Goal: Information Seeking & Learning: Learn about a topic

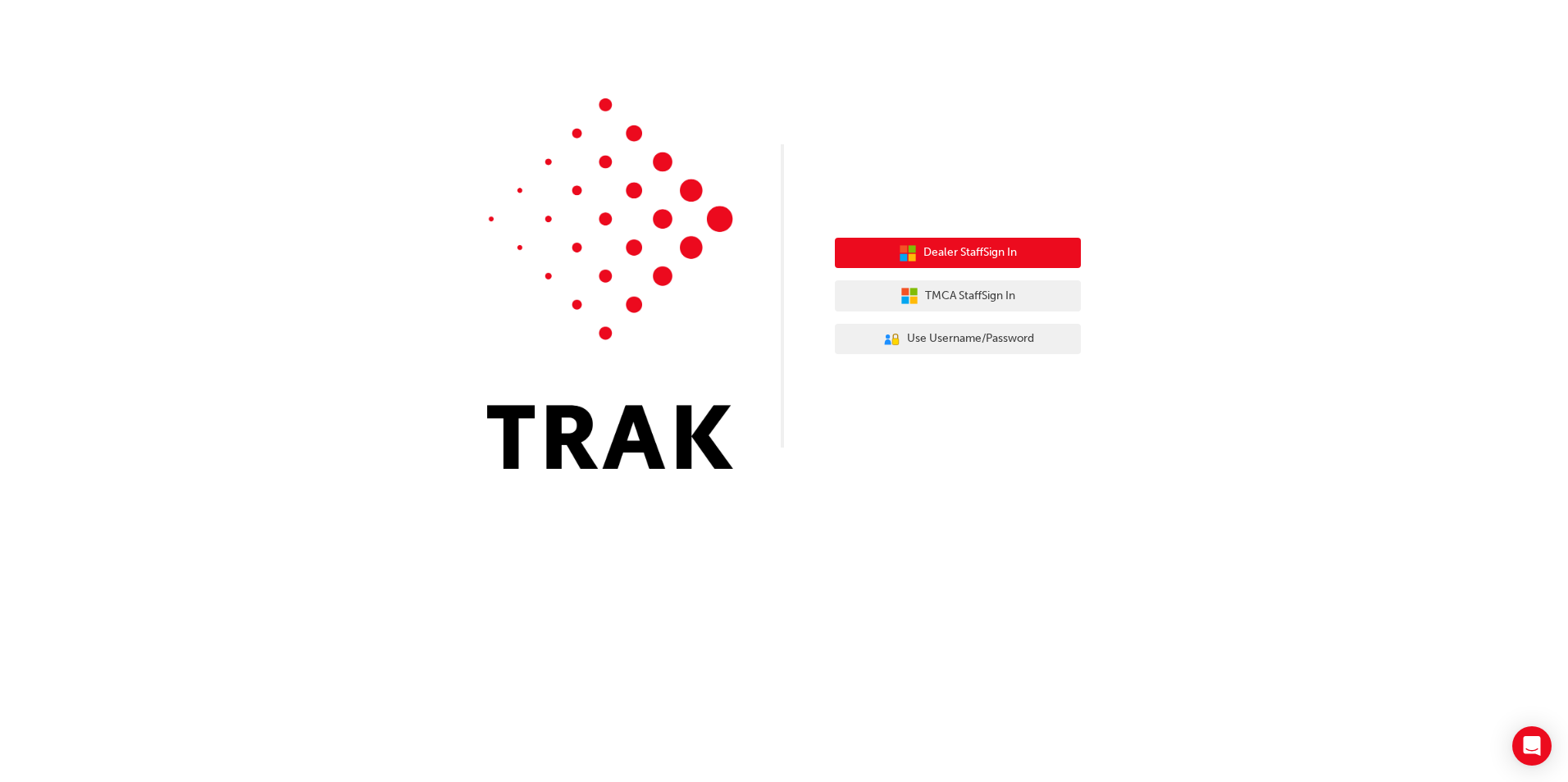
click at [899, 259] on icon "button" at bounding box center [907, 253] width 18 height 18
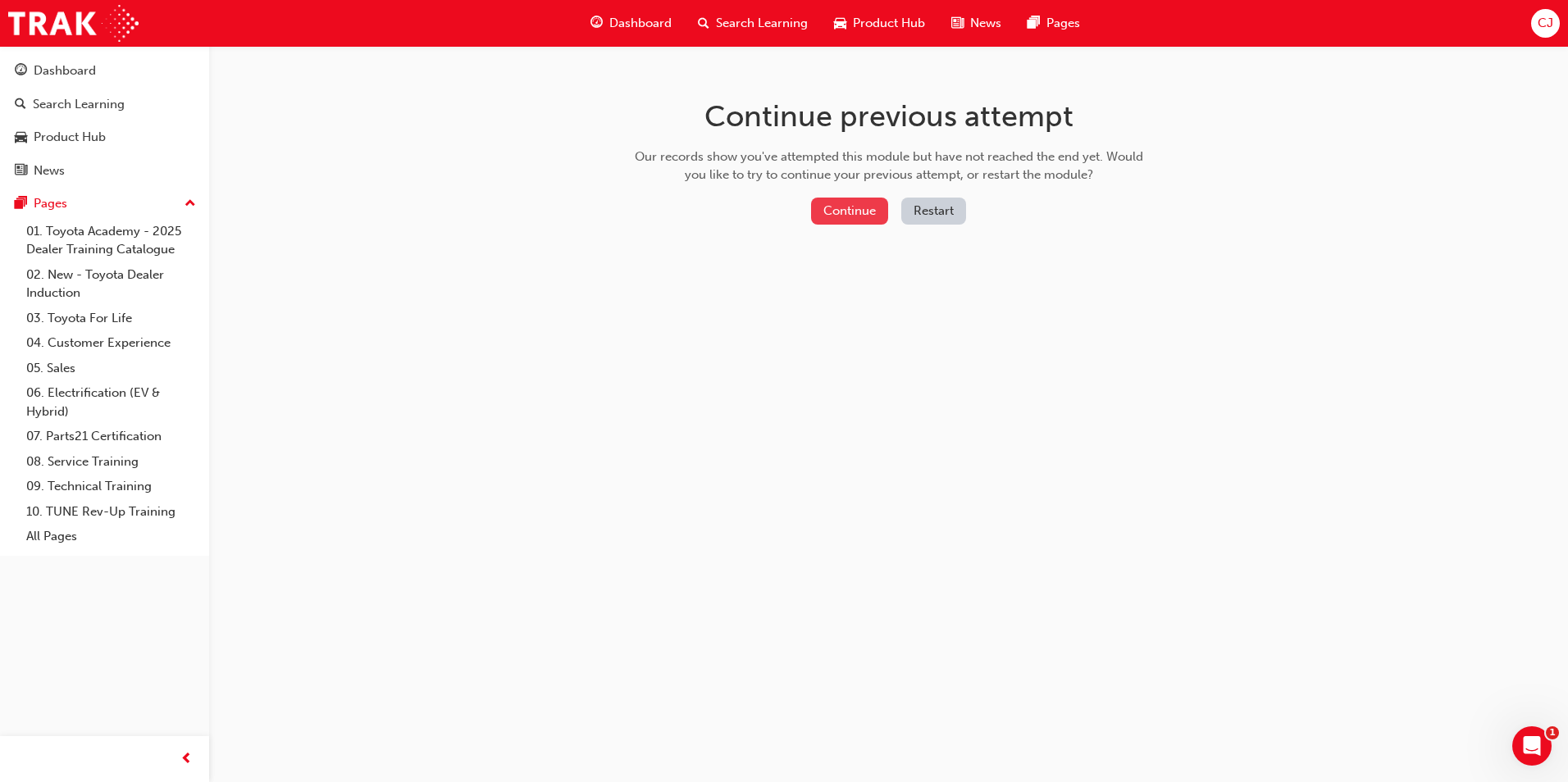
click at [840, 212] on button "Continue" at bounding box center [849, 210] width 77 height 27
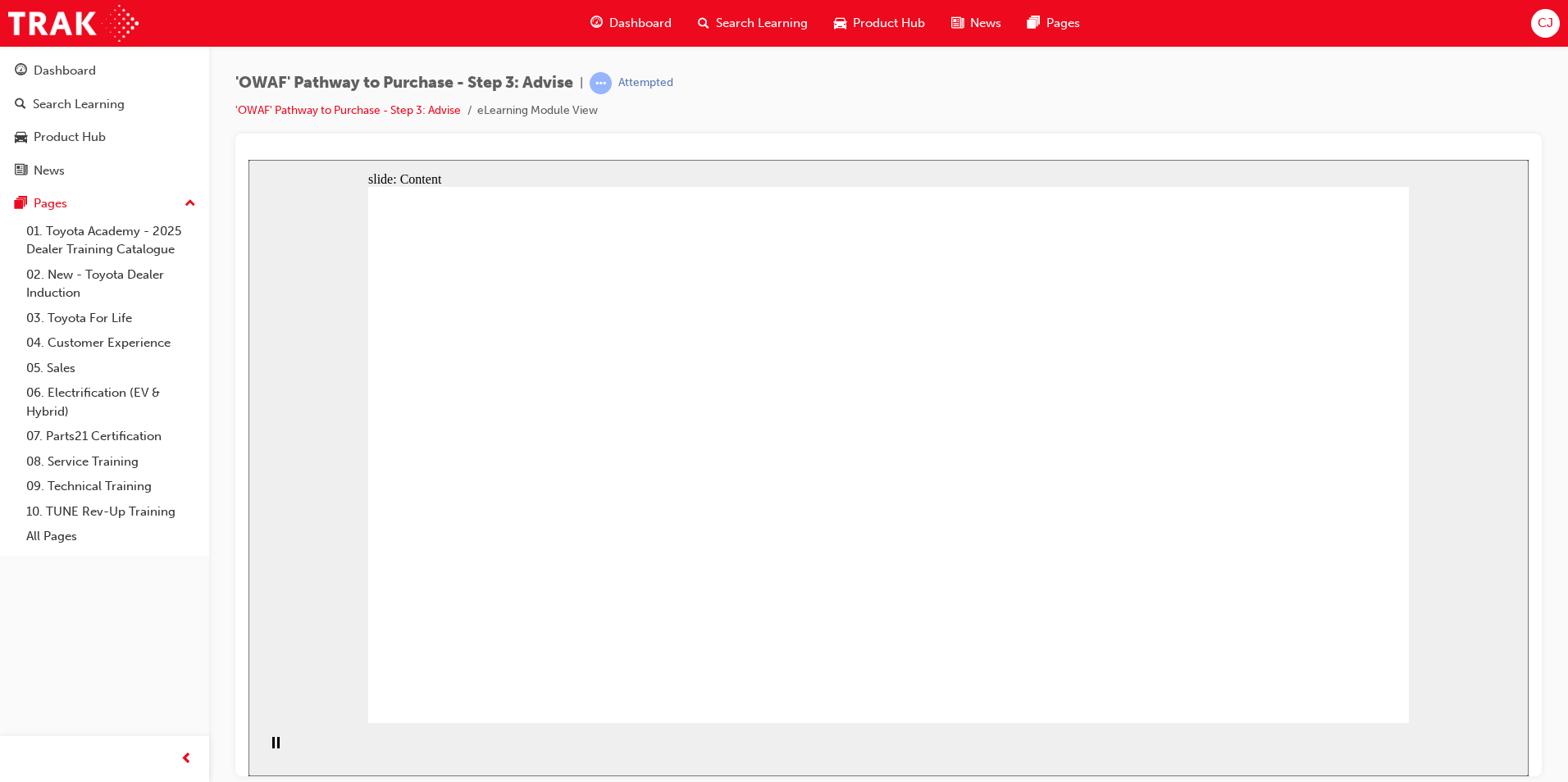
drag, startPoint x: 1029, startPoint y: 543, endPoint x: 1078, endPoint y: 550, distance: 49.5
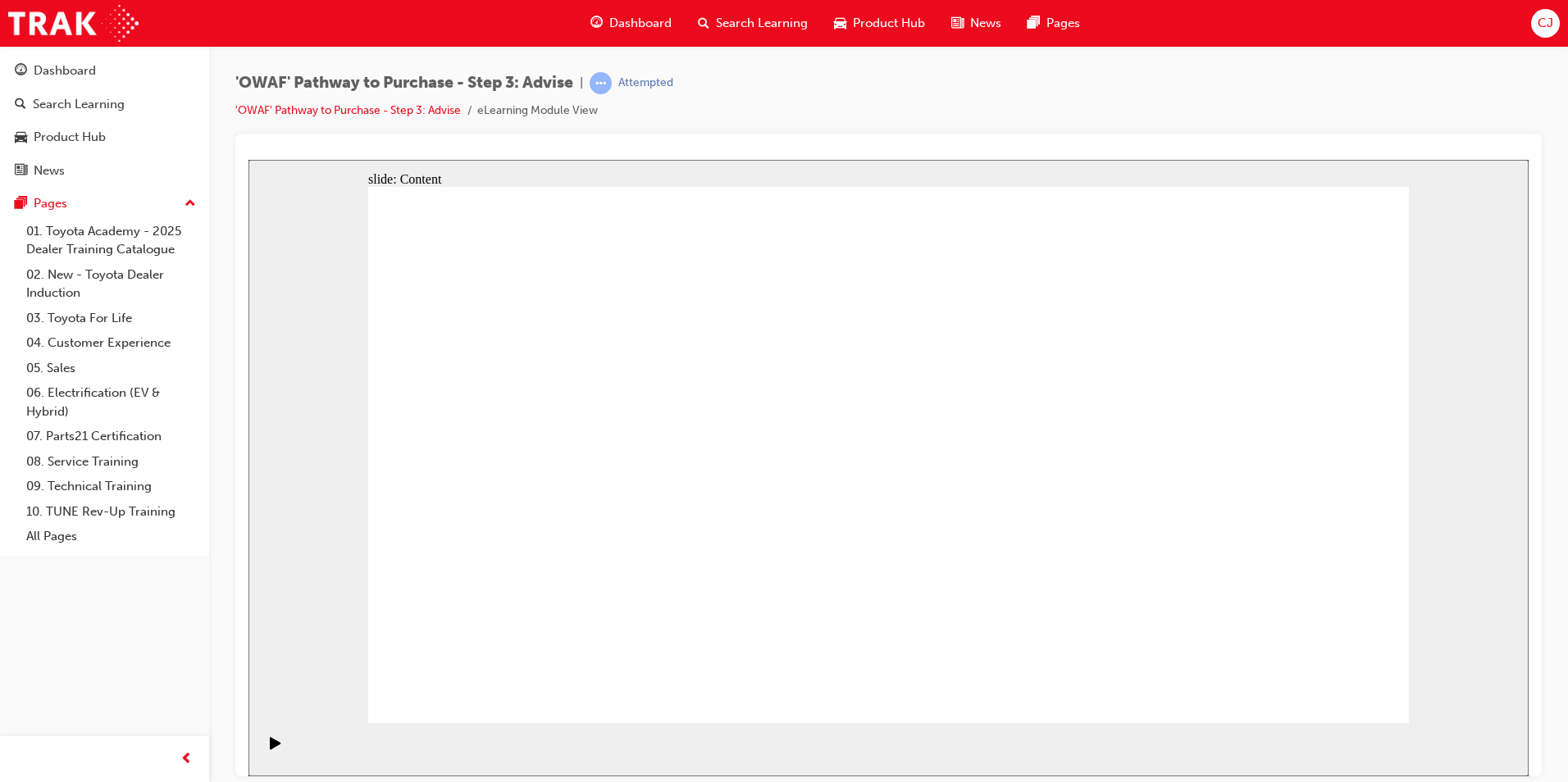
drag, startPoint x: 850, startPoint y: 565, endPoint x: 920, endPoint y: 568, distance: 70.1
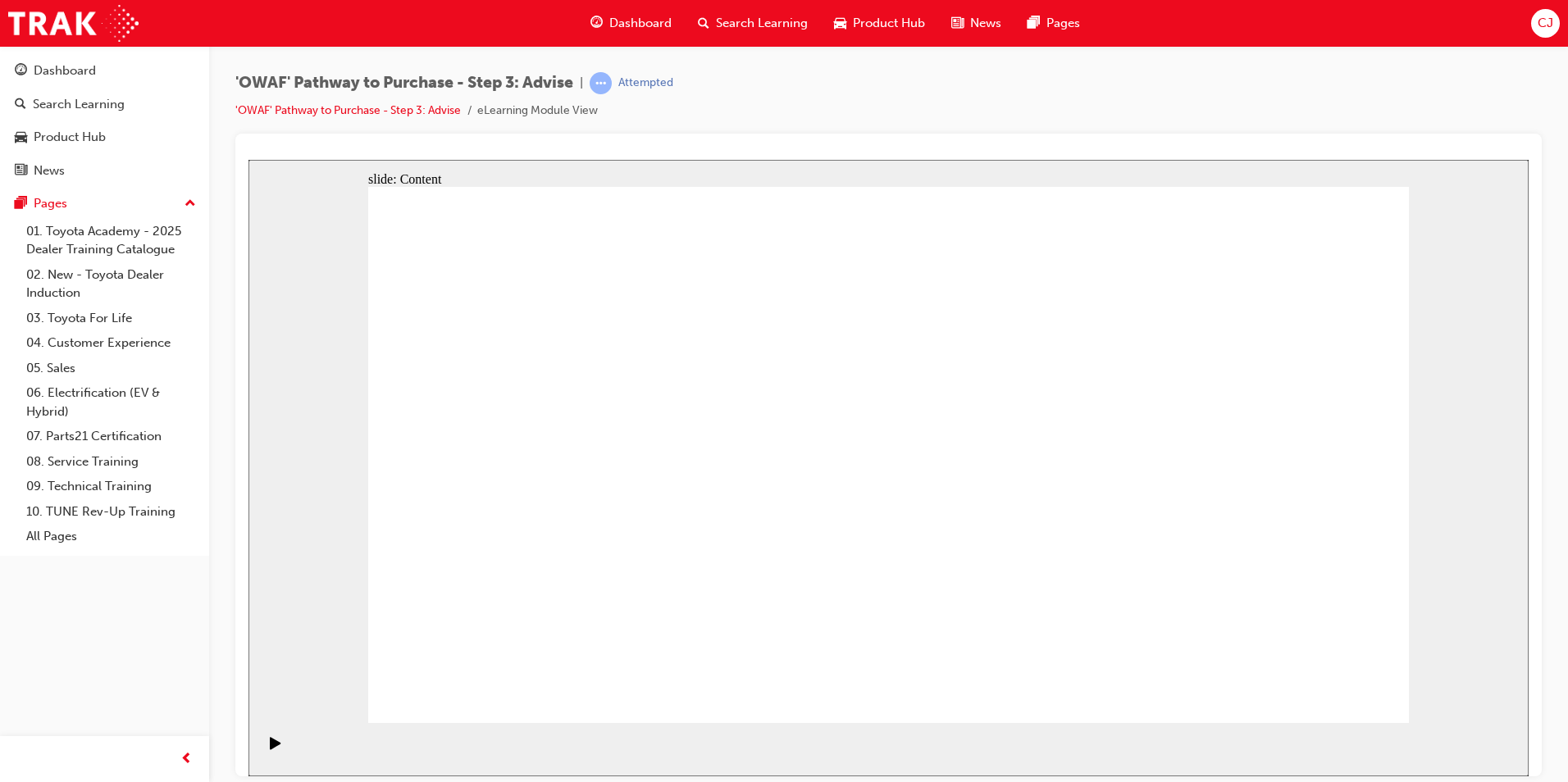
drag, startPoint x: 910, startPoint y: 636, endPoint x: 578, endPoint y: 413, distance: 399.9
drag, startPoint x: 1176, startPoint y: 631, endPoint x: 561, endPoint y: 487, distance: 631.6
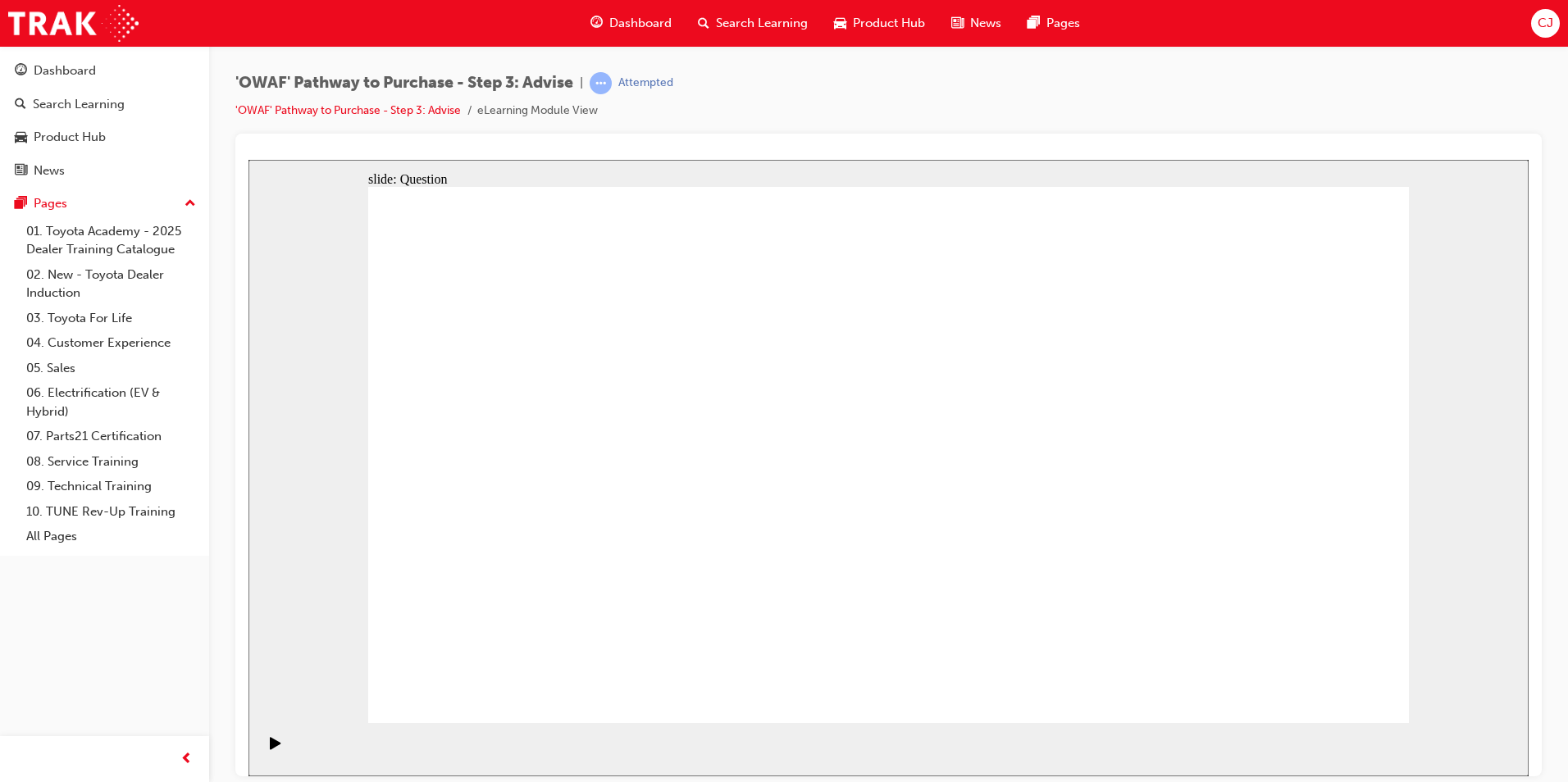
drag, startPoint x: 546, startPoint y: 630, endPoint x: 542, endPoint y: 565, distance: 65.1
drag, startPoint x: 681, startPoint y: 613, endPoint x: 790, endPoint y: 398, distance: 241.1
drag, startPoint x: 954, startPoint y: 613, endPoint x: 667, endPoint y: 461, distance: 324.8
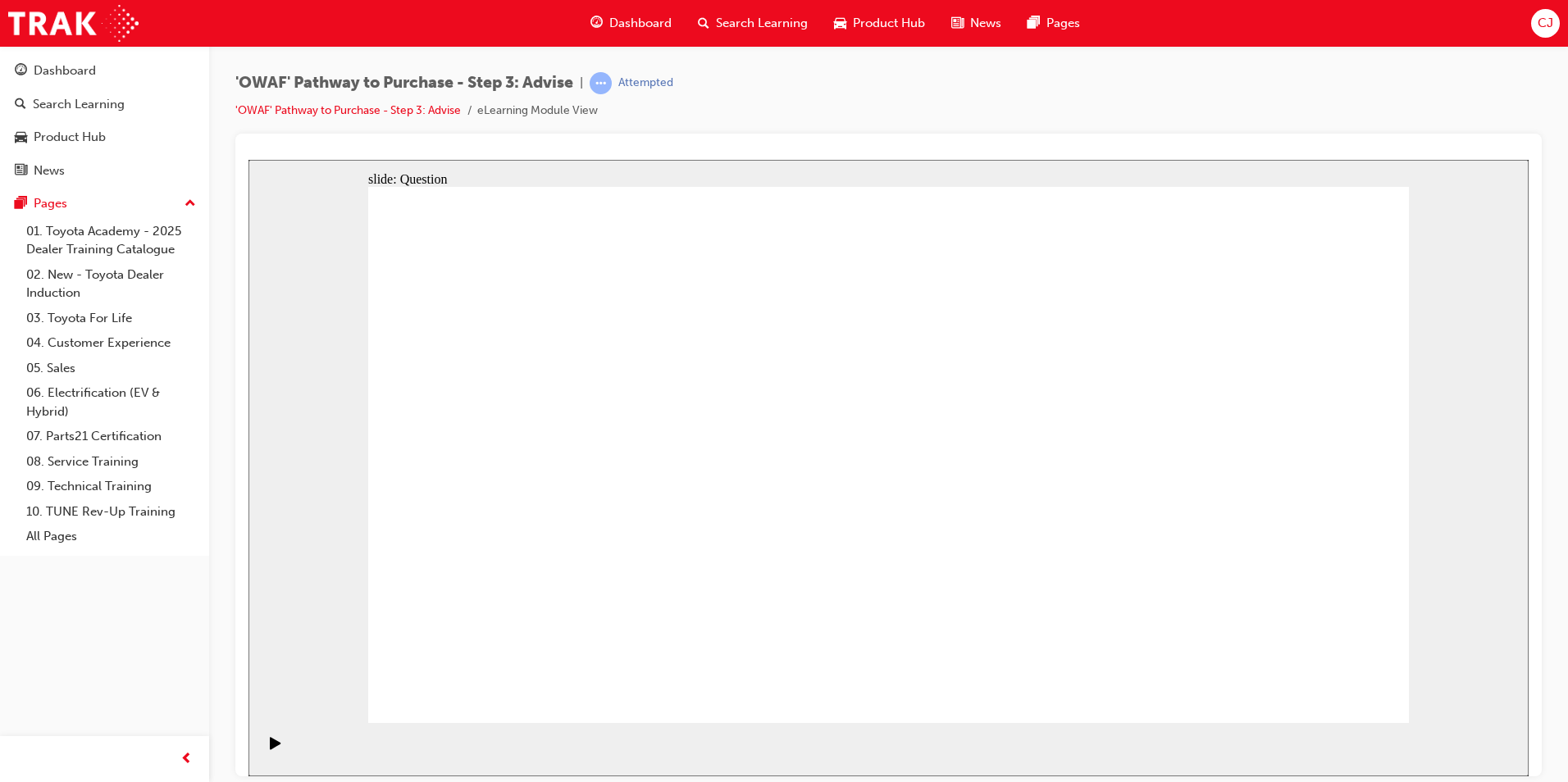
drag, startPoint x: 1068, startPoint y: 675, endPoint x: 1044, endPoint y: 469, distance: 207.4
drag, startPoint x: 1045, startPoint y: 477, endPoint x: 1073, endPoint y: 664, distance: 189.1
drag, startPoint x: 1063, startPoint y: 621, endPoint x: 1057, endPoint y: 466, distance: 155.1
drag, startPoint x: 1071, startPoint y: 469, endPoint x: 1090, endPoint y: 628, distance: 160.1
drag, startPoint x: 1074, startPoint y: 578, endPoint x: 1045, endPoint y: 453, distance: 128.3
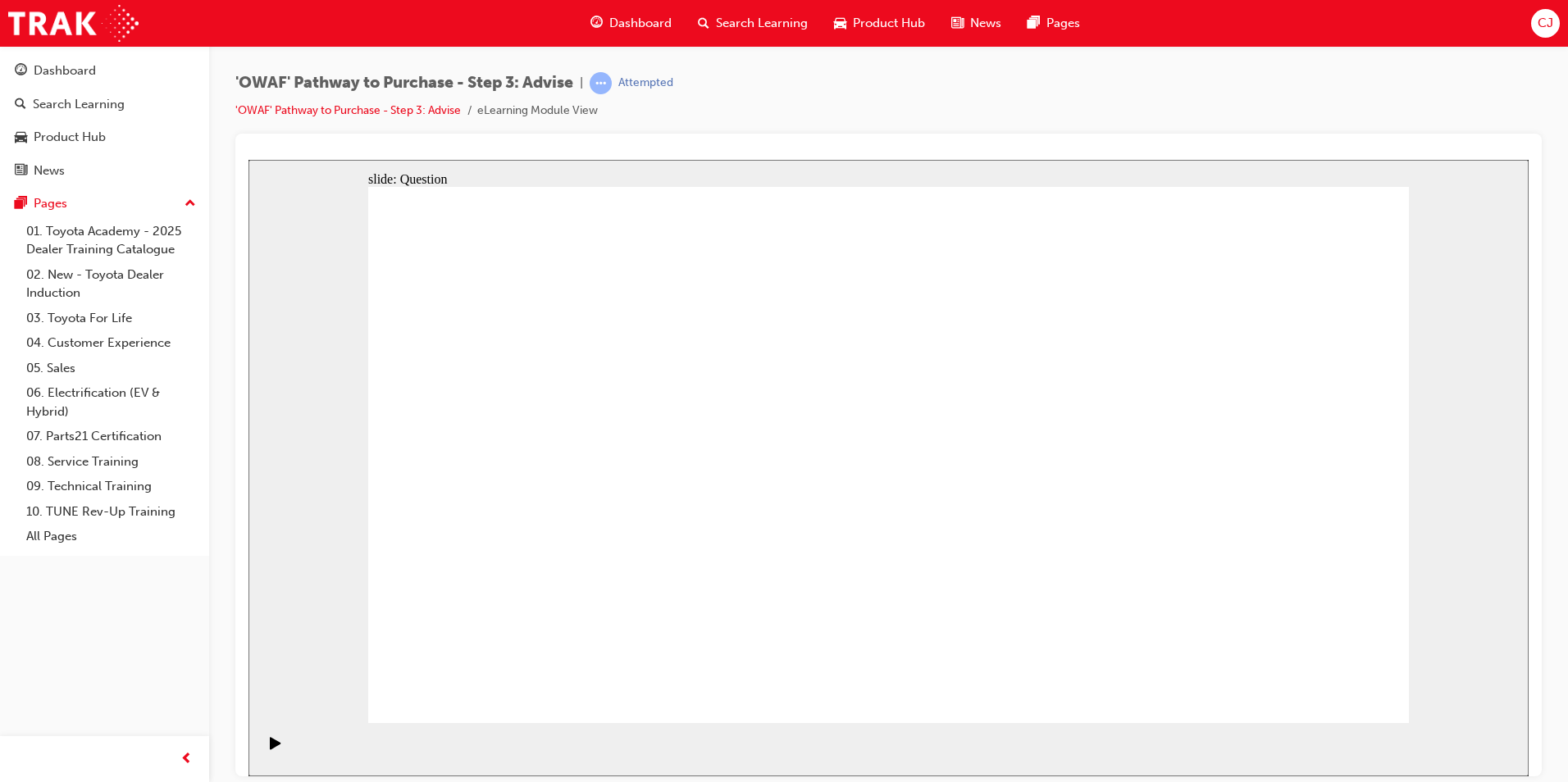
drag, startPoint x: 1043, startPoint y: 518, endPoint x: 1052, endPoint y: 564, distance: 46.9
drag, startPoint x: 1049, startPoint y: 625, endPoint x: 1052, endPoint y: 572, distance: 53.1
drag, startPoint x: 1065, startPoint y: 586, endPoint x: 1048, endPoint y: 475, distance: 112.3
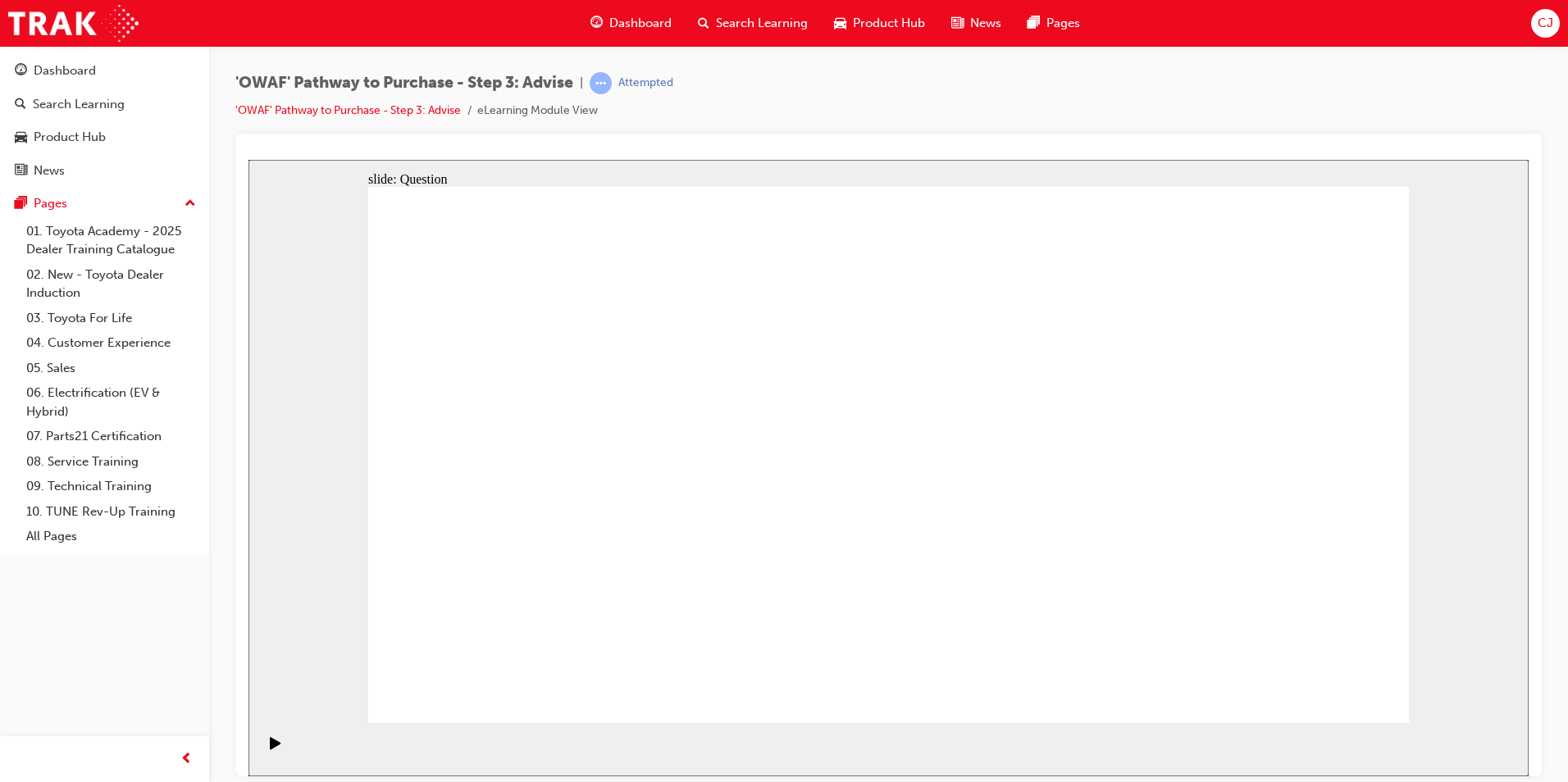
drag, startPoint x: 1255, startPoint y: 569, endPoint x: 935, endPoint y: 574, distance: 320.0
drag, startPoint x: 1178, startPoint y: 563, endPoint x: 500, endPoint y: 585, distance: 678.4
drag, startPoint x: 1167, startPoint y: 561, endPoint x: 783, endPoint y: 565, distance: 384.0
drag, startPoint x: 1149, startPoint y: 547, endPoint x: 792, endPoint y: 575, distance: 358.1
drag, startPoint x: 1228, startPoint y: 547, endPoint x: 905, endPoint y: 555, distance: 323.1
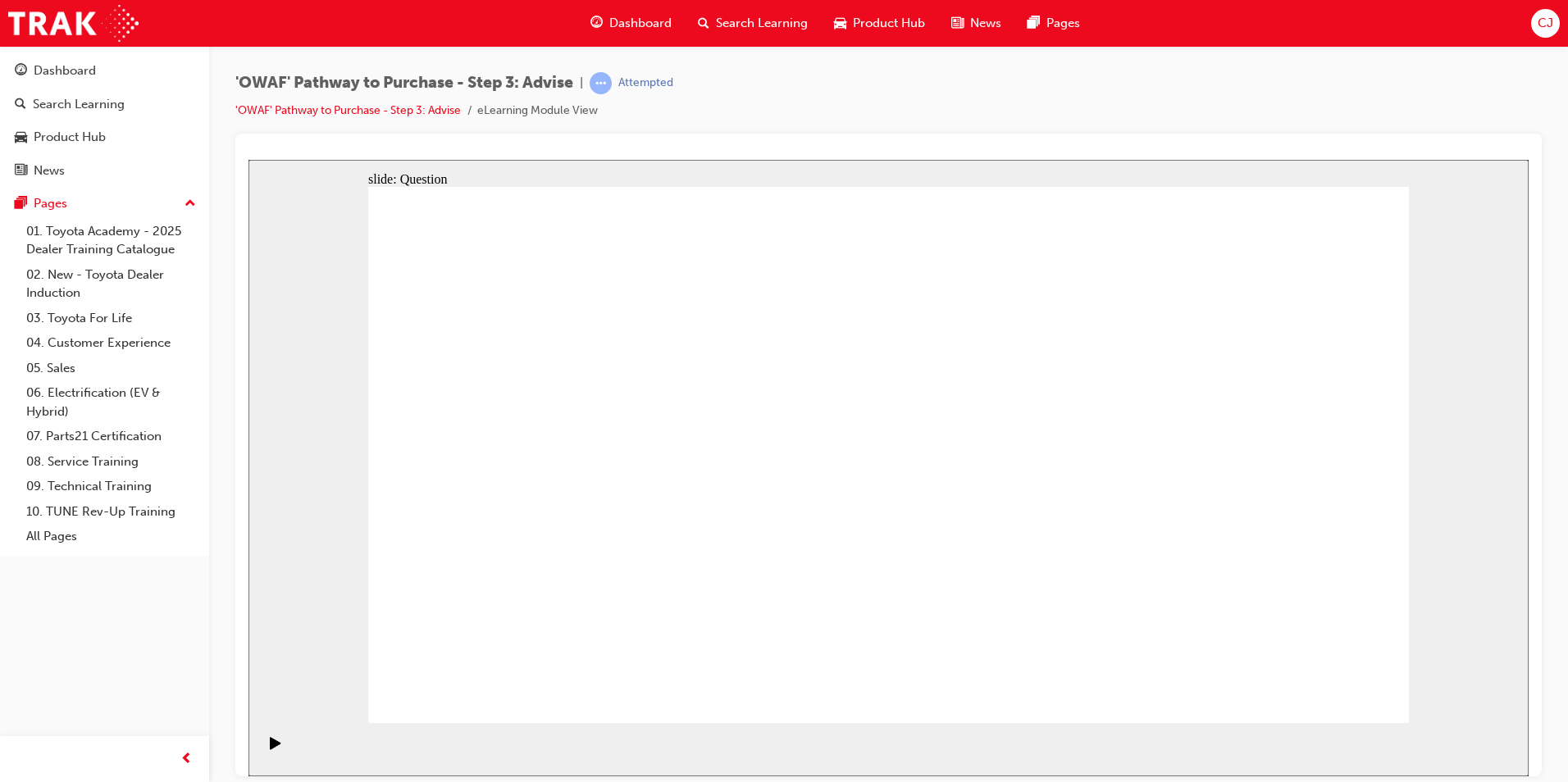
drag, startPoint x: 1228, startPoint y: 533, endPoint x: 623, endPoint y: 545, distance: 605.1
drag, startPoint x: 1290, startPoint y: 528, endPoint x: 687, endPoint y: 538, distance: 603.1
drag, startPoint x: 1269, startPoint y: 519, endPoint x: 676, endPoint y: 531, distance: 593.1
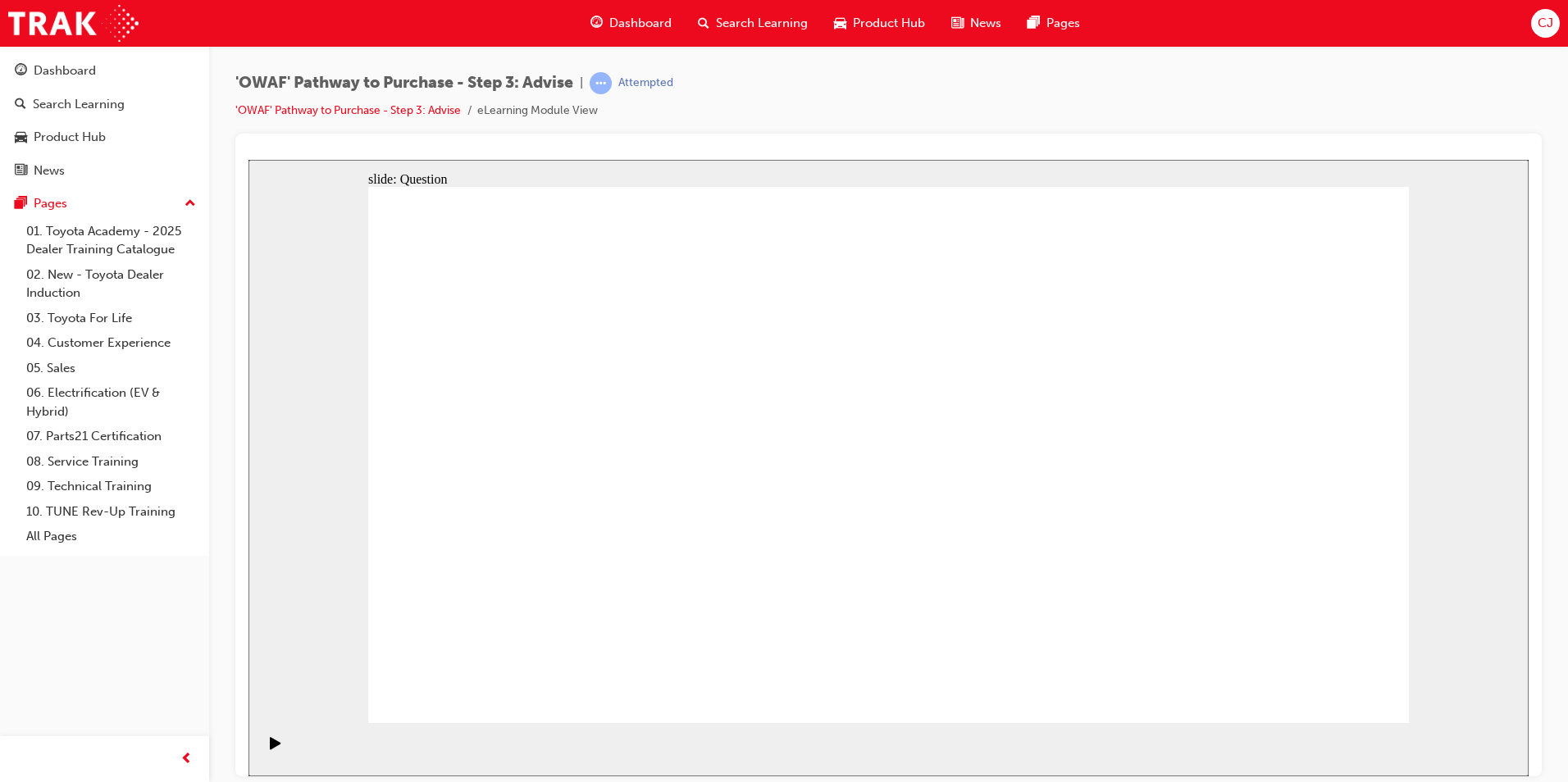
drag, startPoint x: 559, startPoint y: 487, endPoint x: 1031, endPoint y: 465, distance: 472.5
drag, startPoint x: 543, startPoint y: 388, endPoint x: 1061, endPoint y: 429, distance: 519.6
drag, startPoint x: 768, startPoint y: 500, endPoint x: 959, endPoint y: 500, distance: 191.0
drag, startPoint x: 657, startPoint y: 561, endPoint x: 1006, endPoint y: 561, distance: 349.0
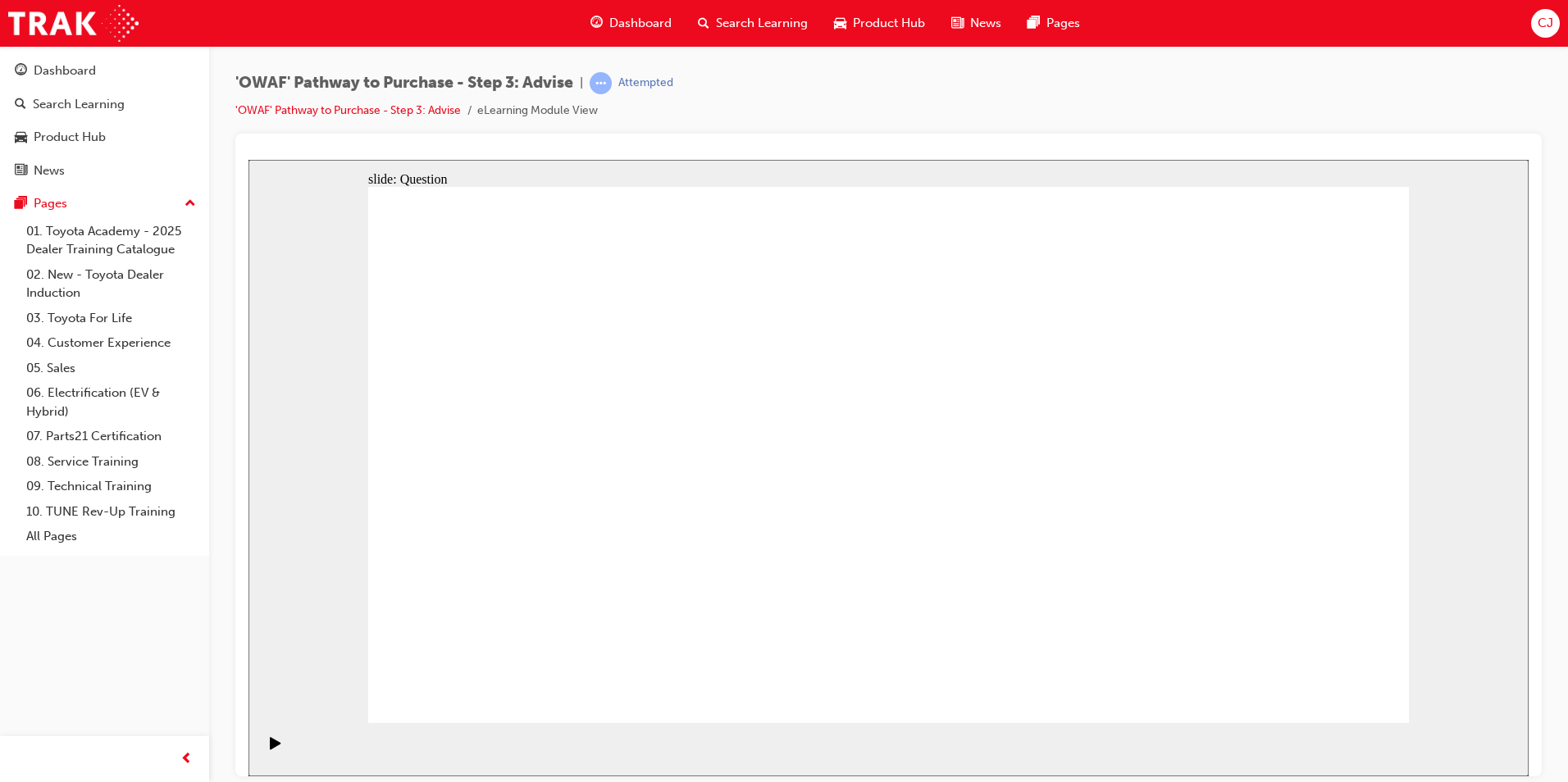
drag, startPoint x: 526, startPoint y: 562, endPoint x: 1020, endPoint y: 462, distance: 504.0
drag, startPoint x: 583, startPoint y: 432, endPoint x: 897, endPoint y: 635, distance: 373.9
drag, startPoint x: 1323, startPoint y: 410, endPoint x: 816, endPoint y: 604, distance: 542.8
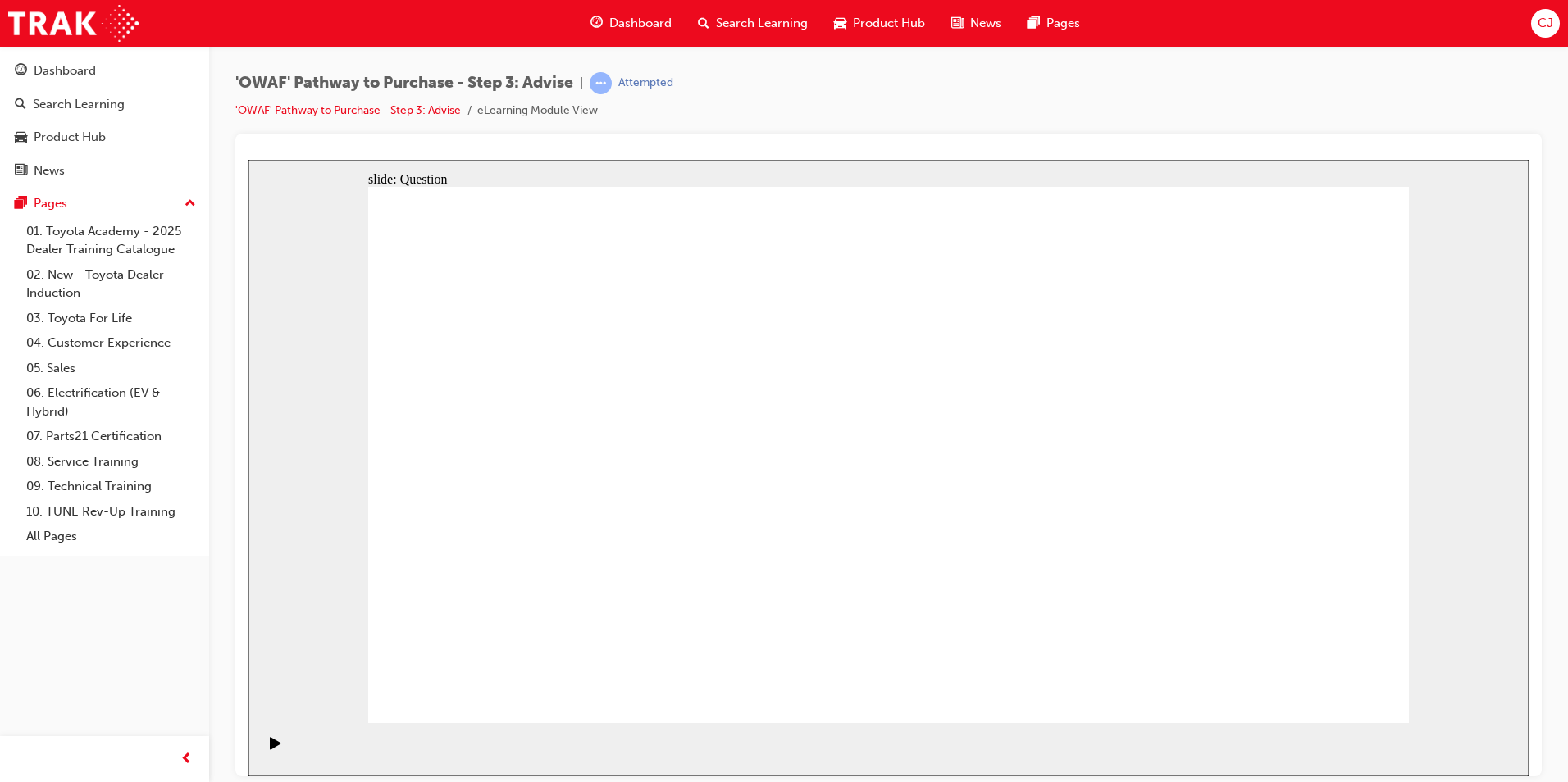
drag, startPoint x: 1090, startPoint y: 402, endPoint x: 1302, endPoint y: 616, distance: 301.2
drag, startPoint x: 1215, startPoint y: 398, endPoint x: 1120, endPoint y: 392, distance: 95.2
drag, startPoint x: 674, startPoint y: 397, endPoint x: 676, endPoint y: 611, distance: 214.0
drag, startPoint x: 480, startPoint y: 386, endPoint x: 1095, endPoint y: 586, distance: 646.7
drag, startPoint x: 792, startPoint y: 382, endPoint x: 1197, endPoint y: 580, distance: 450.8
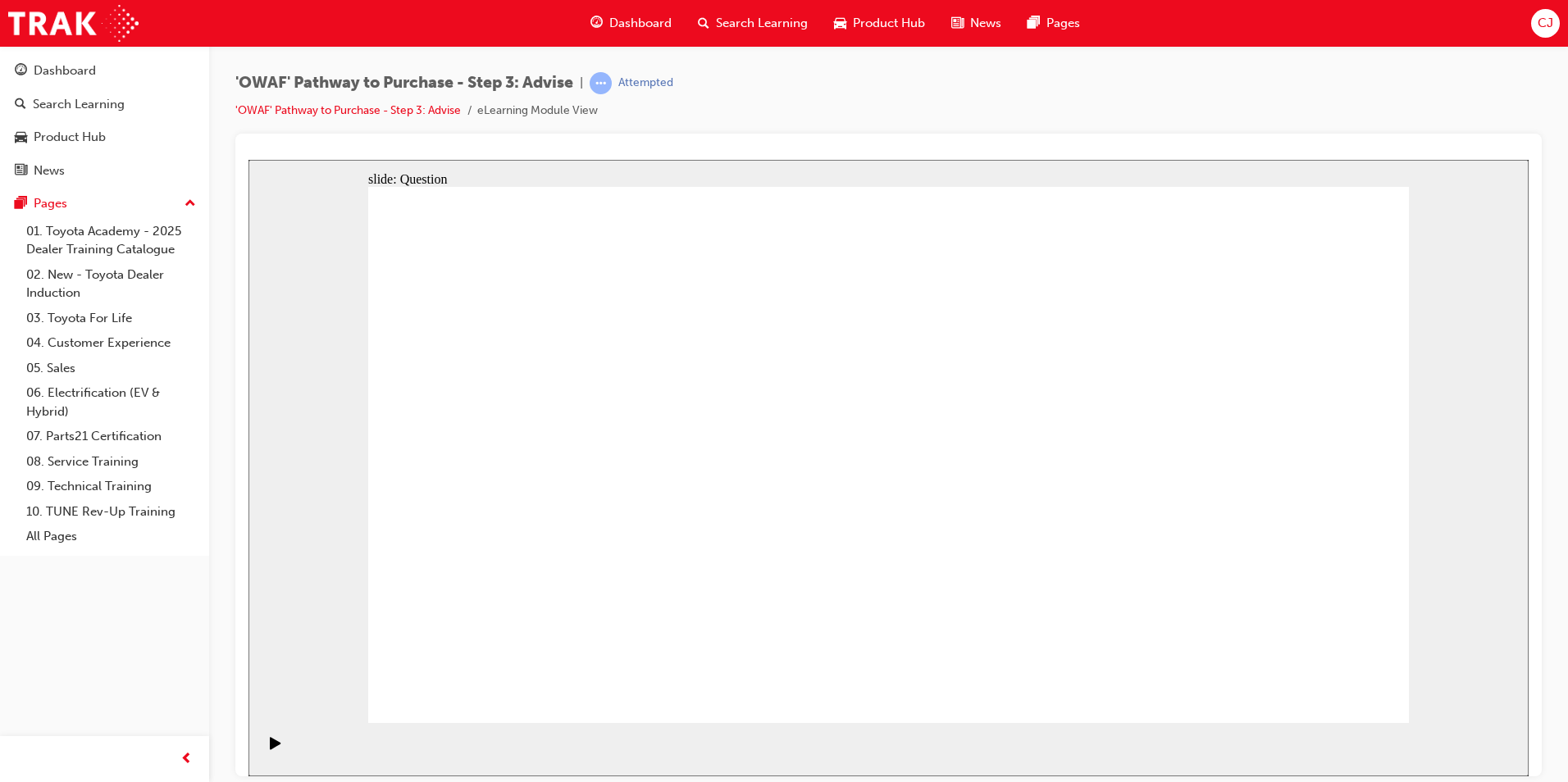
drag, startPoint x: 912, startPoint y: 396, endPoint x: 1011, endPoint y: 598, distance: 225.0
drag, startPoint x: 1002, startPoint y: 426, endPoint x: 778, endPoint y: 568, distance: 265.2
drag, startPoint x: 1152, startPoint y: 408, endPoint x: 502, endPoint y: 577, distance: 671.6
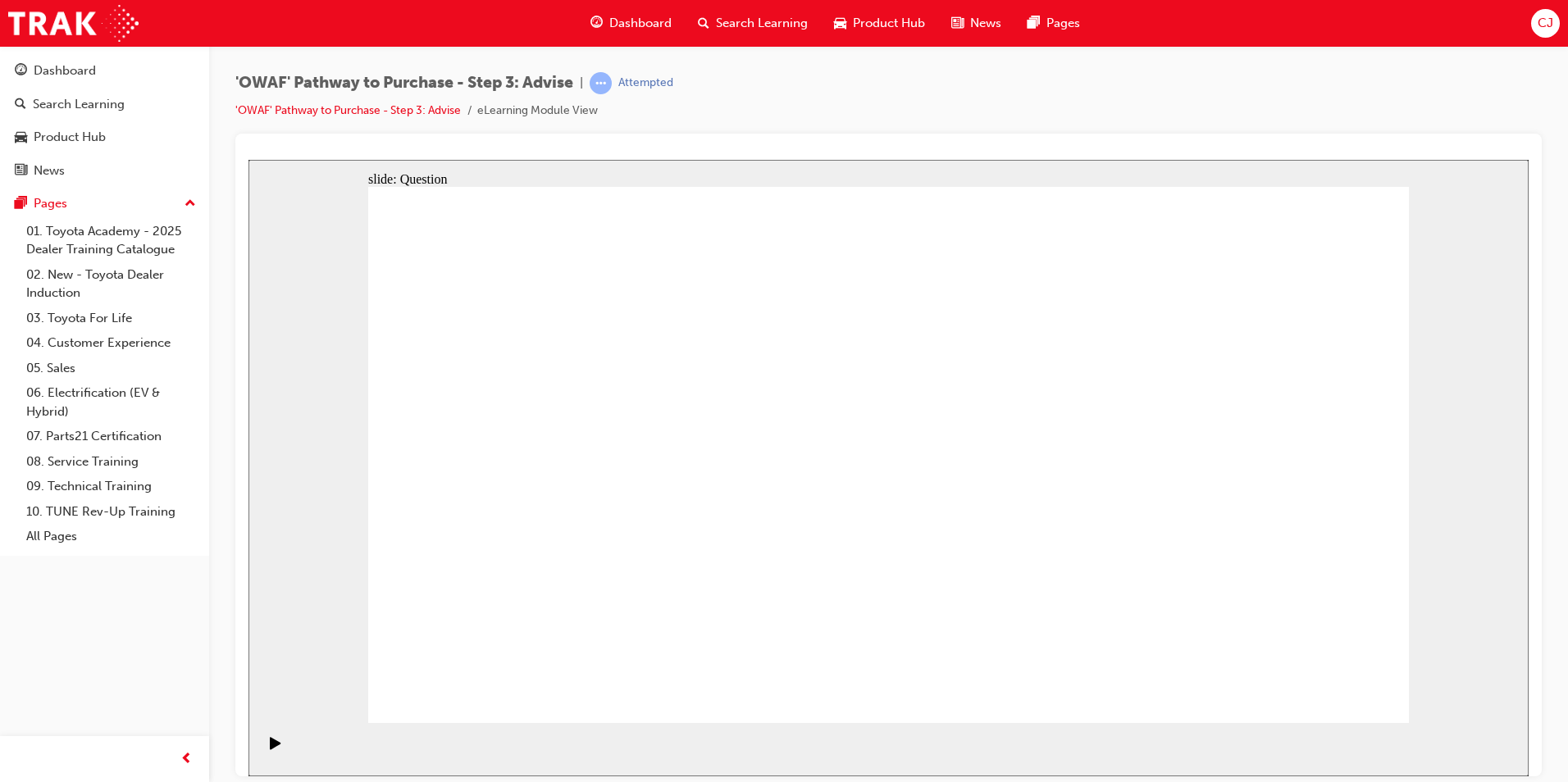
drag, startPoint x: 709, startPoint y: 595, endPoint x: 1260, endPoint y: 348, distance: 603.8
drag, startPoint x: 1287, startPoint y: 598, endPoint x: 1132, endPoint y: 279, distance: 354.7
drag, startPoint x: 694, startPoint y: 389, endPoint x: 1314, endPoint y: 588, distance: 651.2
drag, startPoint x: 1123, startPoint y: 404, endPoint x: 696, endPoint y: 603, distance: 471.1
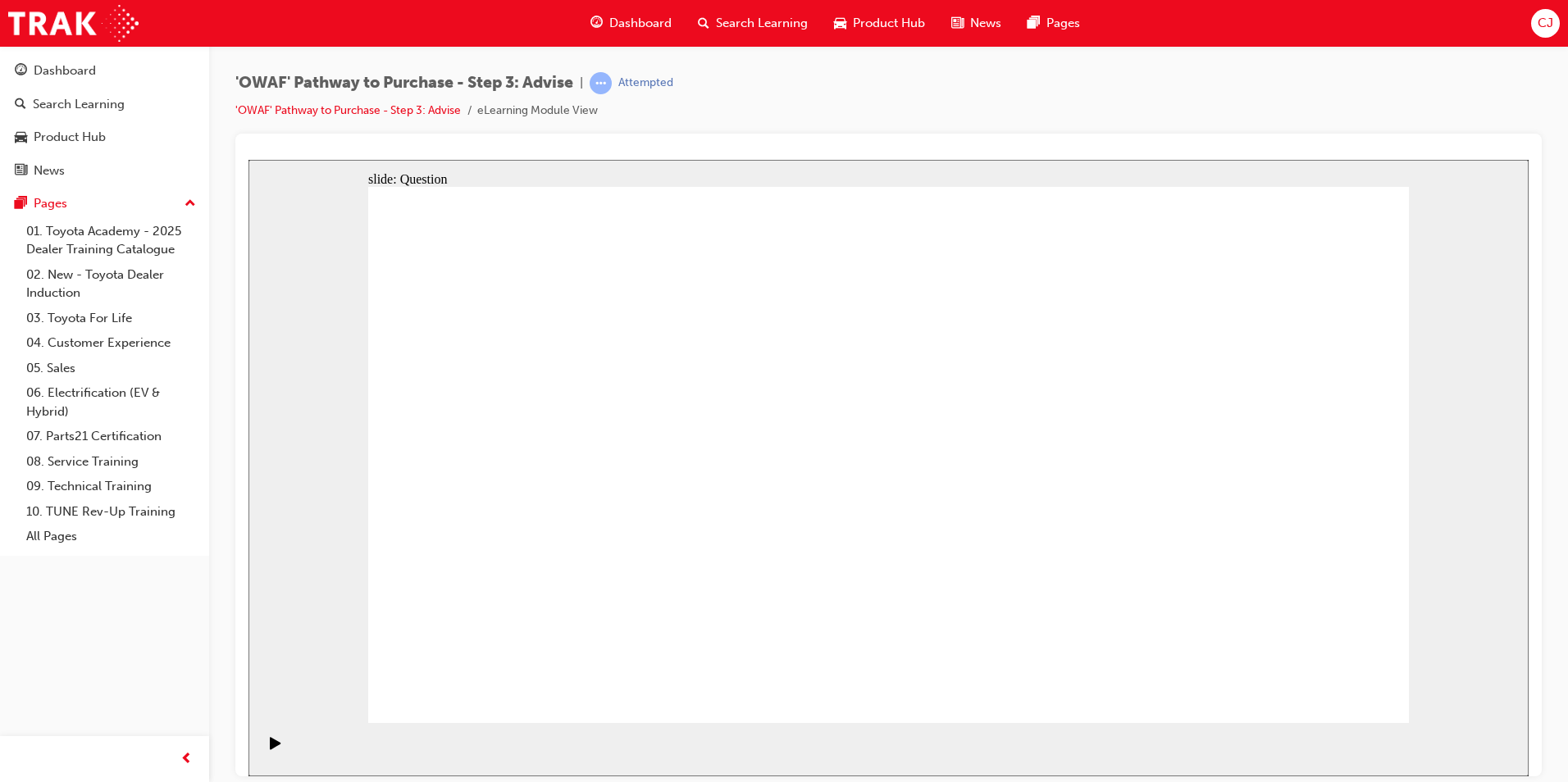
drag, startPoint x: 931, startPoint y: 551, endPoint x: 917, endPoint y: 547, distance: 14.6
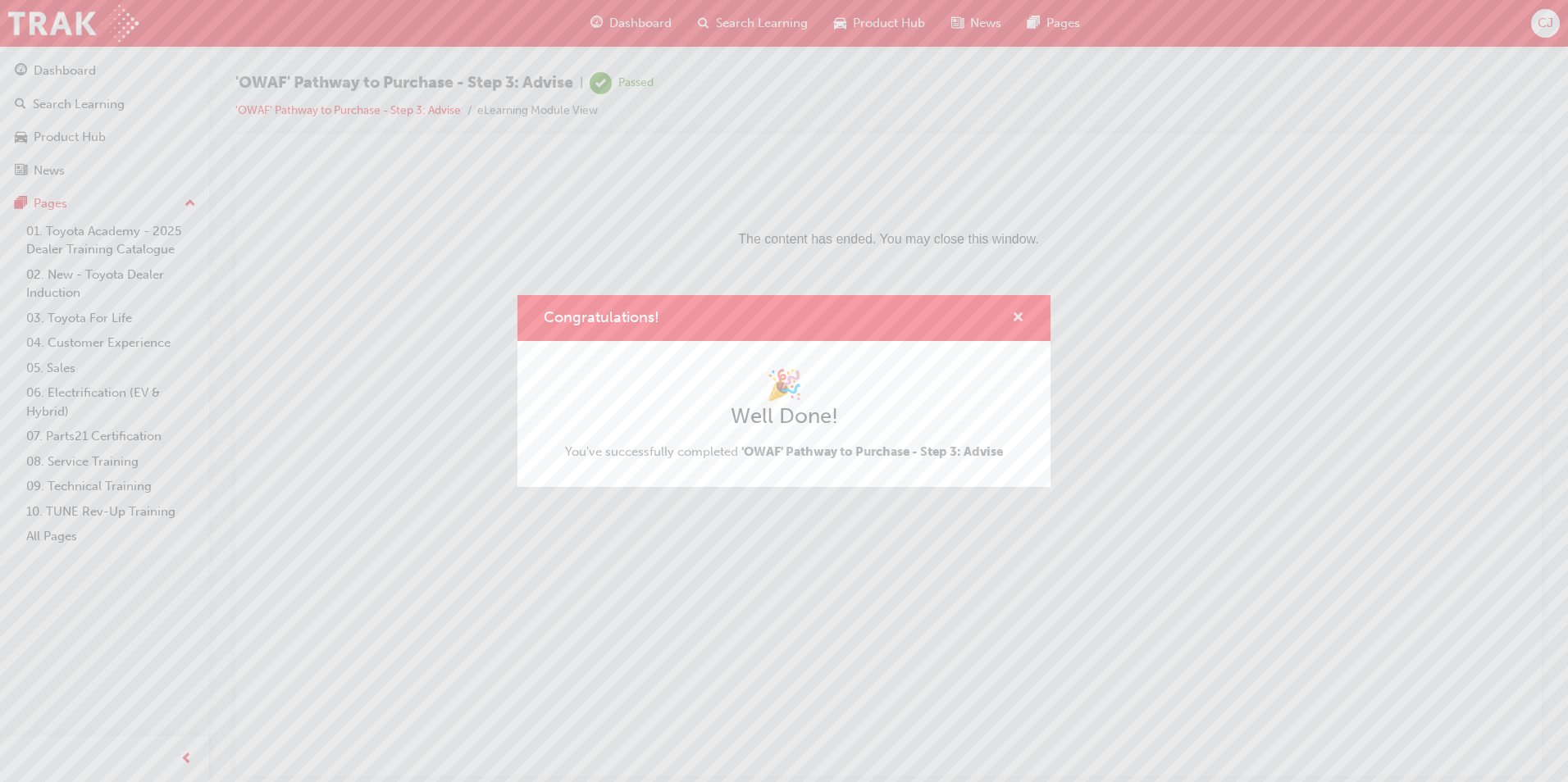
drag, startPoint x: 1021, startPoint y: 319, endPoint x: 772, endPoint y: 159, distance: 296.0
click at [1021, 319] on span "cross-icon" at bounding box center [1018, 319] width 12 height 15
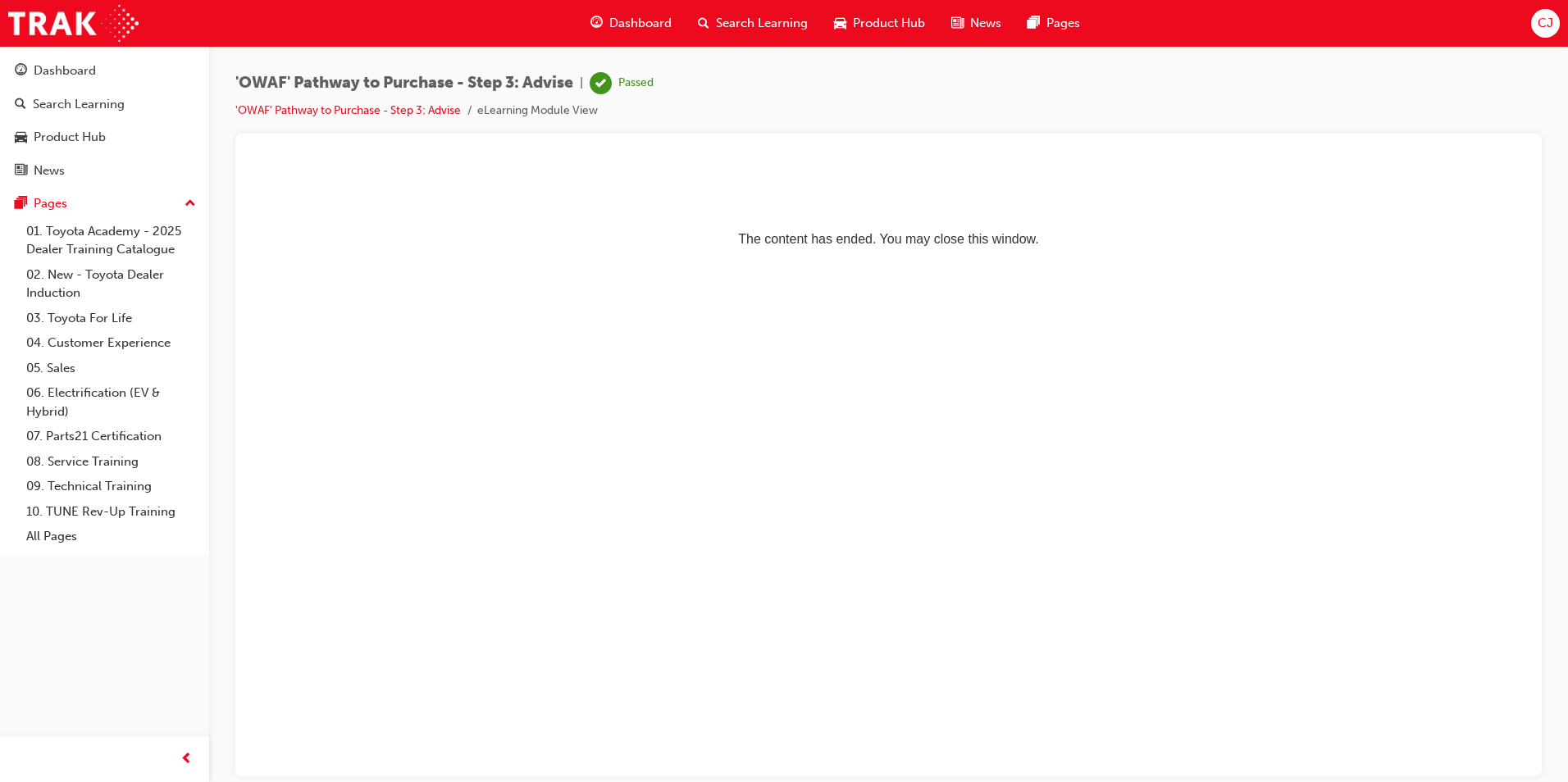
click at [782, 31] on span "Search Learning" at bounding box center [762, 23] width 92 height 19
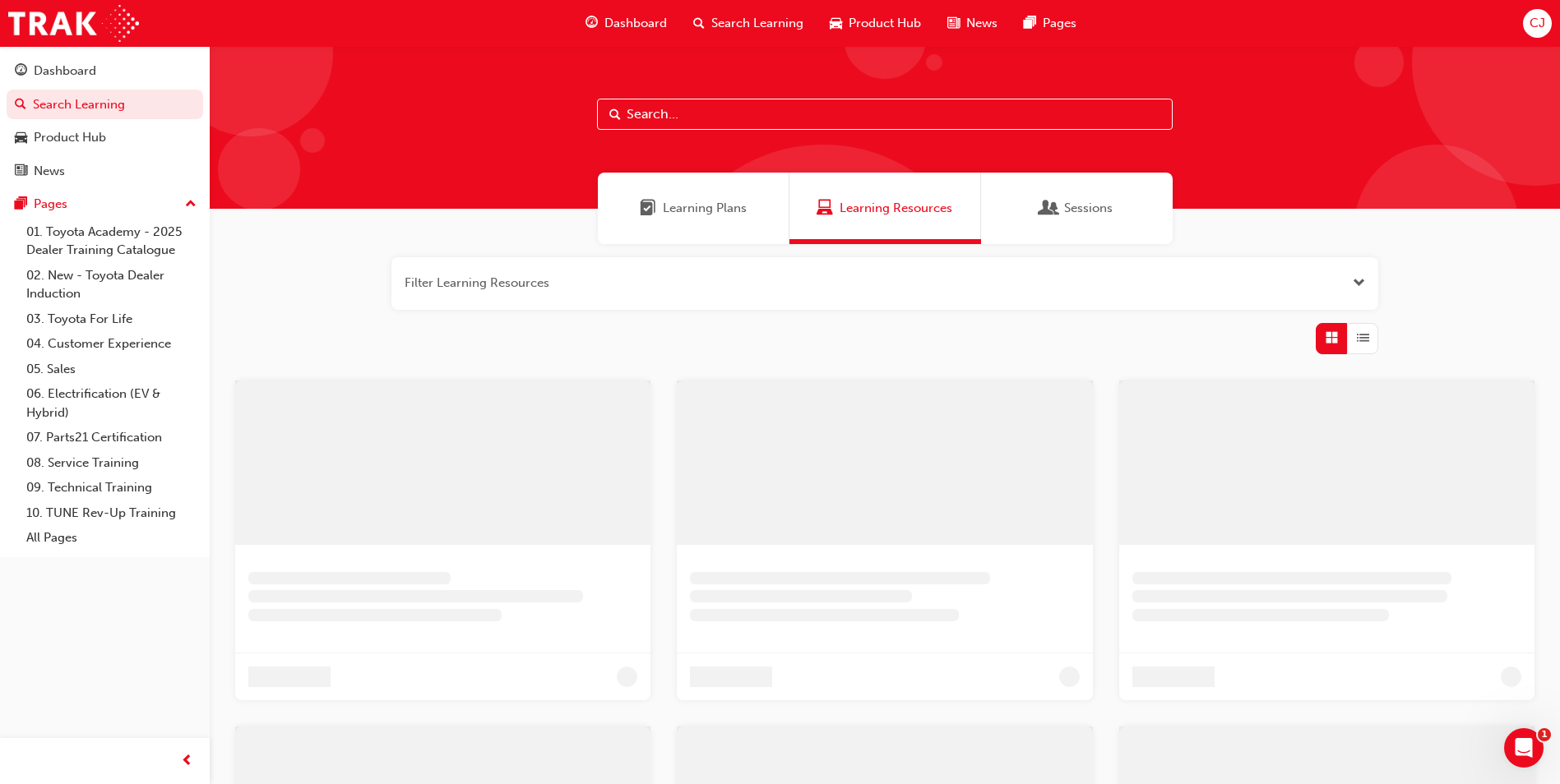
click at [741, 128] on input "text" at bounding box center [885, 115] width 576 height 31
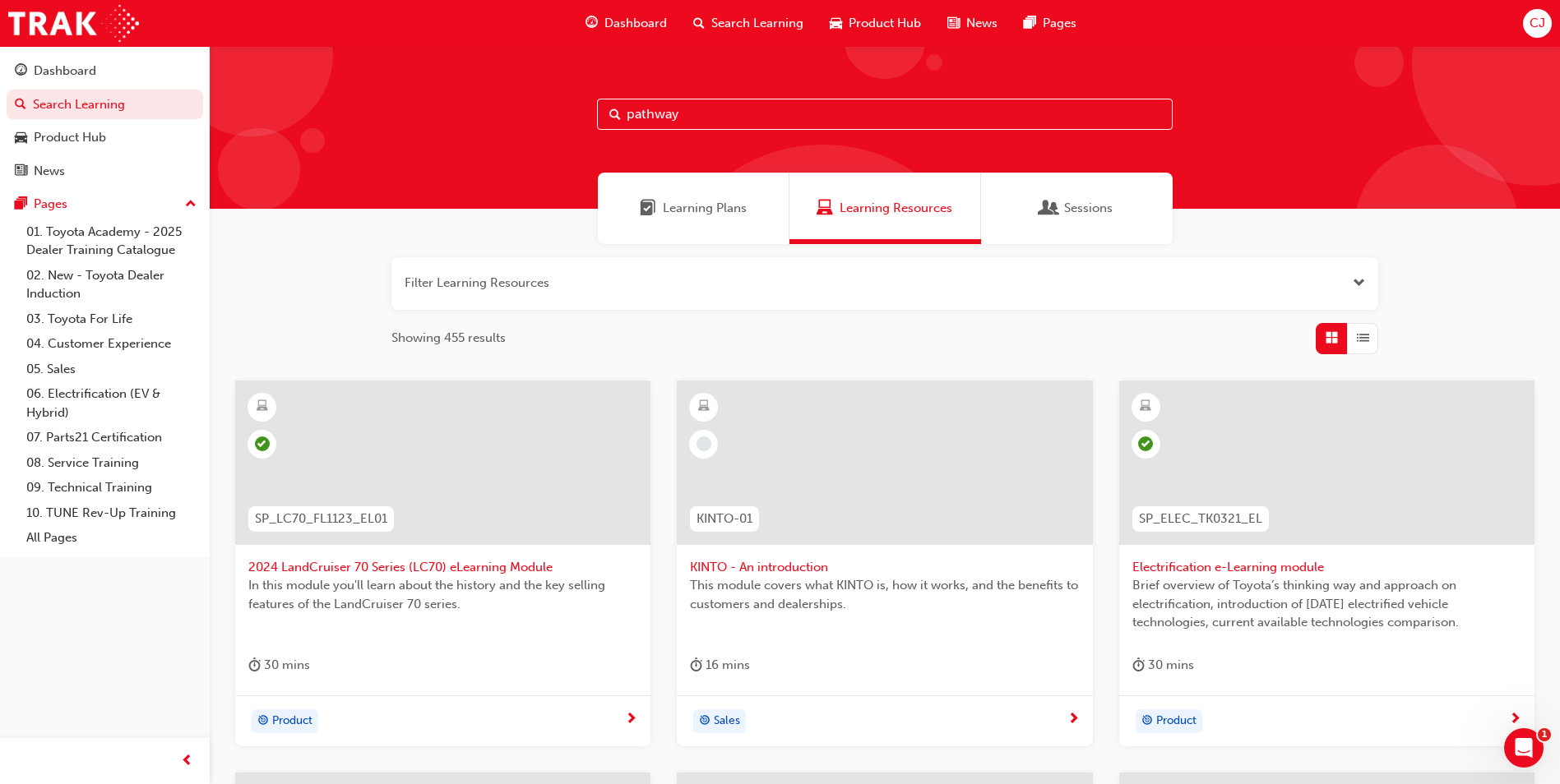
type input "pathway"
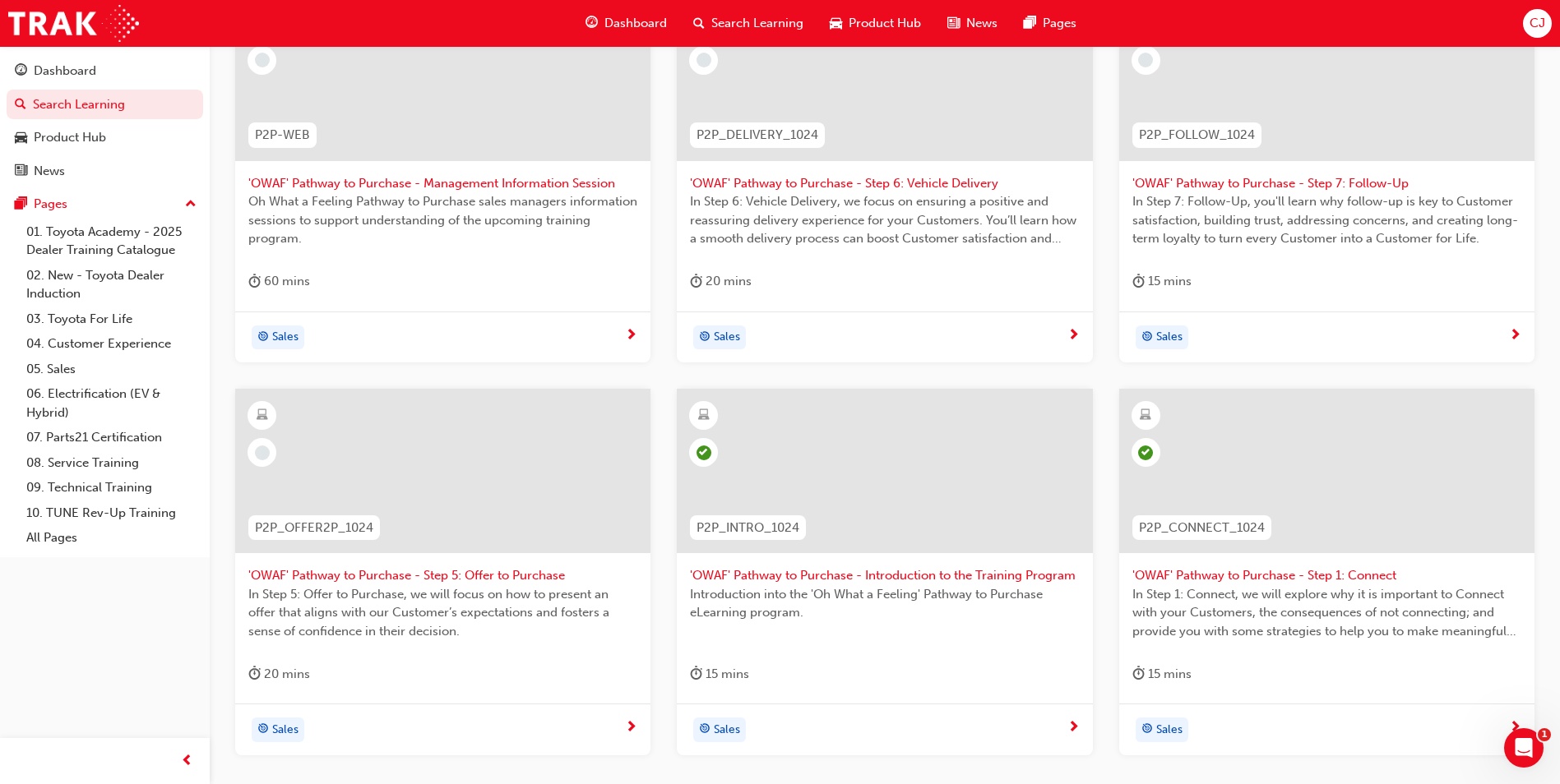
scroll to position [411, 0]
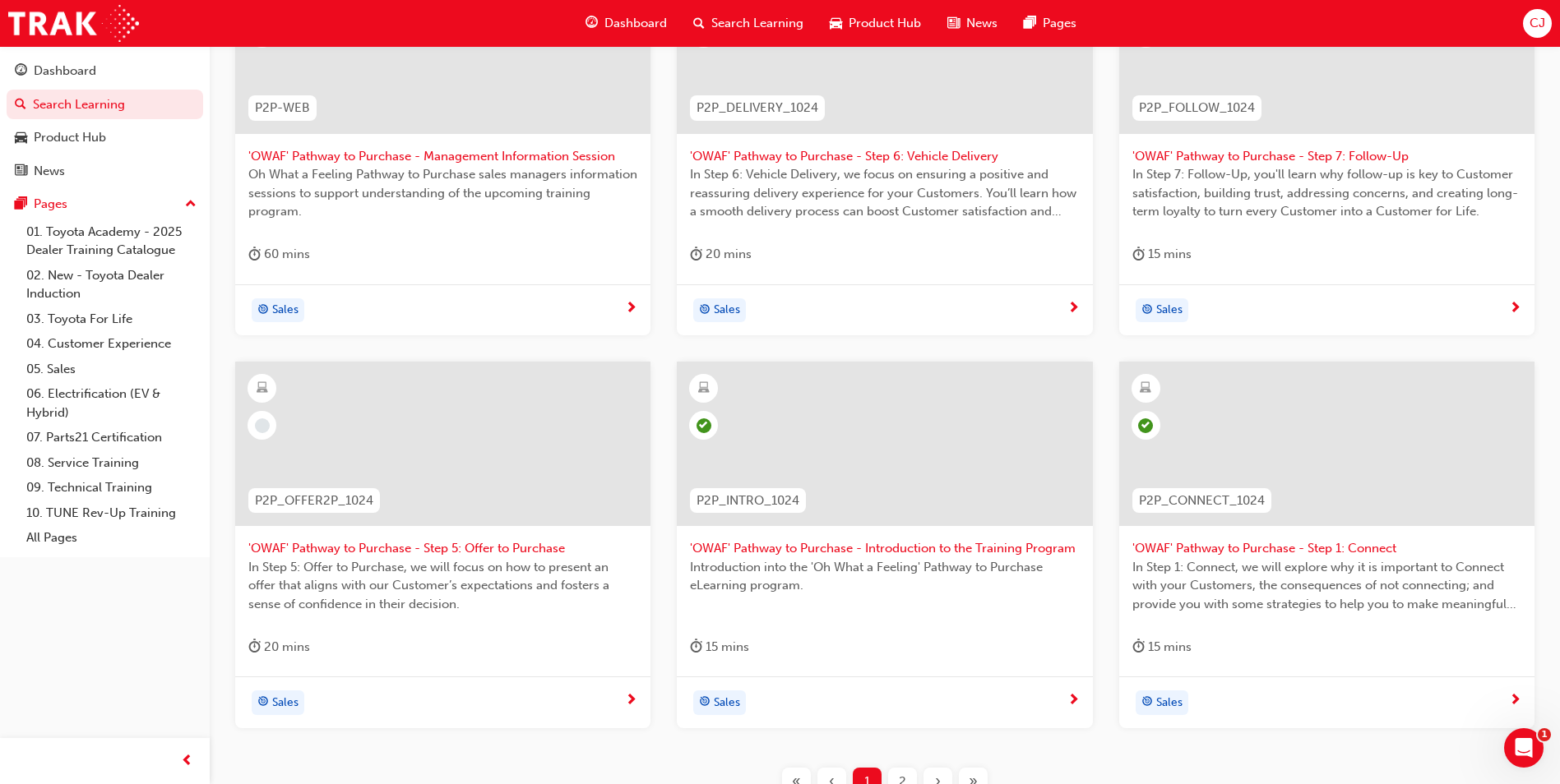
click at [334, 545] on span "'OWAF' Pathway to Purchase - Step 5: Offer to Purchase" at bounding box center [443, 549] width 389 height 19
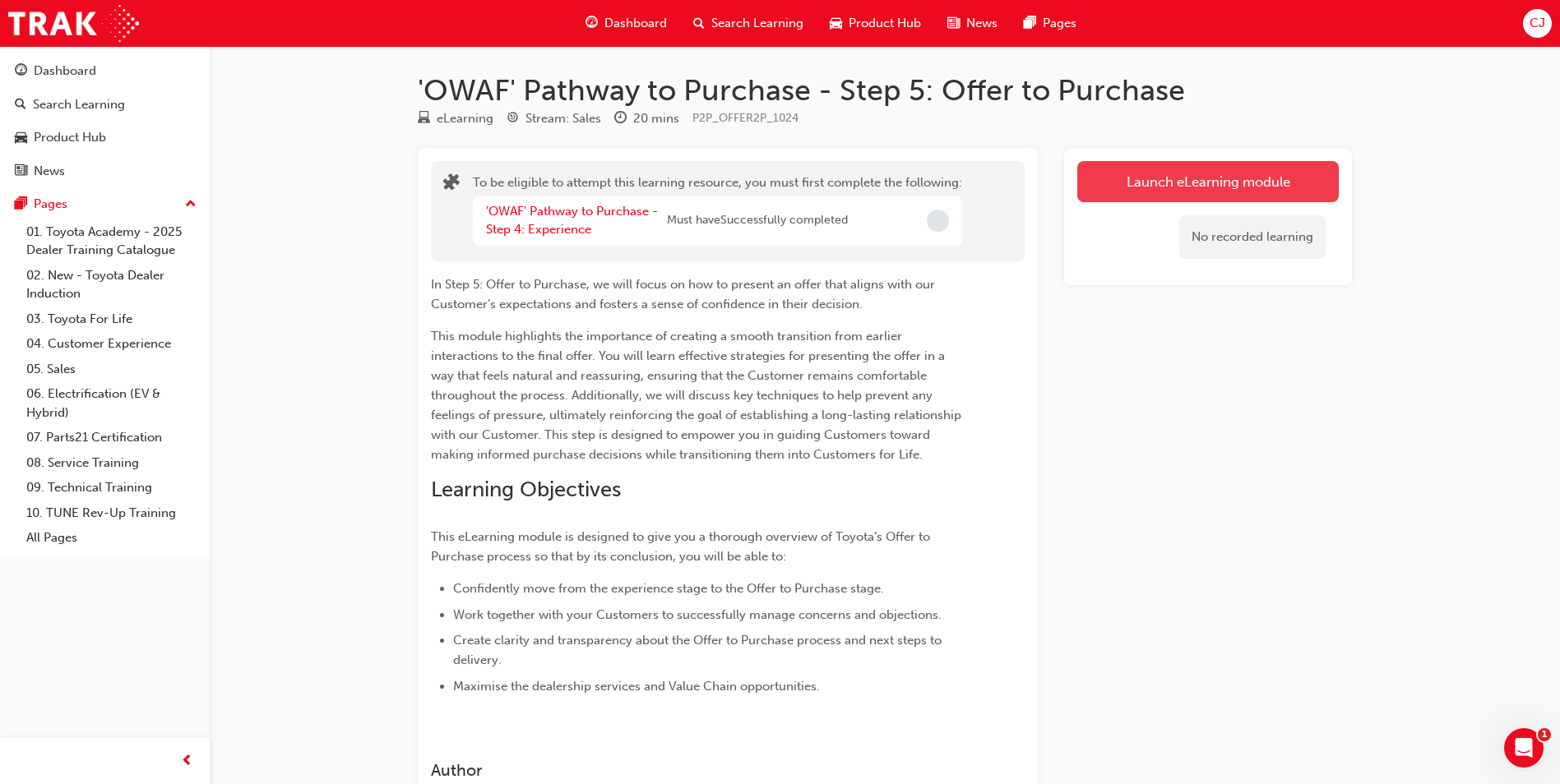
click at [1126, 174] on button "Launch eLearning module" at bounding box center [1208, 181] width 261 height 41
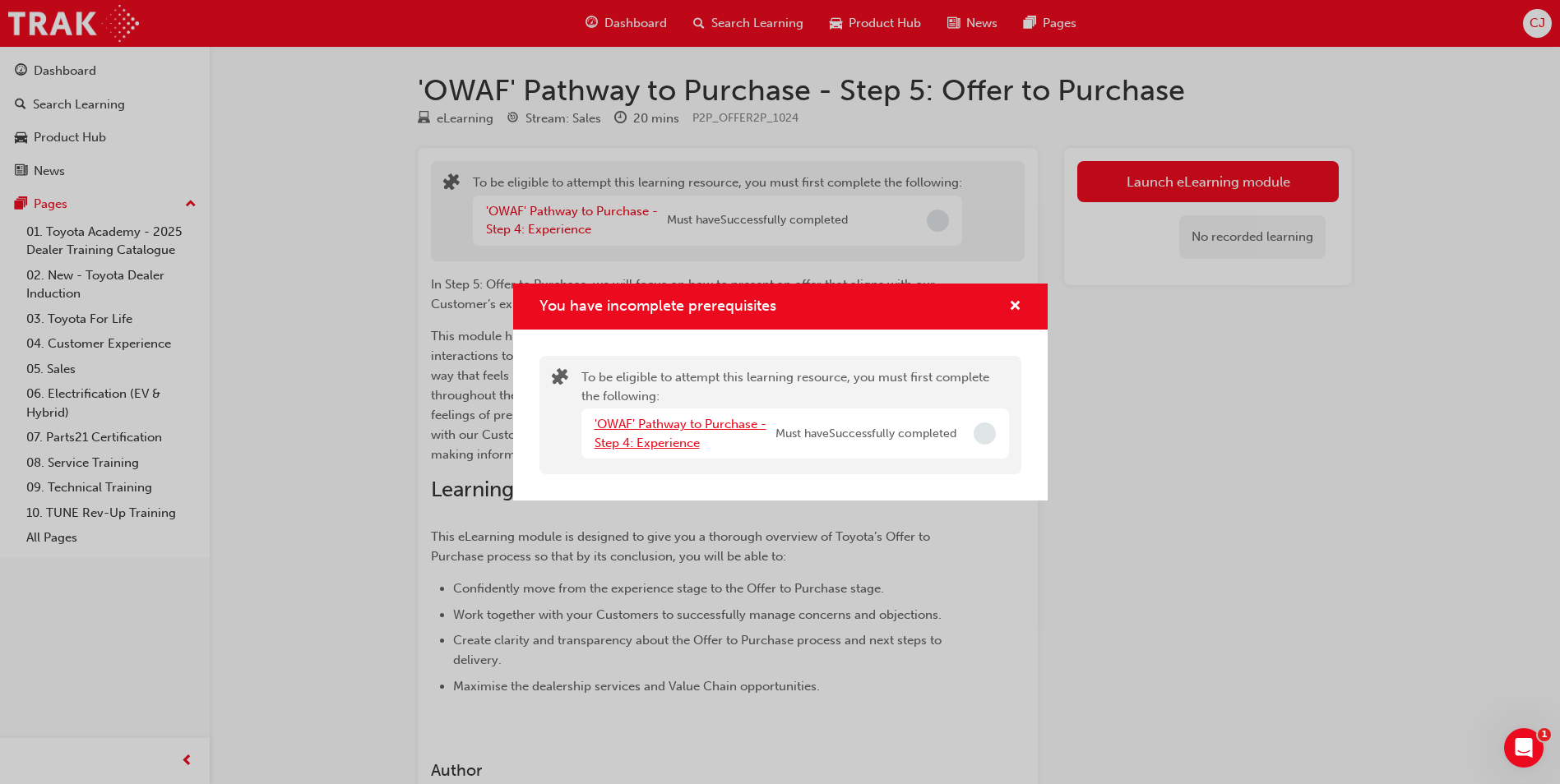
click at [737, 421] on link "'OWAF' Pathway to Purchase - Step 4: Experience" at bounding box center [681, 433] width 172 height 34
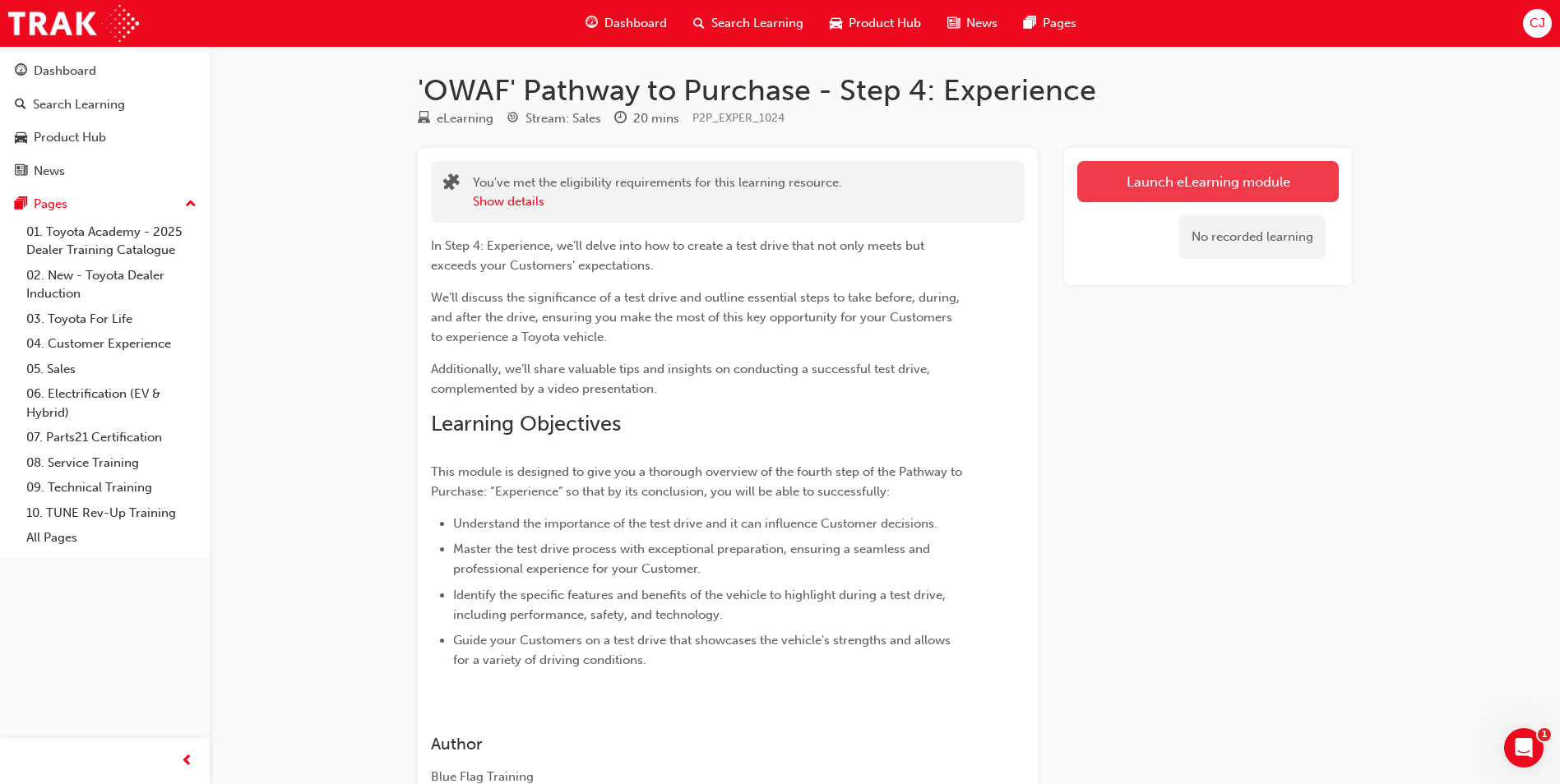
click at [1133, 183] on link "Launch eLearning module" at bounding box center [1208, 181] width 261 height 41
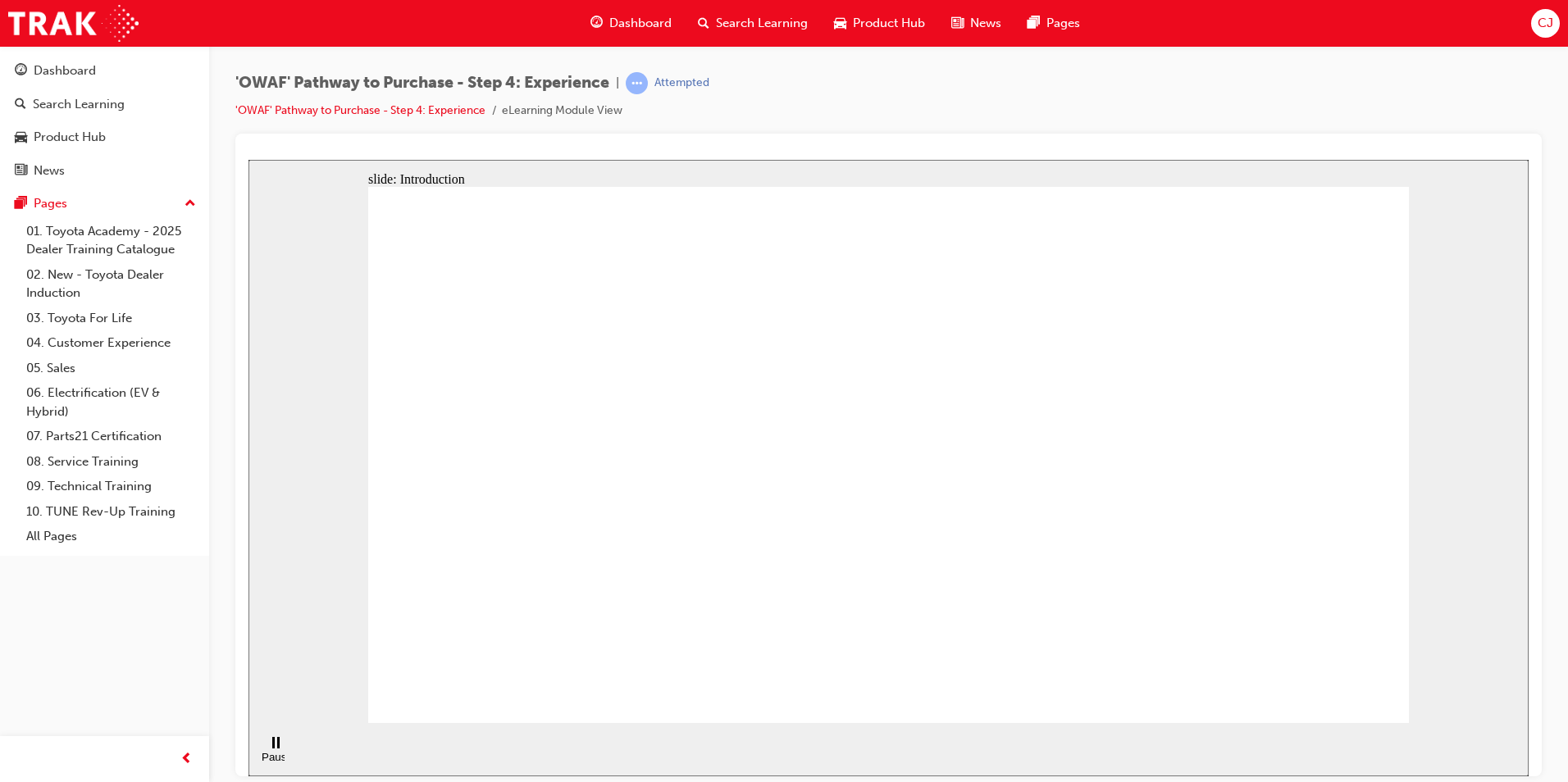
drag, startPoint x: 944, startPoint y: 284, endPoint x: 1100, endPoint y: 235, distance: 163.5
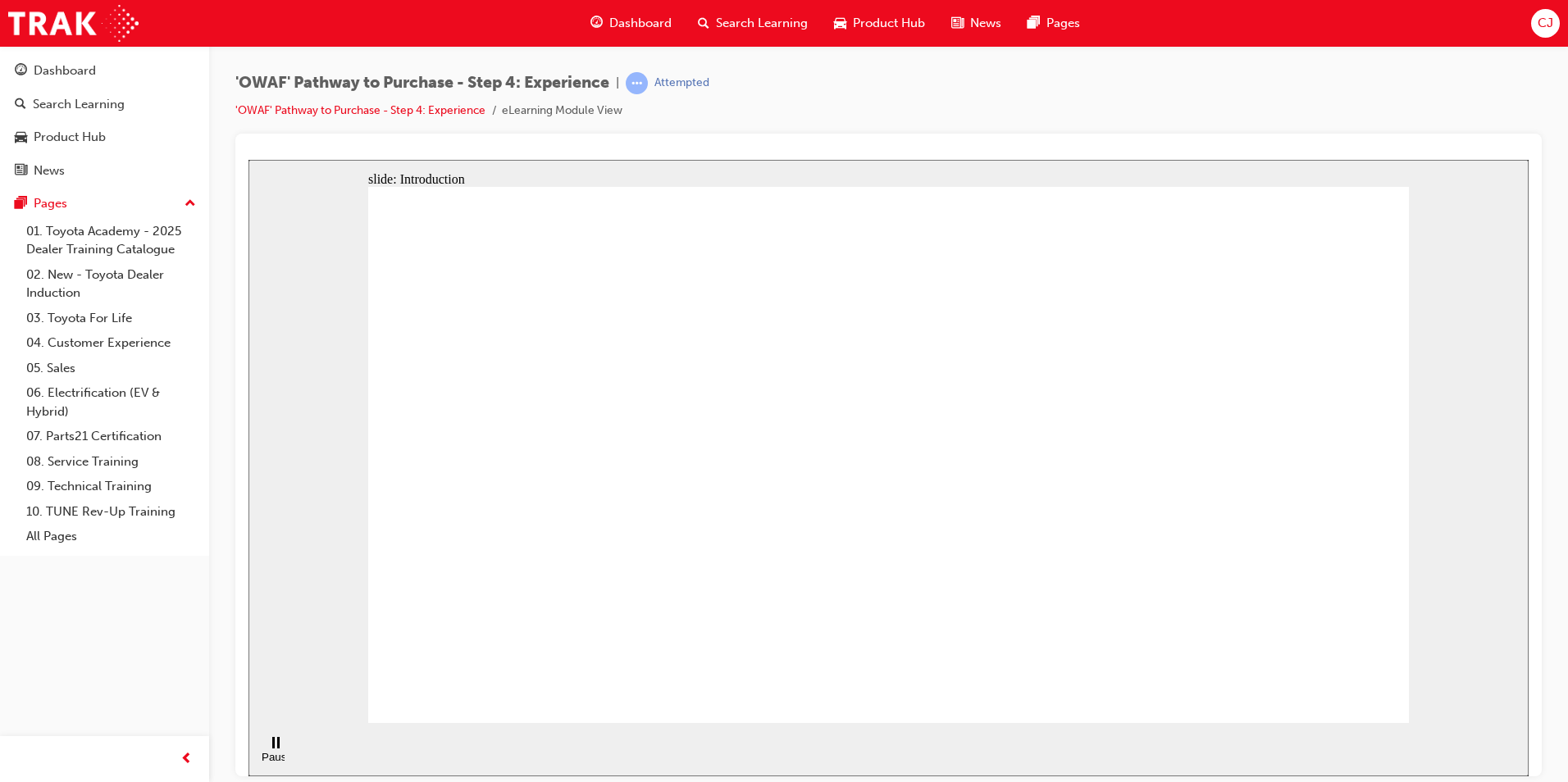
drag, startPoint x: 1100, startPoint y: 235, endPoint x: 1120, endPoint y: 267, distance: 37.7
drag, startPoint x: 1217, startPoint y: 377, endPoint x: 1185, endPoint y: 481, distance: 108.8
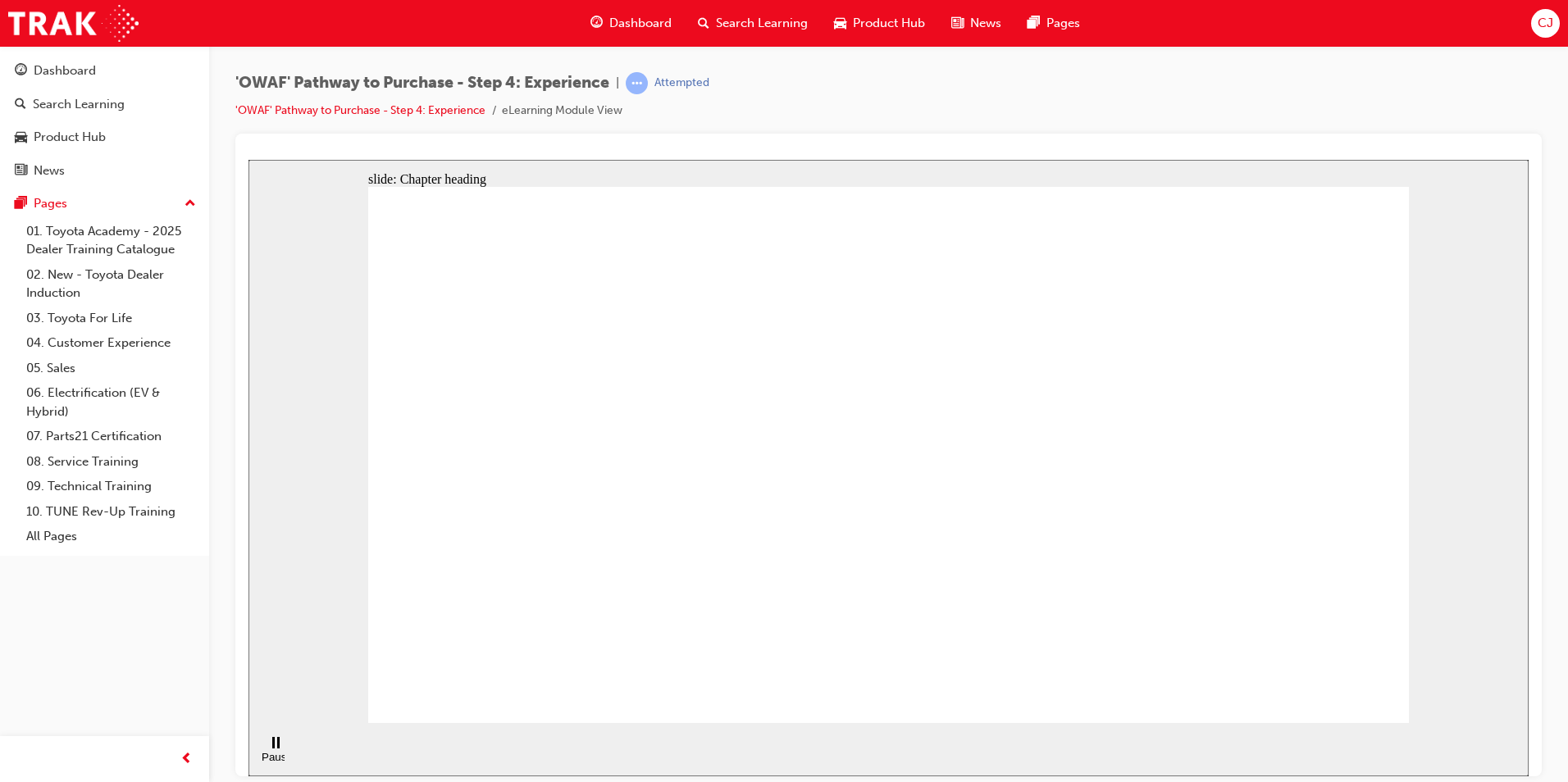
drag, startPoint x: 1106, startPoint y: 583, endPoint x: 1103, endPoint y: 570, distance: 13.3
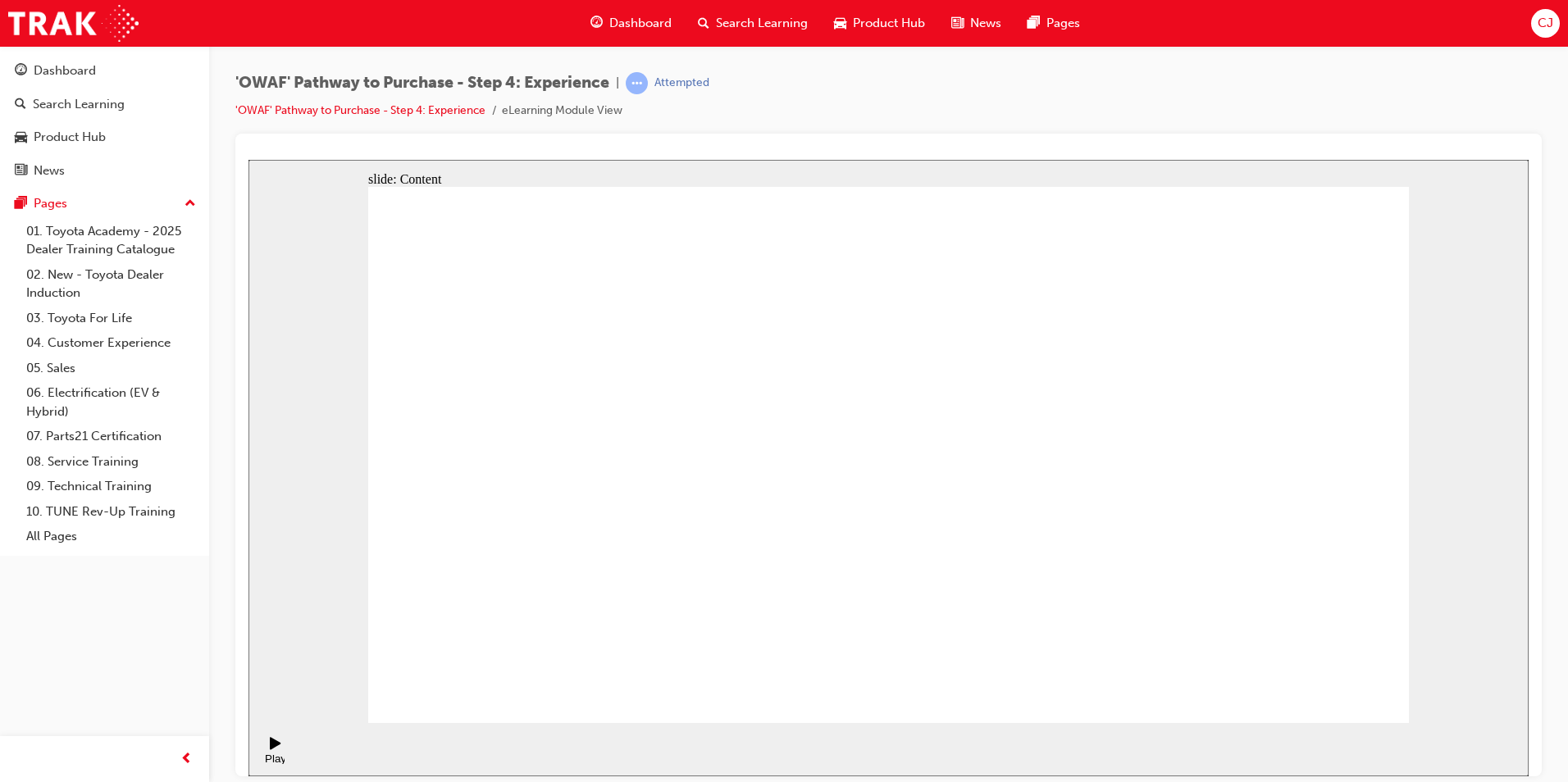
drag, startPoint x: 935, startPoint y: 498, endPoint x: 936, endPoint y: 507, distance: 9.1
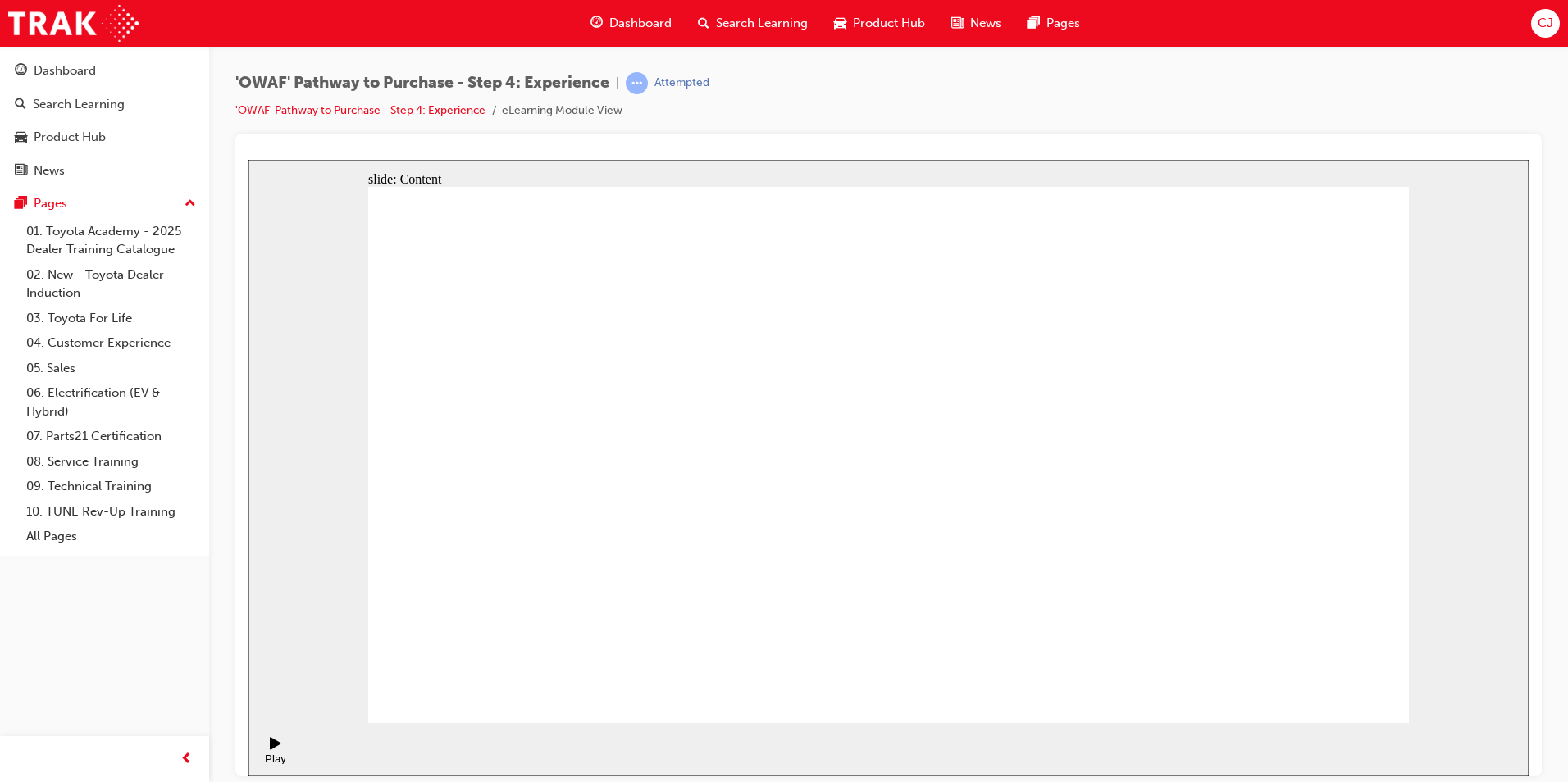
drag, startPoint x: 936, startPoint y: 512, endPoint x: 948, endPoint y: 519, distance: 13.9
drag, startPoint x: 948, startPoint y: 492, endPoint x: 948, endPoint y: 538, distance: 46.0
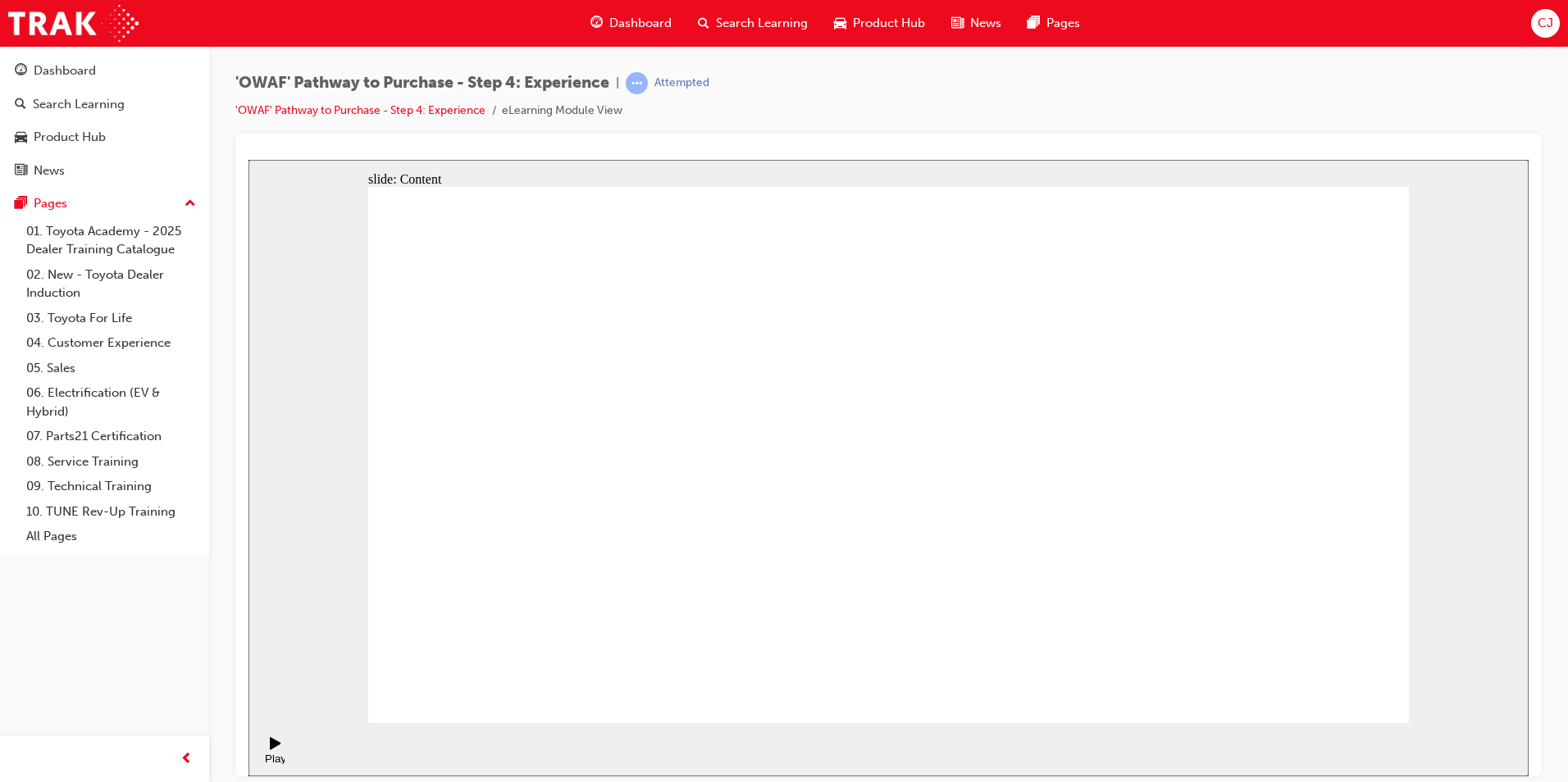
drag, startPoint x: 1301, startPoint y: 714, endPoint x: 926, endPoint y: 393, distance: 493.6
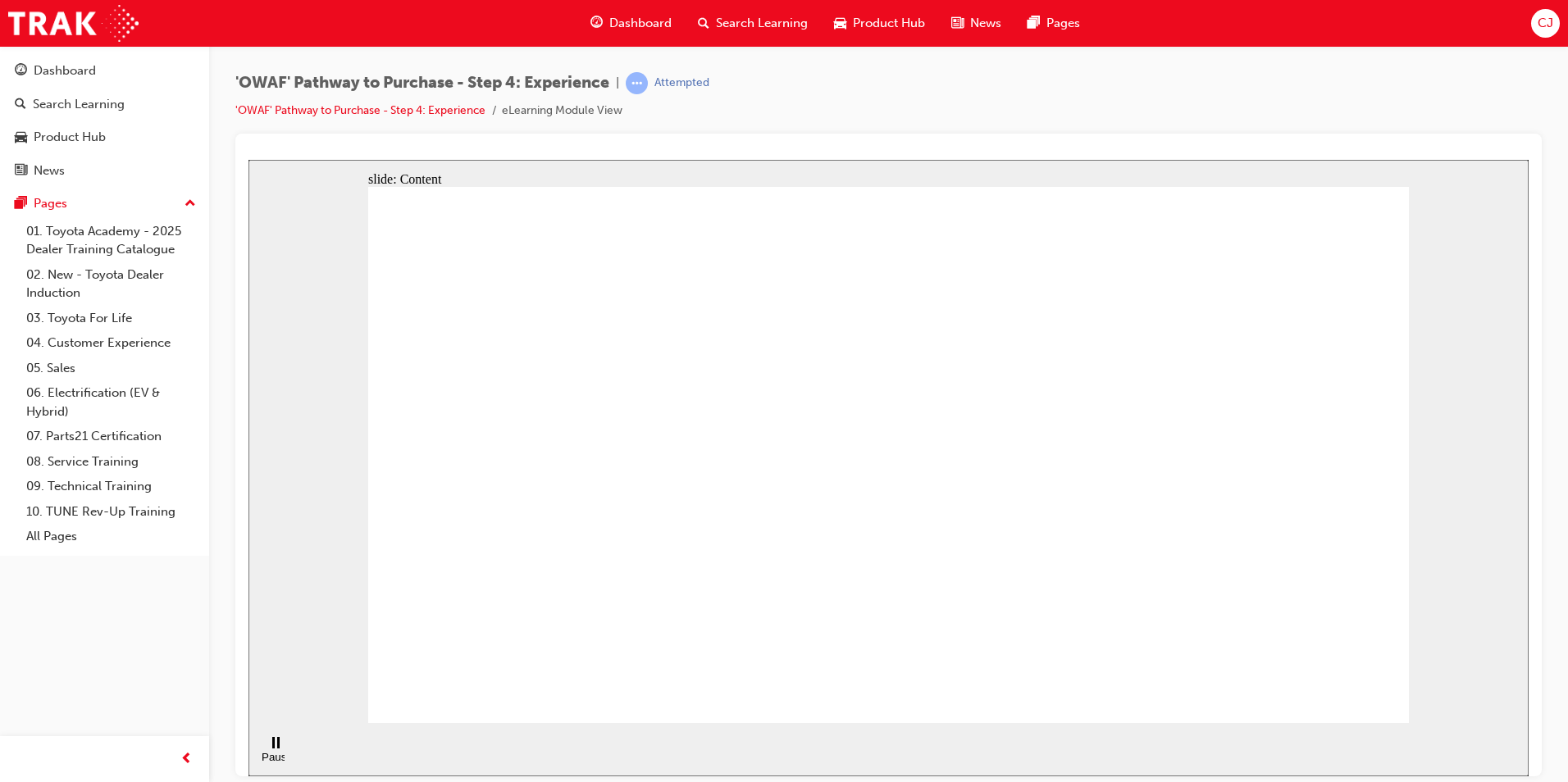
drag, startPoint x: 1371, startPoint y: 681, endPoint x: 1329, endPoint y: 686, distance: 42.3
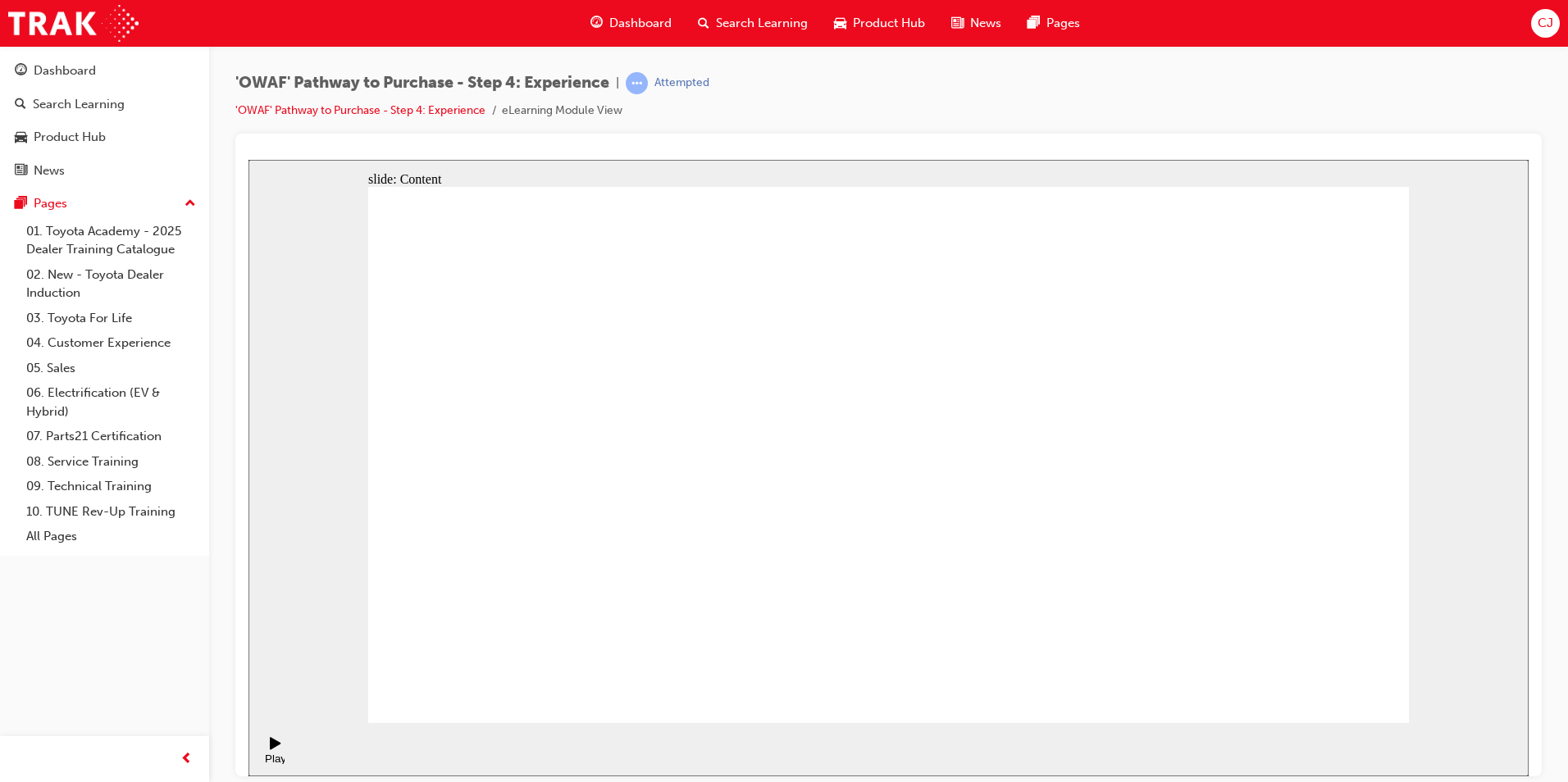
drag, startPoint x: 1148, startPoint y: 488, endPoint x: 1158, endPoint y: 498, distance: 14.1
drag, startPoint x: 1022, startPoint y: 546, endPoint x: 1035, endPoint y: 494, distance: 53.6
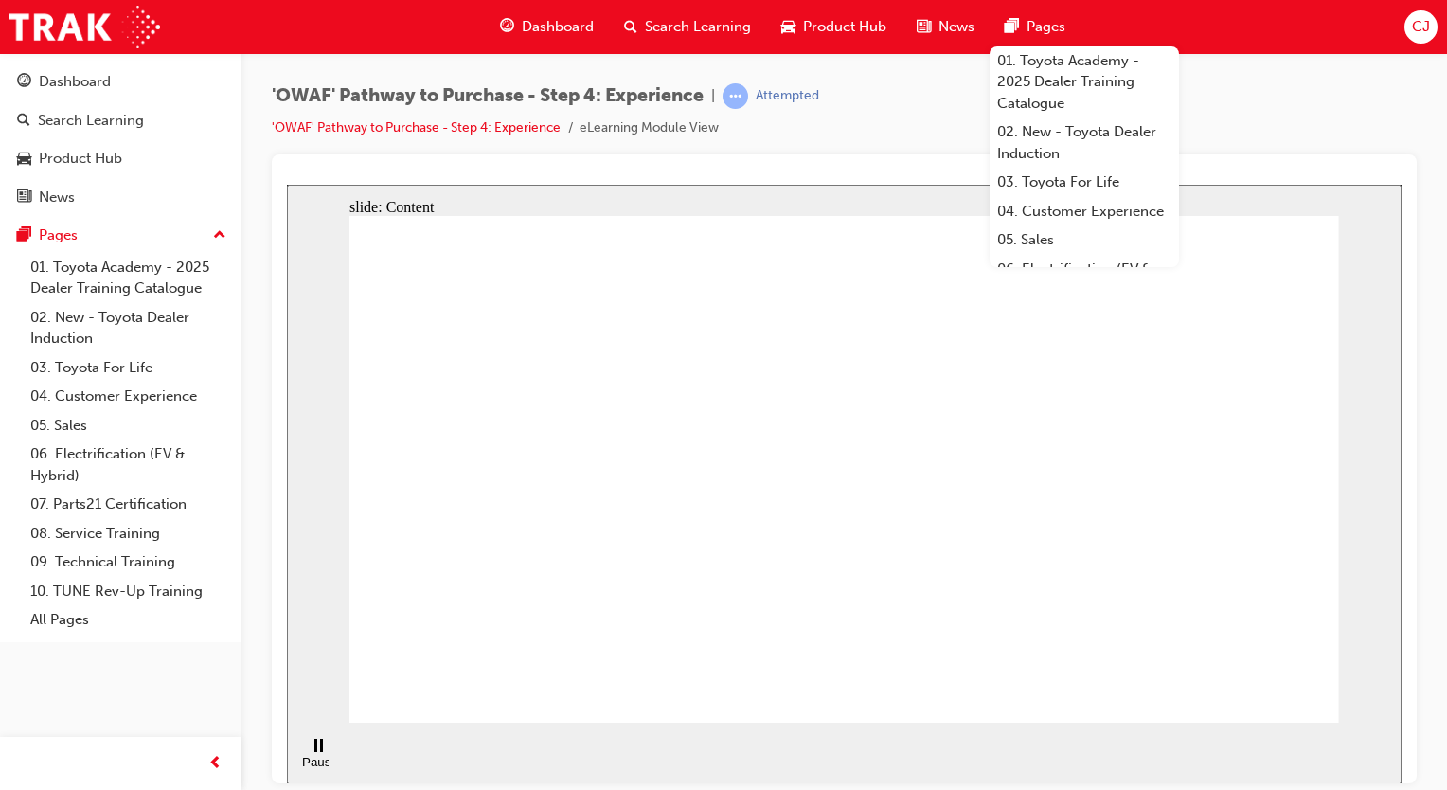
drag, startPoint x: 1020, startPoint y: 21, endPoint x: 1292, endPoint y: 108, distance: 285.4
click at [1226, 108] on div "'OWAF' Pathway to Purchase - Step 4: Experience | Attempted 'OWAF' Pathway to P…" at bounding box center [844, 118] width 1145 height 71
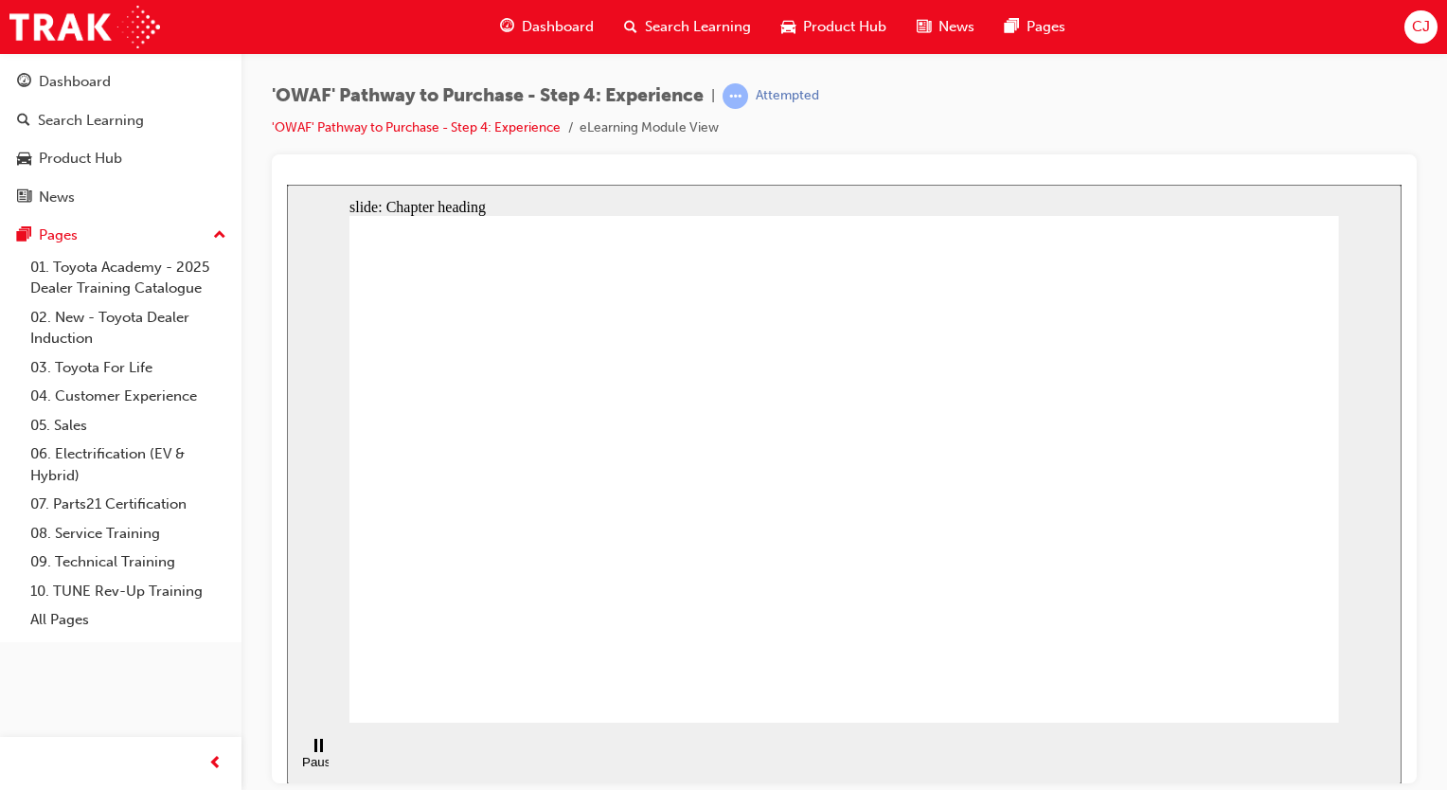
drag, startPoint x: 1058, startPoint y: 358, endPoint x: 1043, endPoint y: 496, distance: 139.1
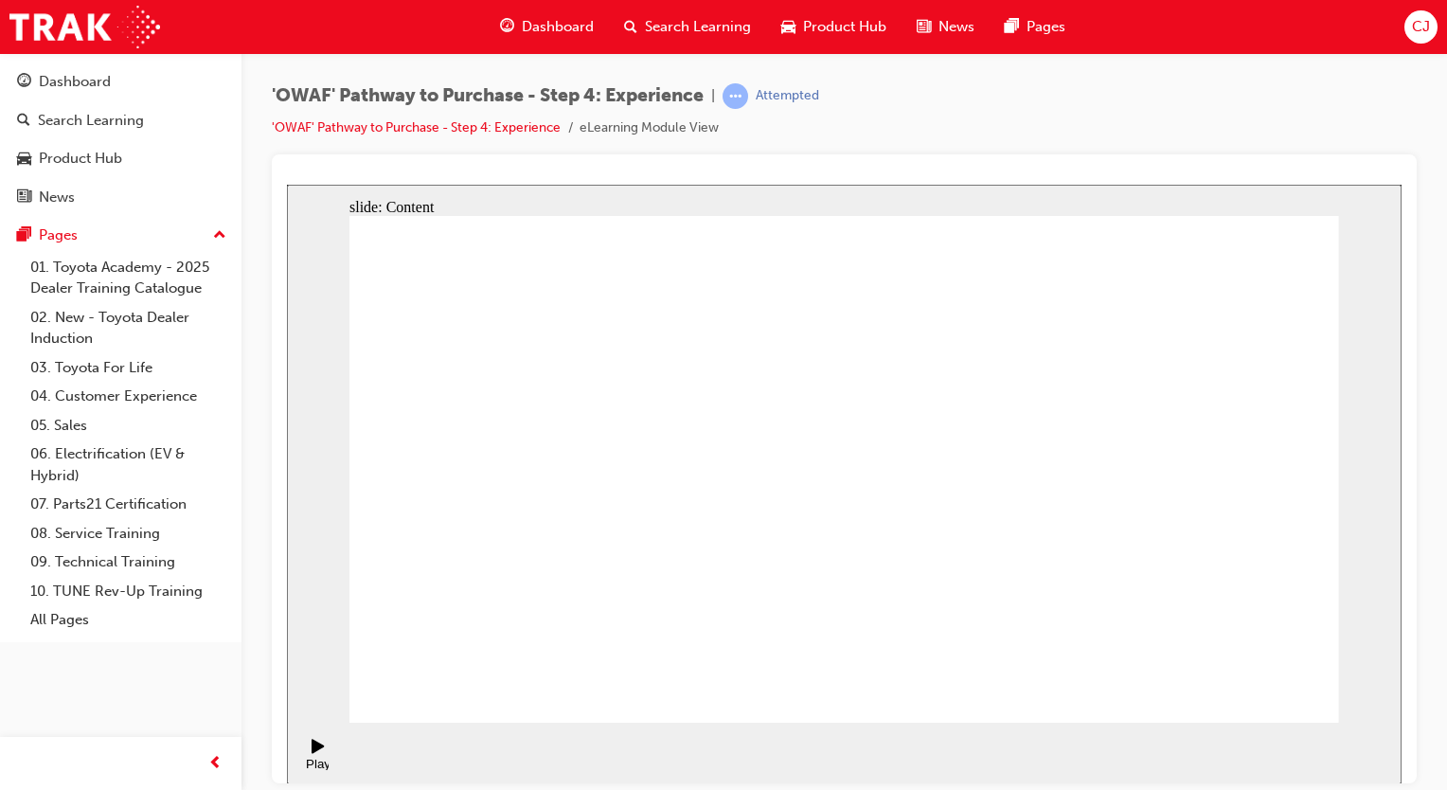
drag, startPoint x: 1227, startPoint y: 682, endPoint x: 1275, endPoint y: 682, distance: 47.3
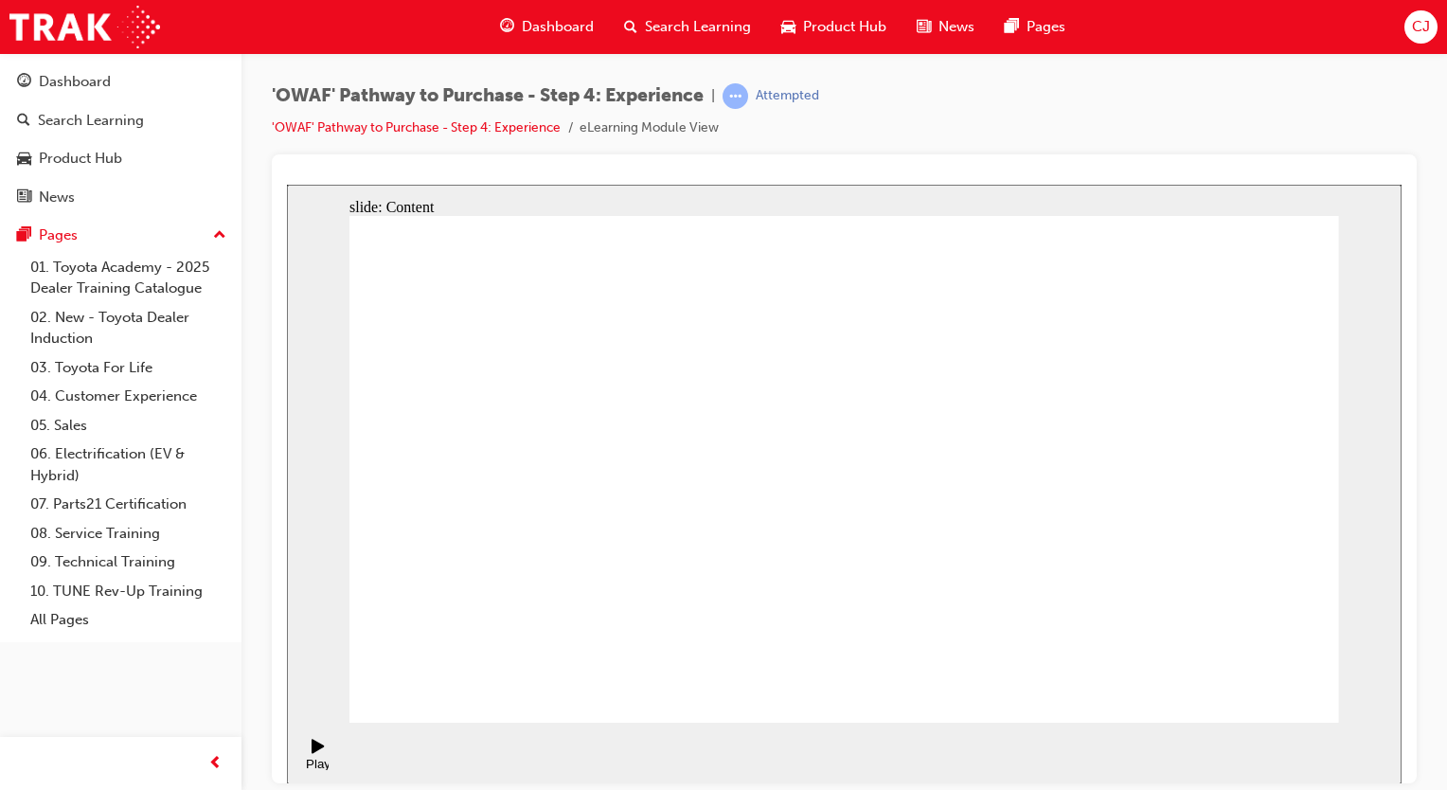
drag, startPoint x: 849, startPoint y: 284, endPoint x: 805, endPoint y: 304, distance: 48.7
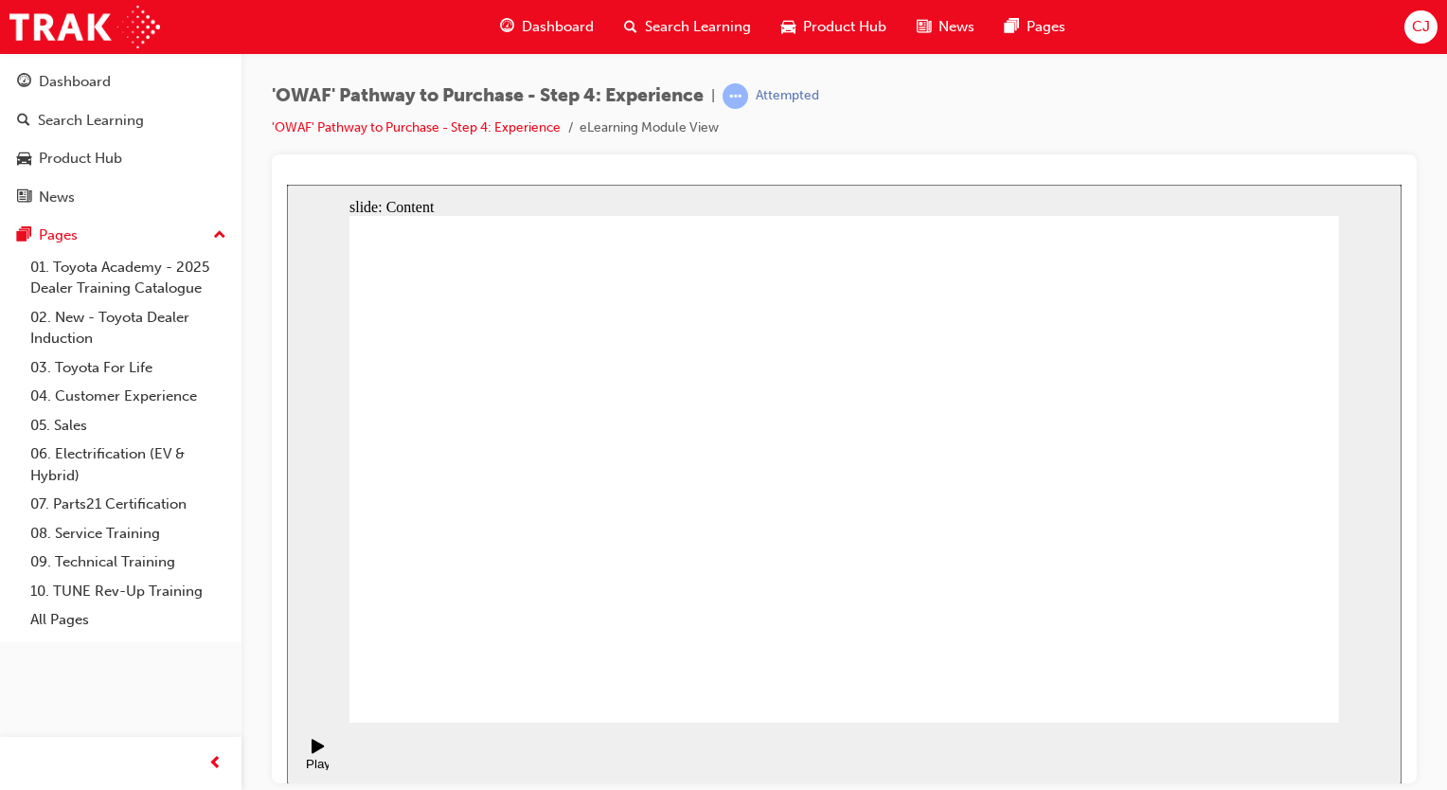
drag, startPoint x: 974, startPoint y: 270, endPoint x: 976, endPoint y: 280, distance: 10.6
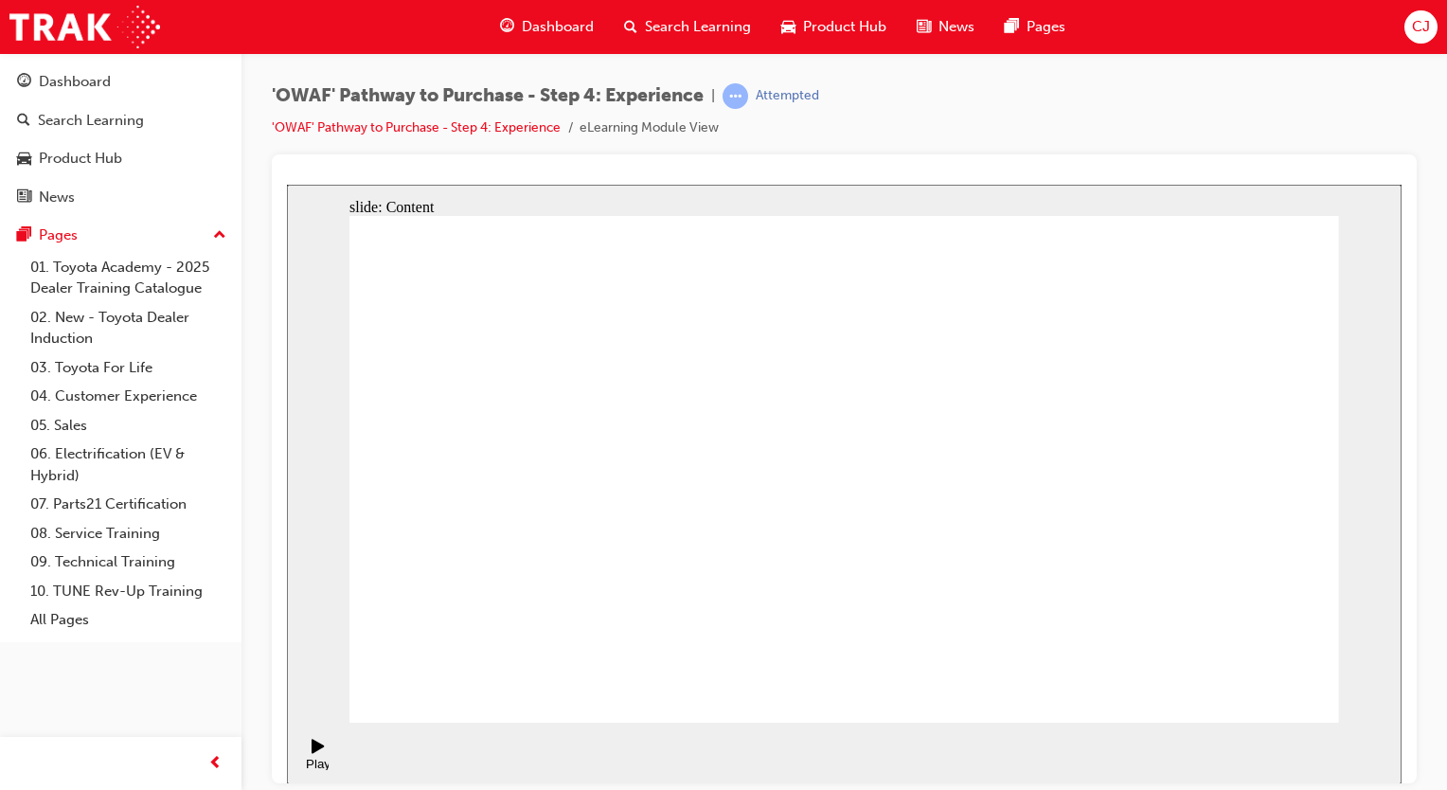
click at [719, 521] on button "OK" at bounding box center [702, 511] width 33 height 20
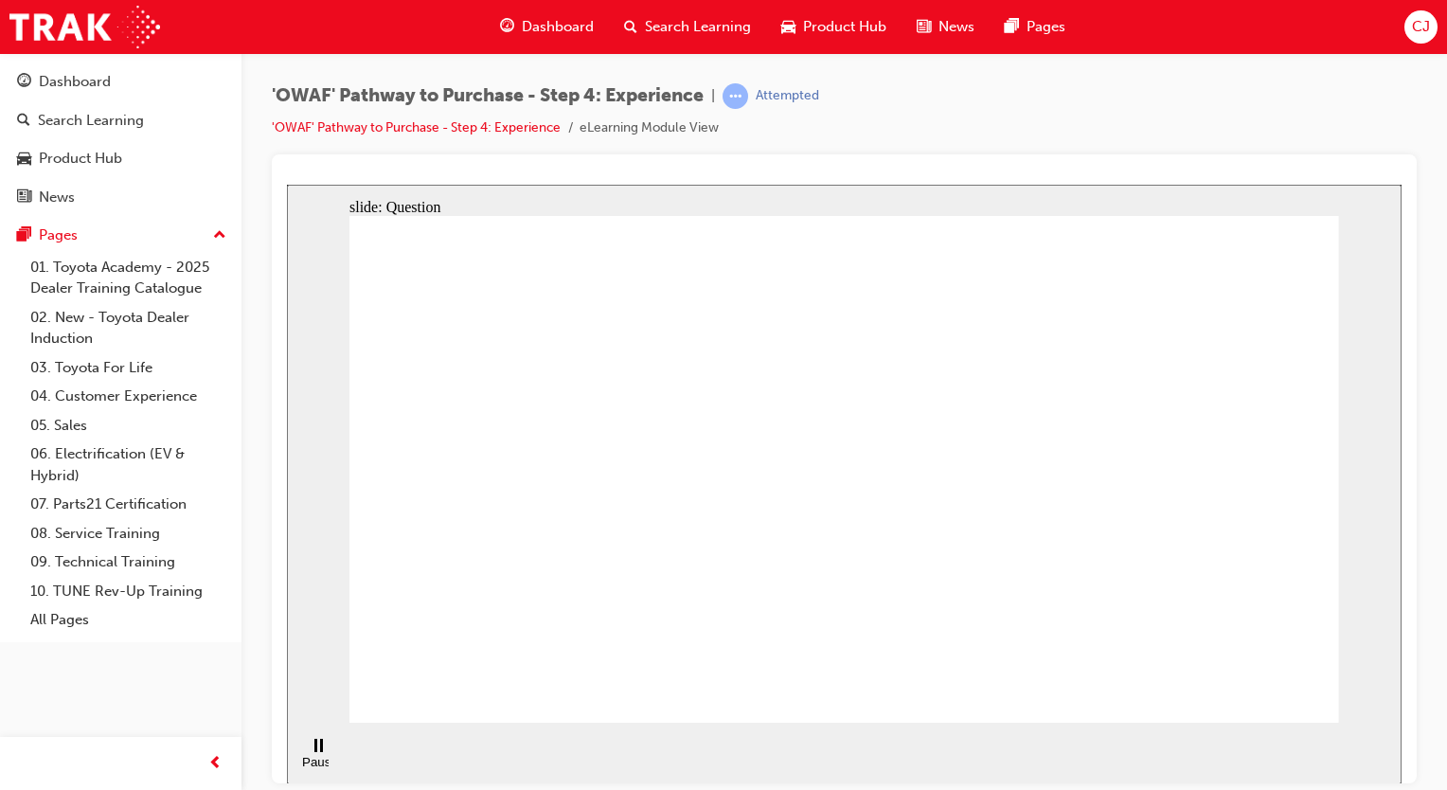
checkbox input "true"
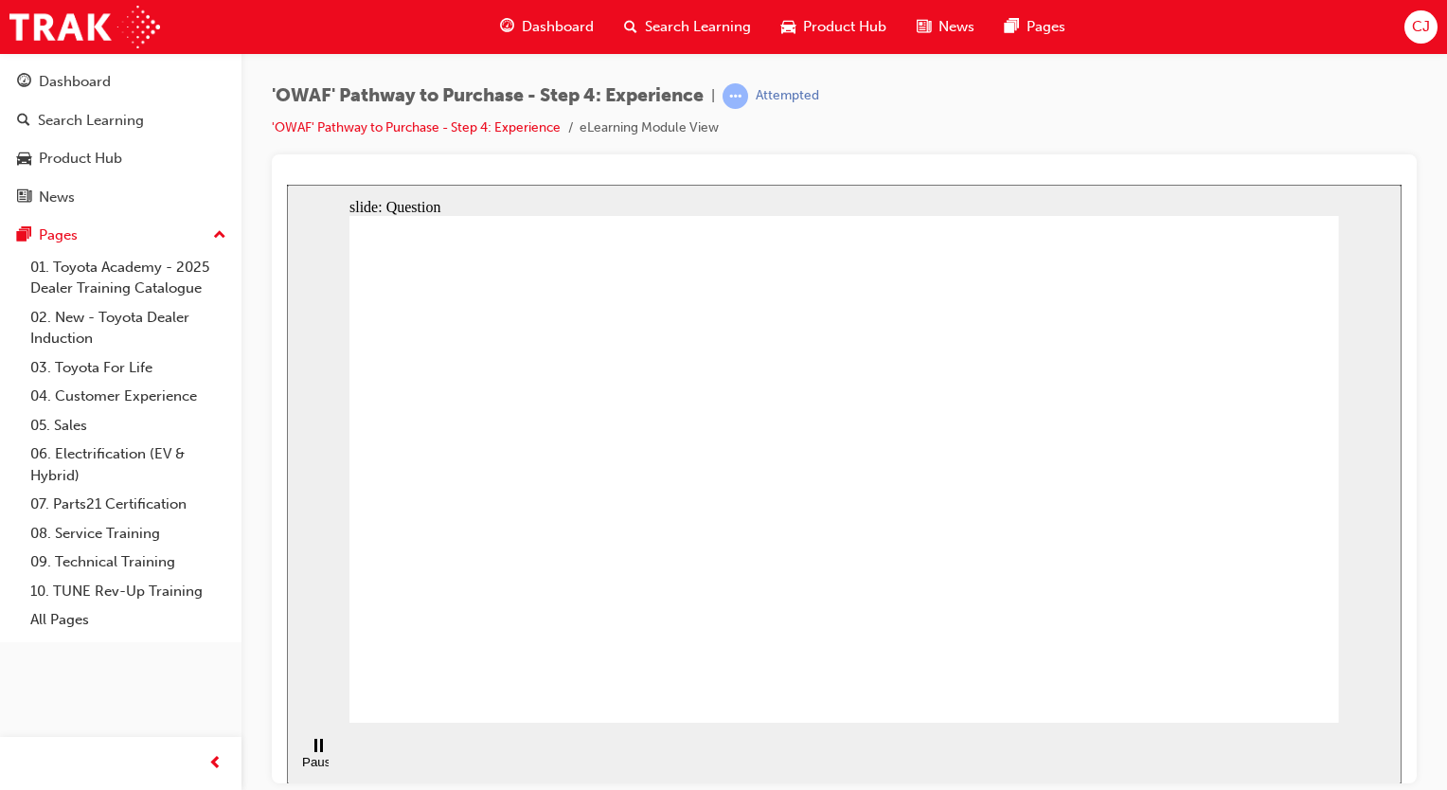
checkbox input "true"
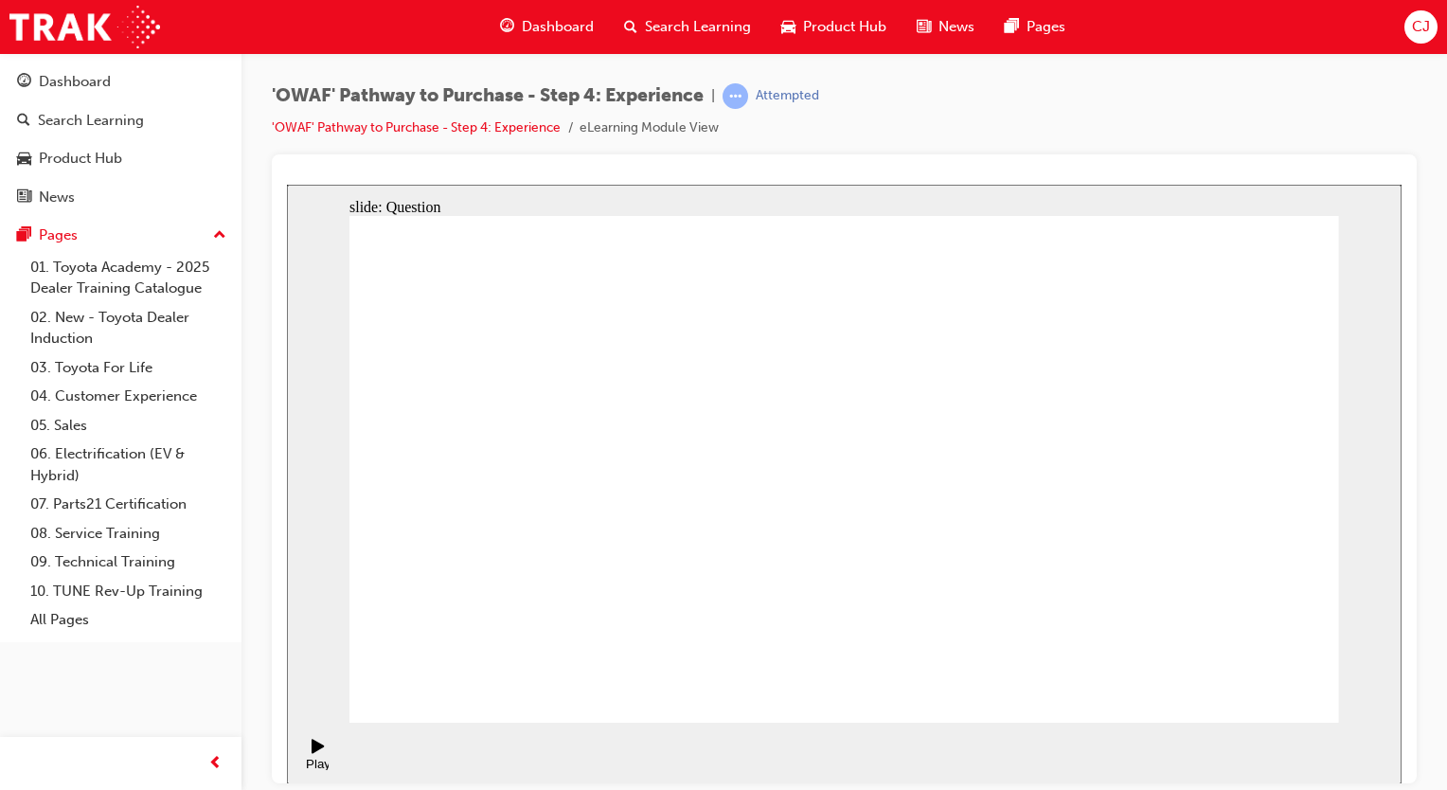
checkbox input "false"
drag, startPoint x: 1176, startPoint y: 499, endPoint x: 568, endPoint y: 546, distance: 609.8
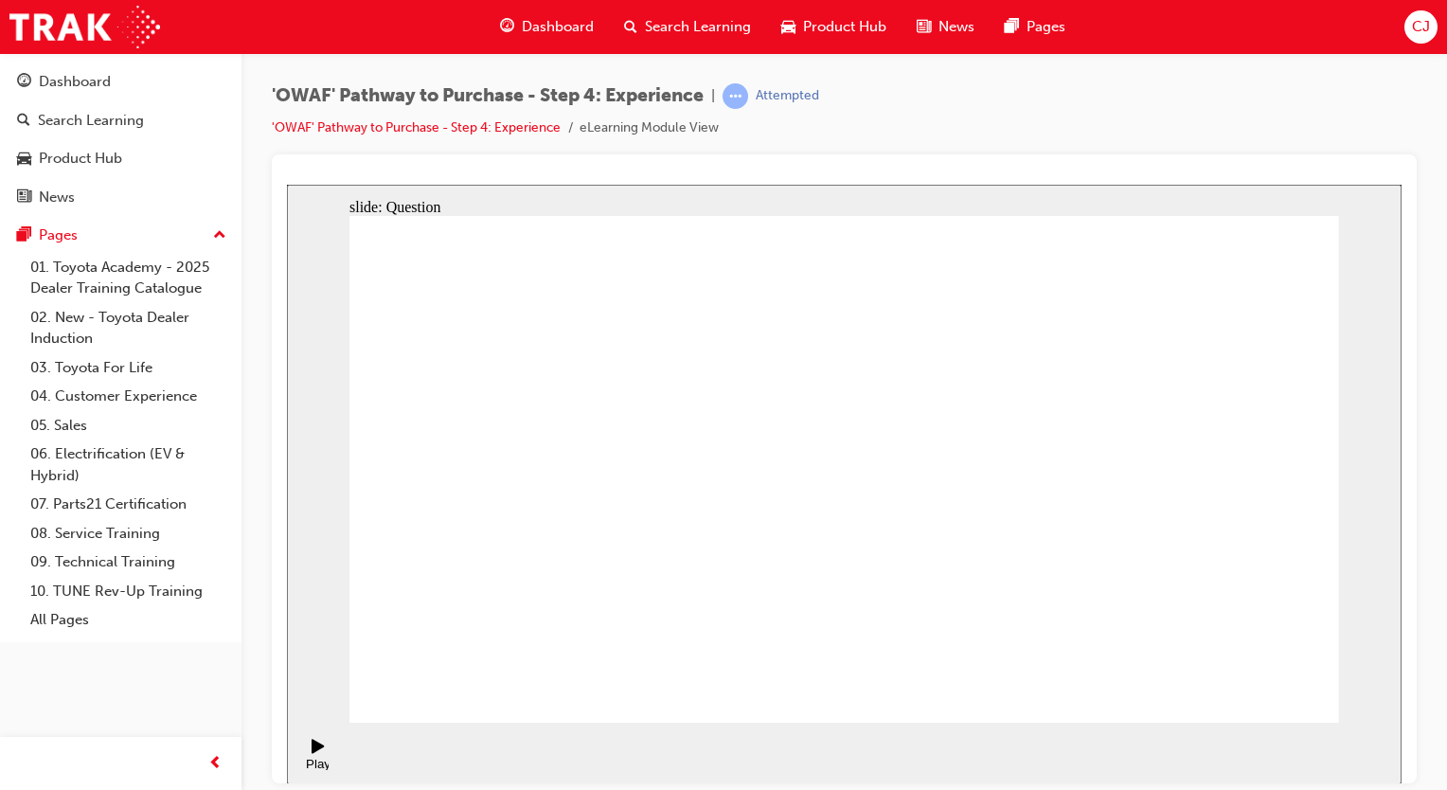
drag, startPoint x: 1201, startPoint y: 515, endPoint x: 611, endPoint y: 560, distance: 591.6
drag, startPoint x: 1148, startPoint y: 524, endPoint x: 833, endPoint y: 567, distance: 317.4
drag, startPoint x: 1207, startPoint y: 535, endPoint x: 596, endPoint y: 558, distance: 612.2
drag, startPoint x: 1223, startPoint y: 547, endPoint x: 618, endPoint y: 586, distance: 605.4
drag, startPoint x: 1198, startPoint y: 527, endPoint x: 917, endPoint y: 561, distance: 283.3
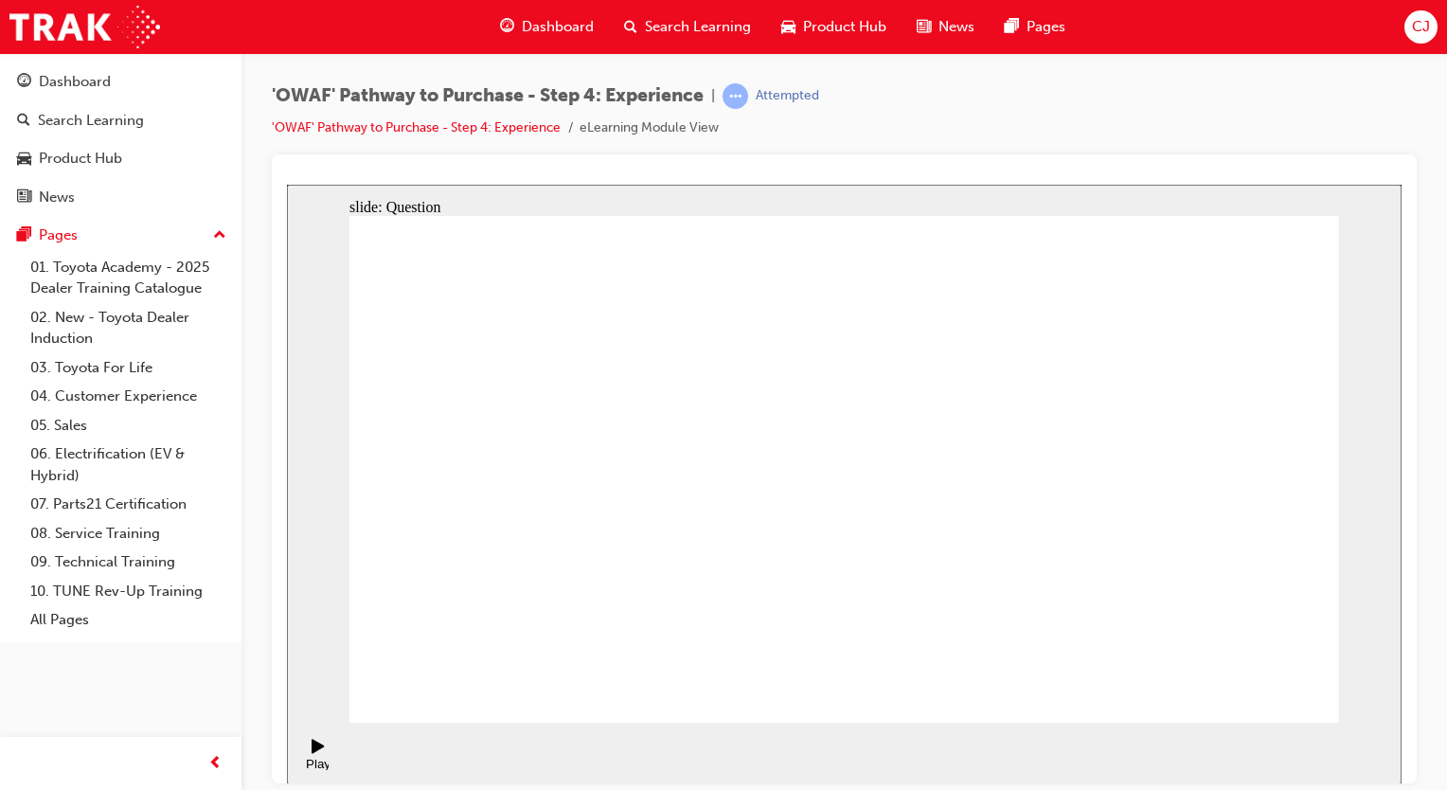
drag, startPoint x: 1231, startPoint y: 547, endPoint x: 644, endPoint y: 568, distance: 587.5
drag, startPoint x: 1235, startPoint y: 547, endPoint x: 645, endPoint y: 604, distance: 592.7
drag, startPoint x: 1194, startPoint y: 561, endPoint x: 531, endPoint y: 590, distance: 663.5
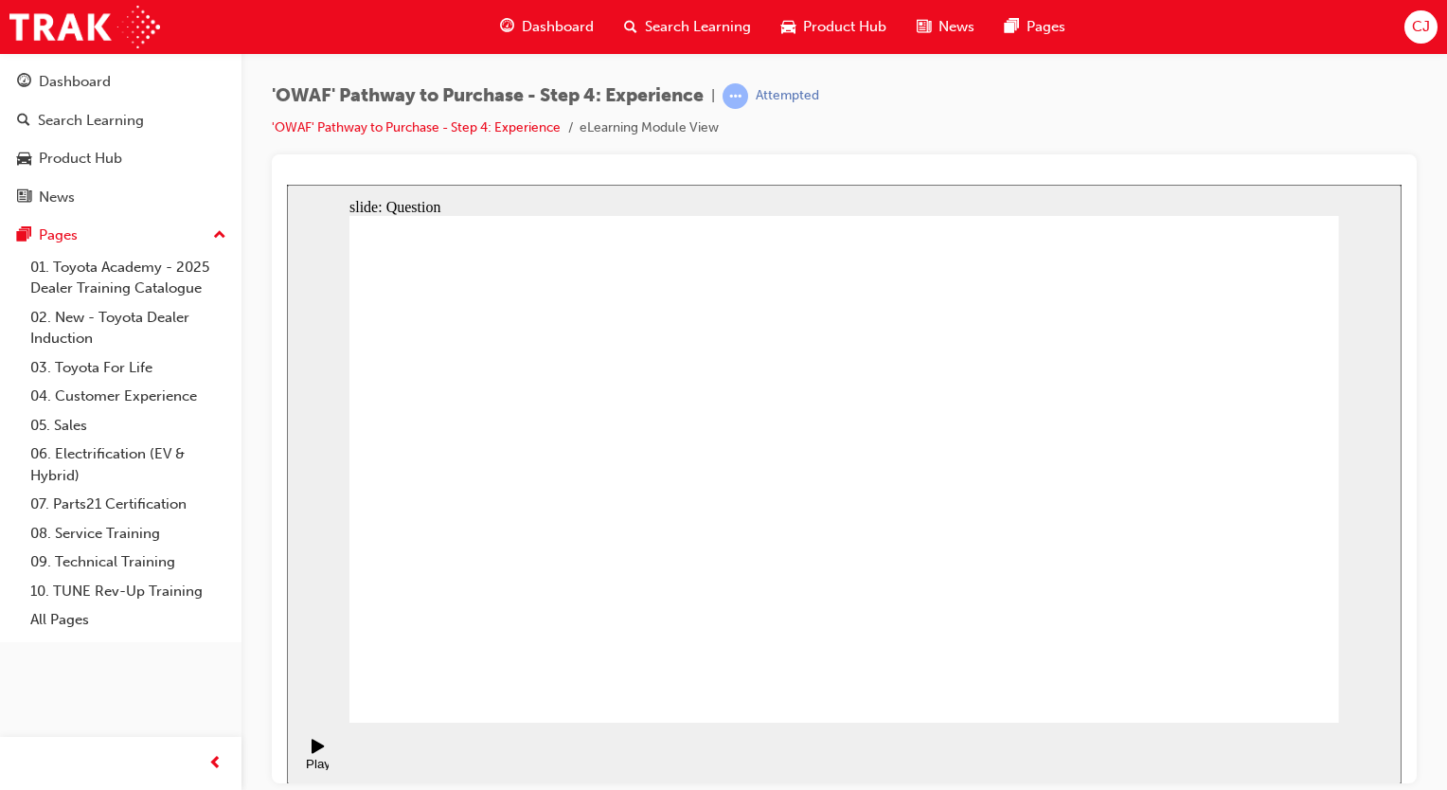
drag, startPoint x: 1165, startPoint y: 519, endPoint x: 542, endPoint y: 568, distance: 625.1
drag, startPoint x: 1204, startPoint y: 564, endPoint x: 557, endPoint y: 602, distance: 647.9
drag, startPoint x: 1181, startPoint y: 542, endPoint x: 549, endPoint y: 574, distance: 632.5
drag, startPoint x: 1216, startPoint y: 510, endPoint x: 540, endPoint y: 548, distance: 677.2
drag, startPoint x: 1159, startPoint y: 497, endPoint x: 850, endPoint y: 570, distance: 317.2
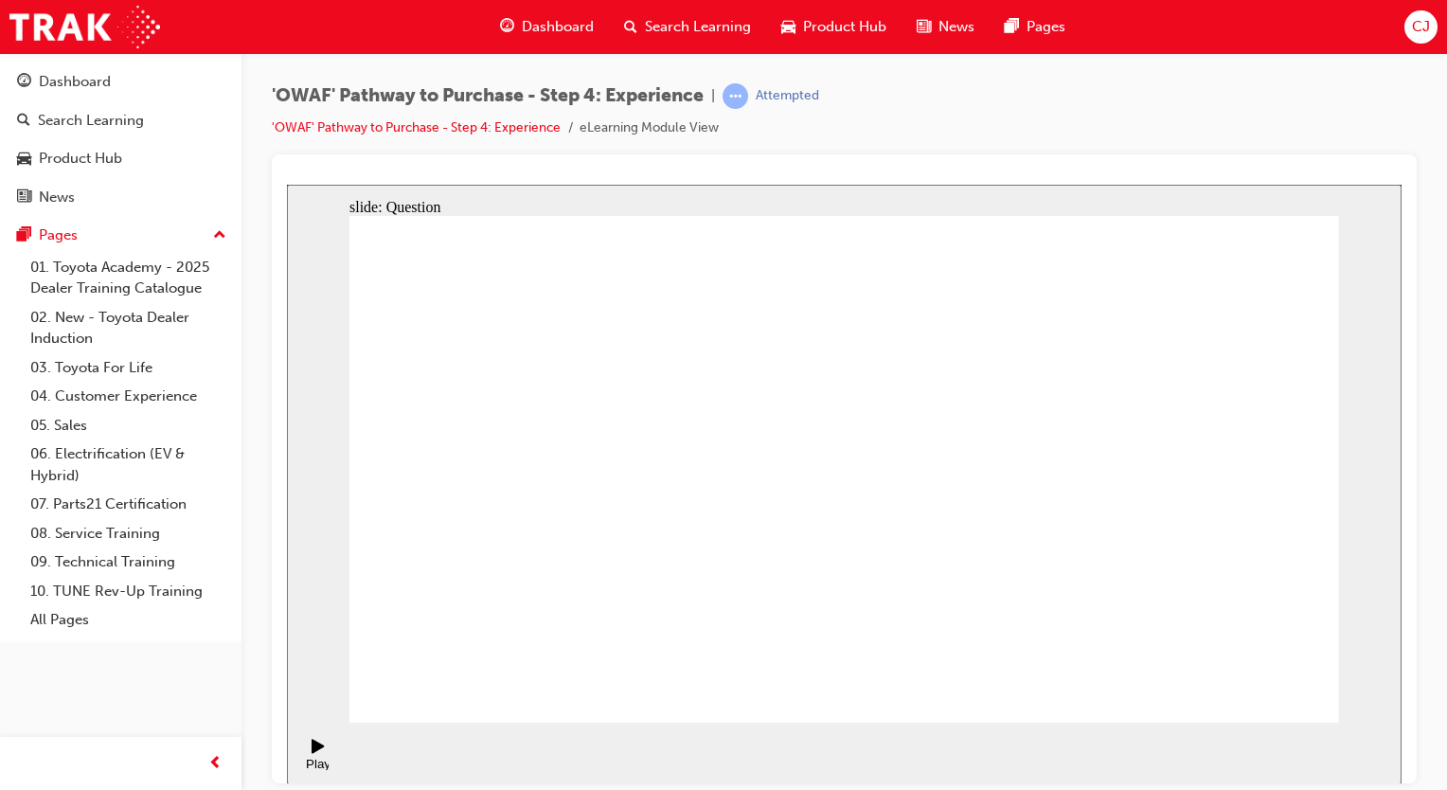
drag, startPoint x: 1187, startPoint y: 534, endPoint x: 512, endPoint y: 548, distance: 674.4
drag, startPoint x: 1174, startPoint y: 499, endPoint x: 913, endPoint y: 564, distance: 269.4
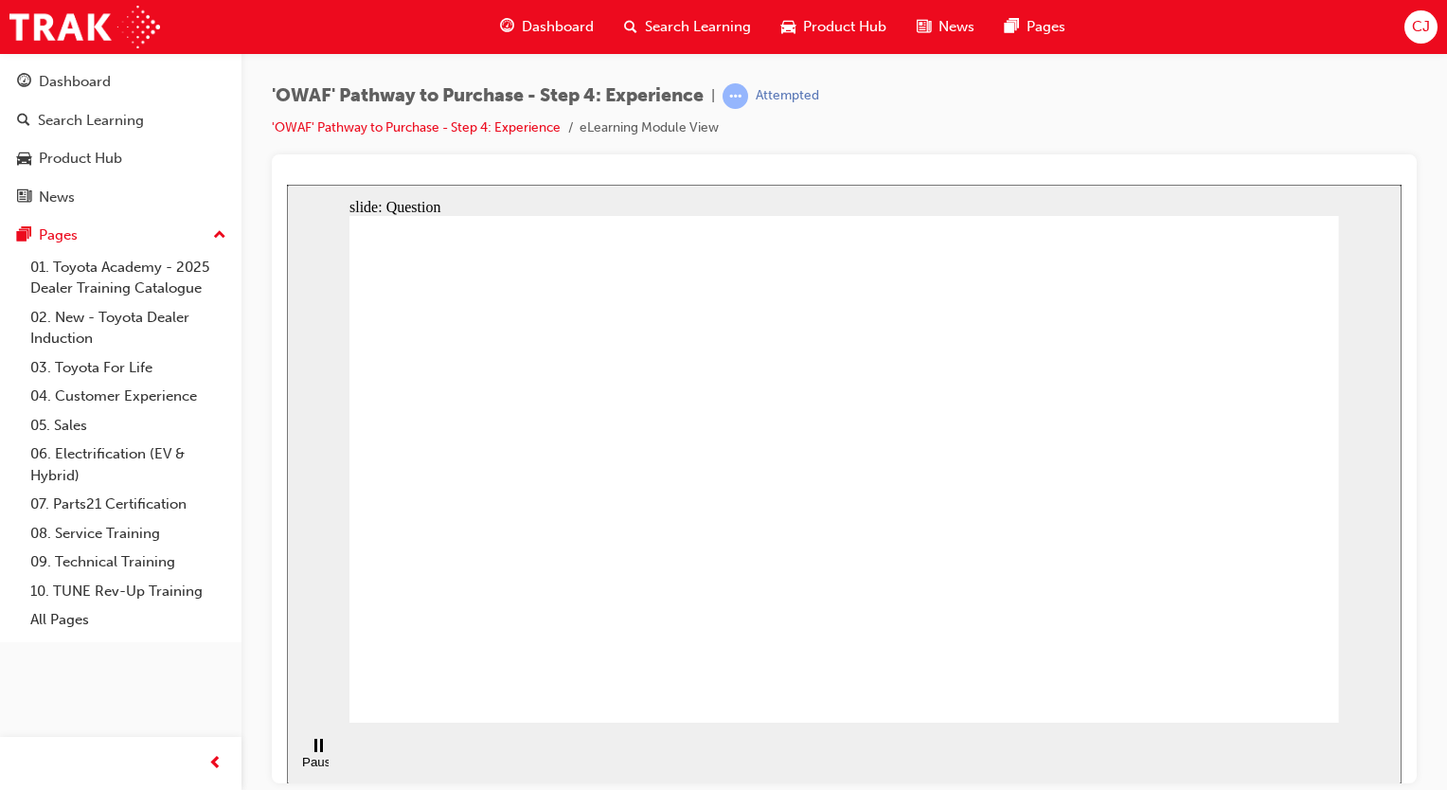
click at [719, 521] on button "OK" at bounding box center [702, 511] width 33 height 20
drag, startPoint x: 1161, startPoint y: 603, endPoint x: 840, endPoint y: 451, distance: 355.4
drag, startPoint x: 1279, startPoint y: 624, endPoint x: 1162, endPoint y: 485, distance: 182.1
drag, startPoint x: 795, startPoint y: 624, endPoint x: 789, endPoint y: 643, distance: 20.1
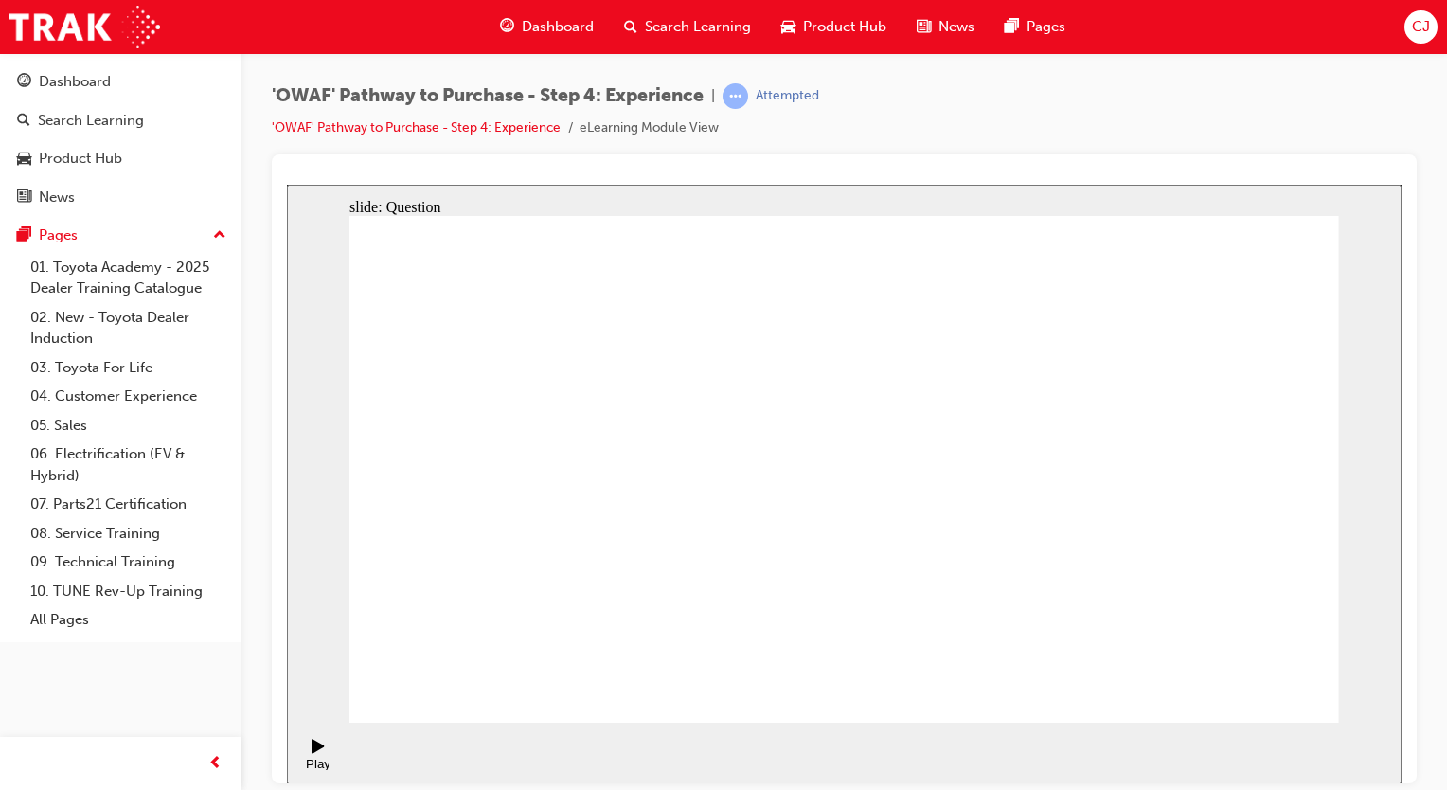
drag, startPoint x: 1038, startPoint y: 626, endPoint x: 930, endPoint y: 491, distance: 172.4
drag, startPoint x: 961, startPoint y: 606, endPoint x: 1053, endPoint y: 484, distance: 152.8
drag, startPoint x: 843, startPoint y: 579, endPoint x: 1268, endPoint y: 441, distance: 446.8
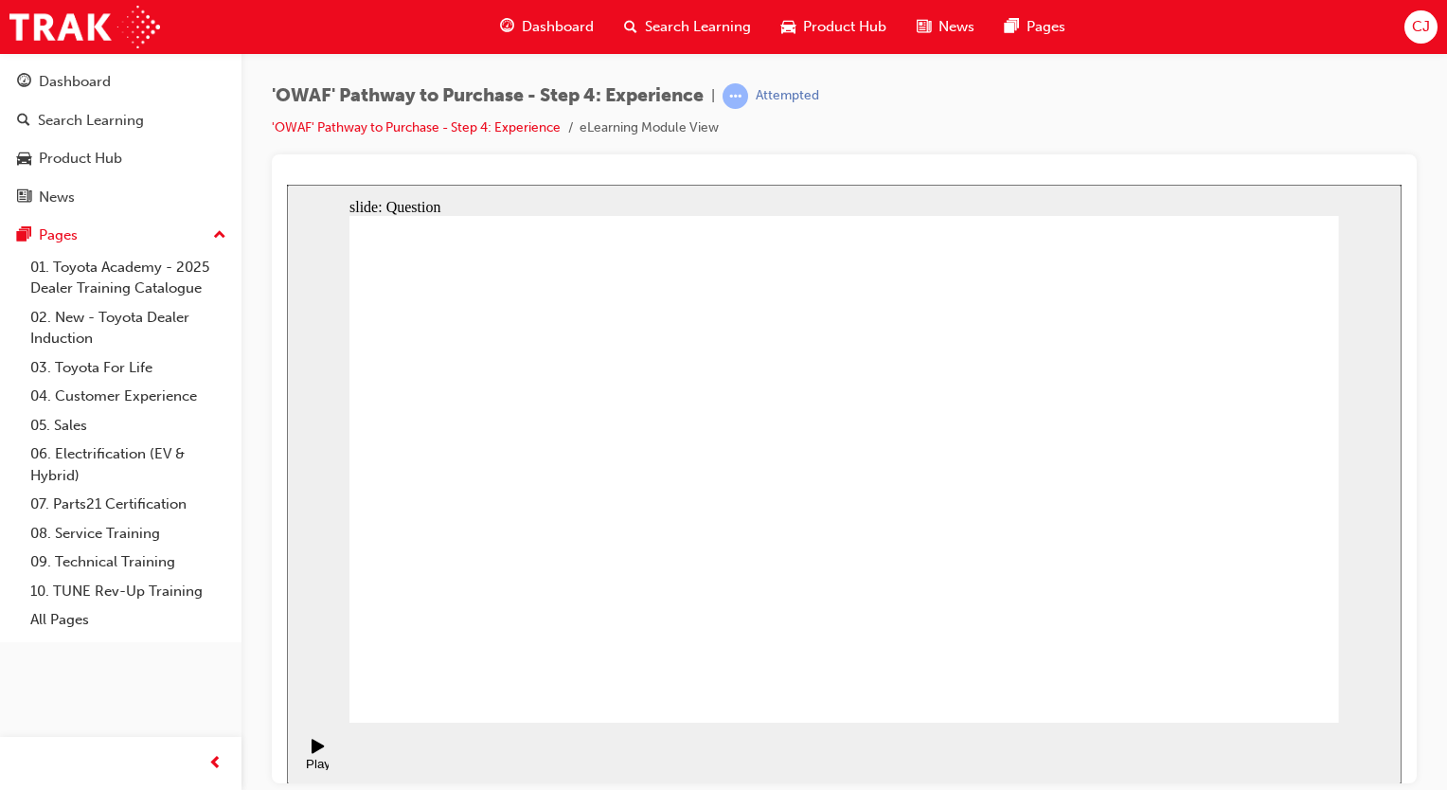
drag, startPoint x: 879, startPoint y: 489, endPoint x: 705, endPoint y: 570, distance: 192.3
drag, startPoint x: 1152, startPoint y: 628, endPoint x: 933, endPoint y: 485, distance: 261.3
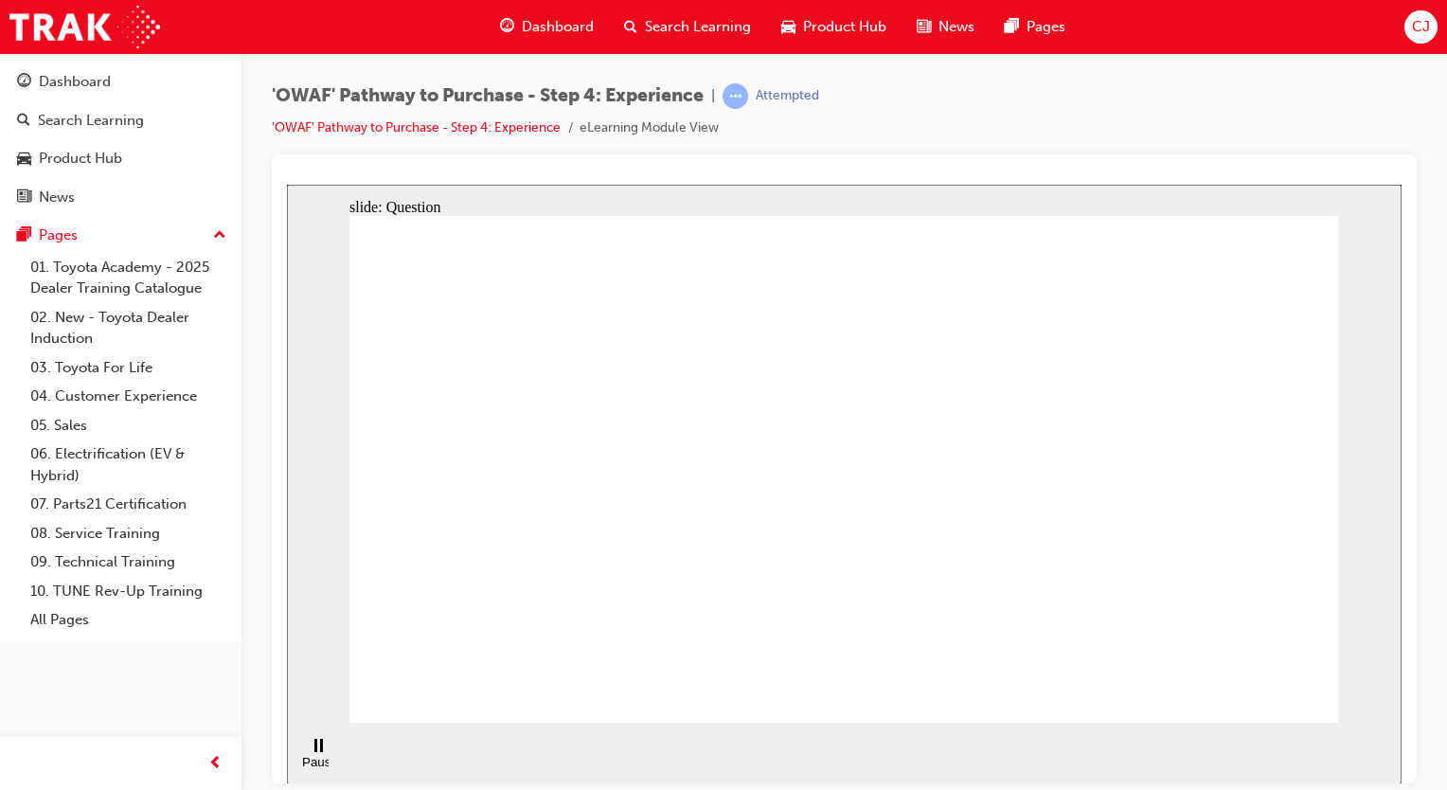
click at [828, 520] on div "Invalid Answer You must complete the question before submitting. OK" at bounding box center [845, 450] width 318 height 139
click at [719, 521] on button "OK" at bounding box center [702, 511] width 33 height 20
drag, startPoint x: 686, startPoint y: 625, endPoint x: 844, endPoint y: 419, distance: 260.1
drag, startPoint x: 871, startPoint y: 587, endPoint x: 1102, endPoint y: 424, distance: 282.7
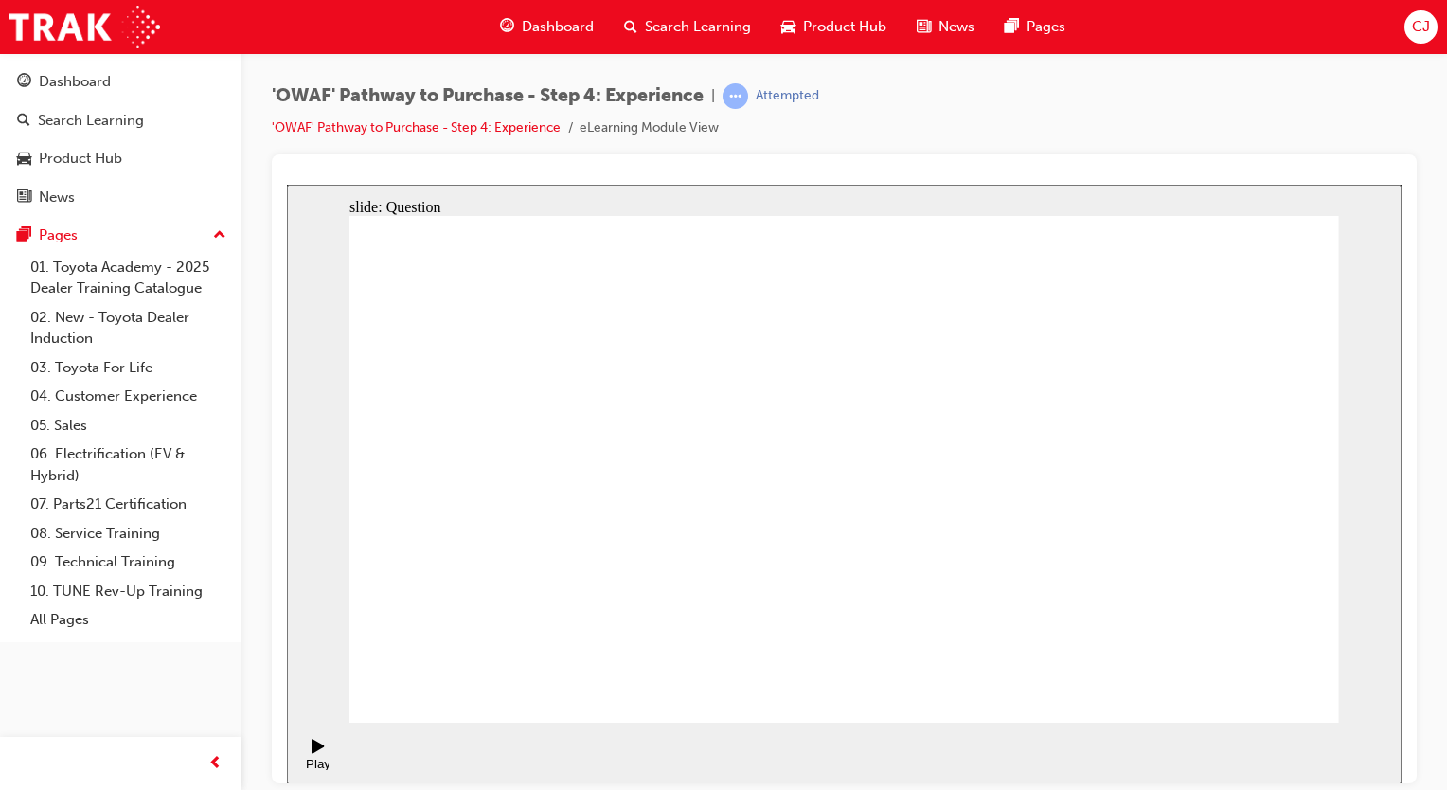
drag, startPoint x: 1055, startPoint y: 621, endPoint x: 1095, endPoint y: 456, distance: 169.5
radio input "true"
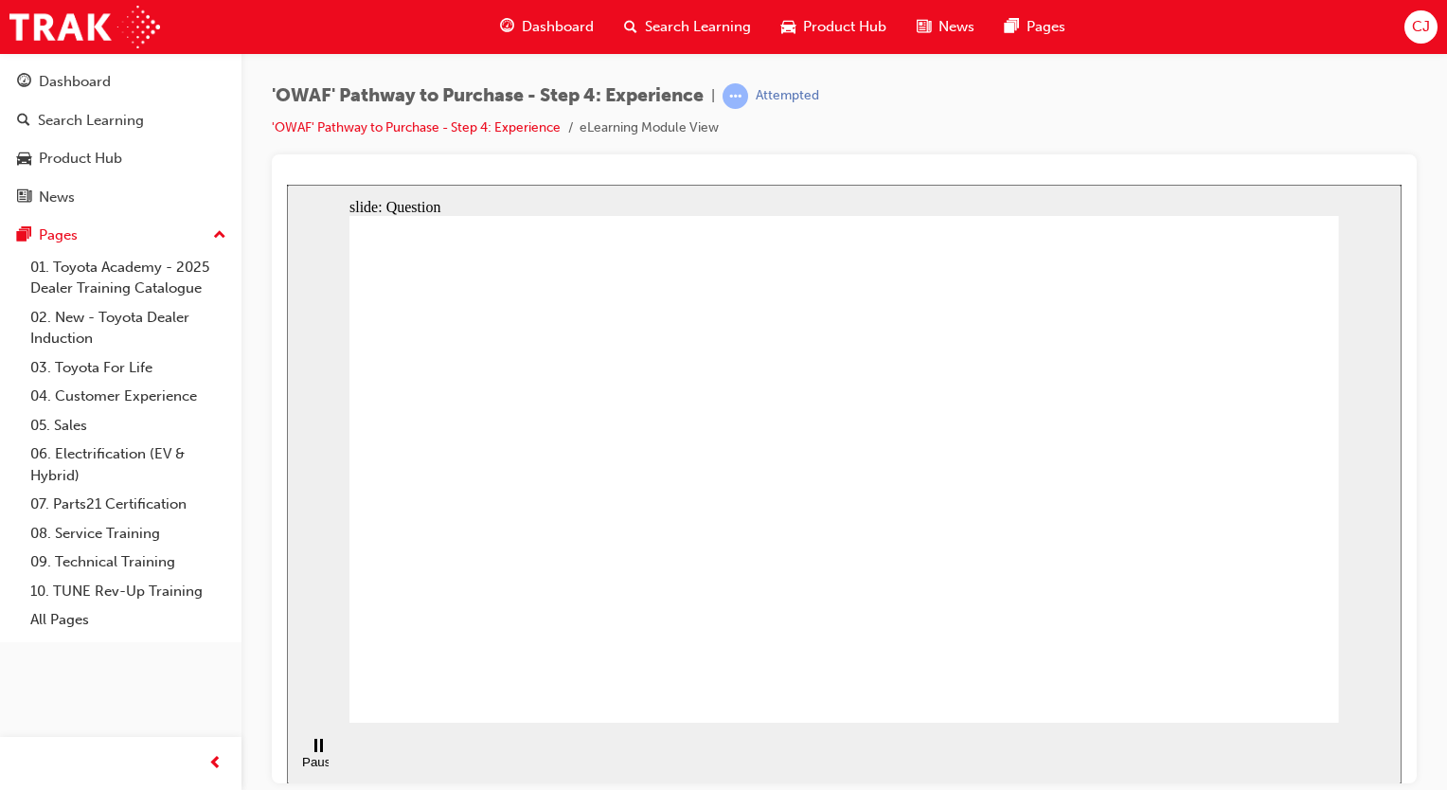
checkbox input "true"
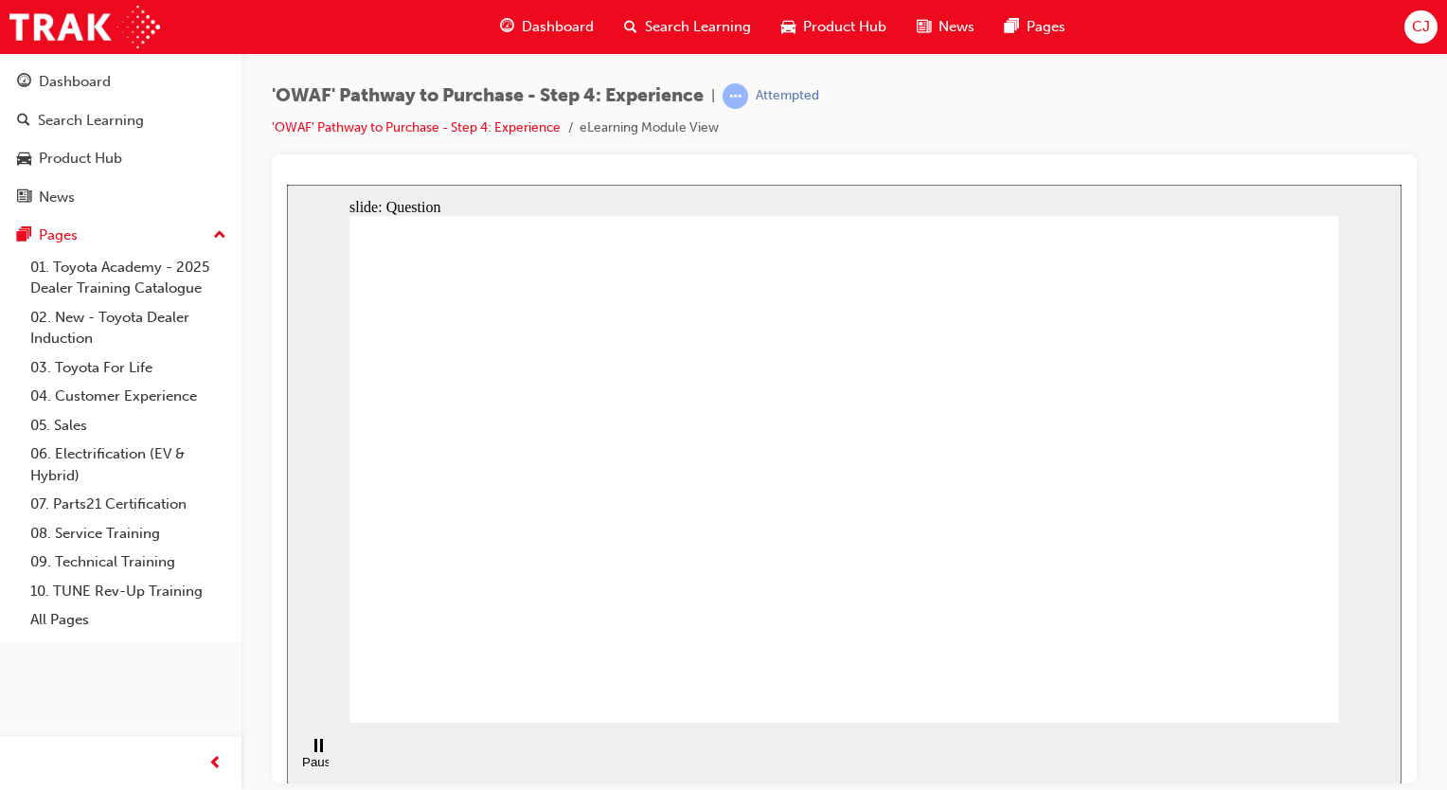
drag, startPoint x: 1186, startPoint y: 488, endPoint x: 592, endPoint y: 551, distance: 597.1
drag, startPoint x: 1188, startPoint y: 500, endPoint x: 557, endPoint y: 564, distance: 634.0
drag, startPoint x: 1186, startPoint y: 565, endPoint x: 608, endPoint y: 606, distance: 579.1
drag, startPoint x: 1212, startPoint y: 523, endPoint x: 622, endPoint y: 579, distance: 592.6
drag, startPoint x: 1210, startPoint y: 549, endPoint x: 628, endPoint y: 595, distance: 584.2
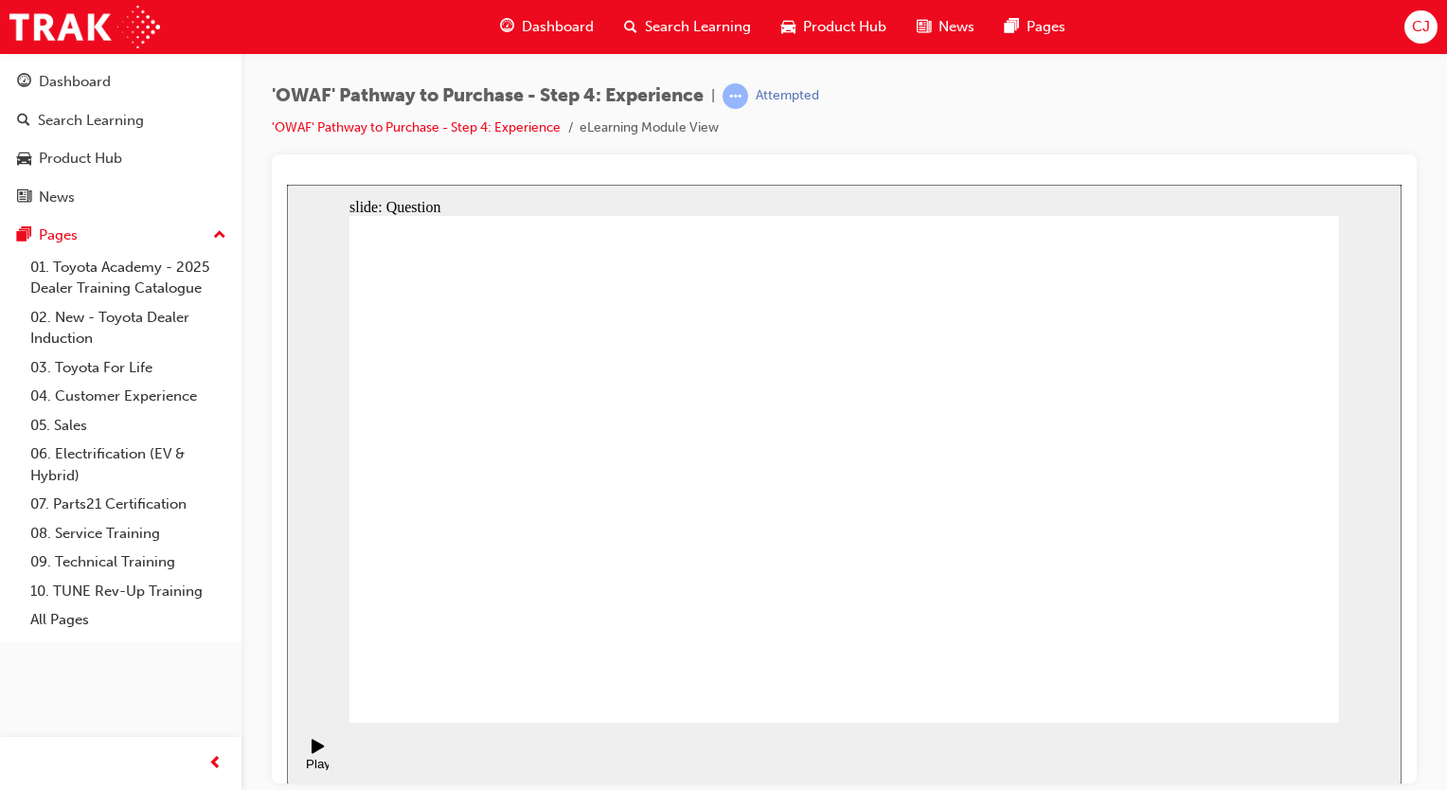
drag, startPoint x: 1167, startPoint y: 552, endPoint x: 958, endPoint y: 558, distance: 208.4
drag, startPoint x: 1228, startPoint y: 545, endPoint x: 640, endPoint y: 568, distance: 588.5
drag, startPoint x: 1205, startPoint y: 511, endPoint x: 583, endPoint y: 590, distance: 626.2
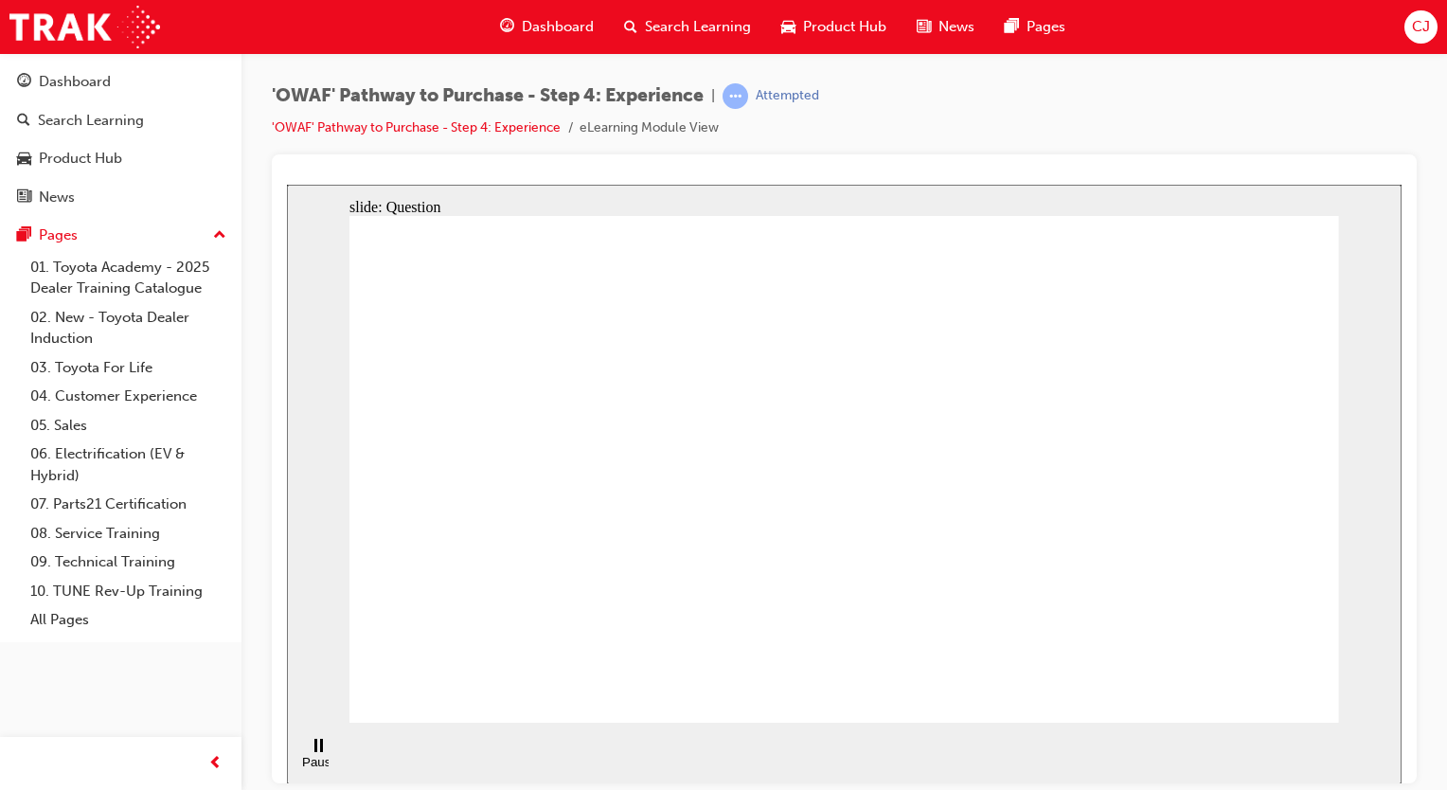
click at [719, 521] on button "OK" at bounding box center [702, 511] width 33 height 20
drag, startPoint x: 856, startPoint y: 608, endPoint x: 1083, endPoint y: 462, distance: 270.0
drag, startPoint x: 971, startPoint y: 616, endPoint x: 849, endPoint y: 466, distance: 193.3
drag, startPoint x: 1064, startPoint y: 622, endPoint x: 955, endPoint y: 485, distance: 175.3
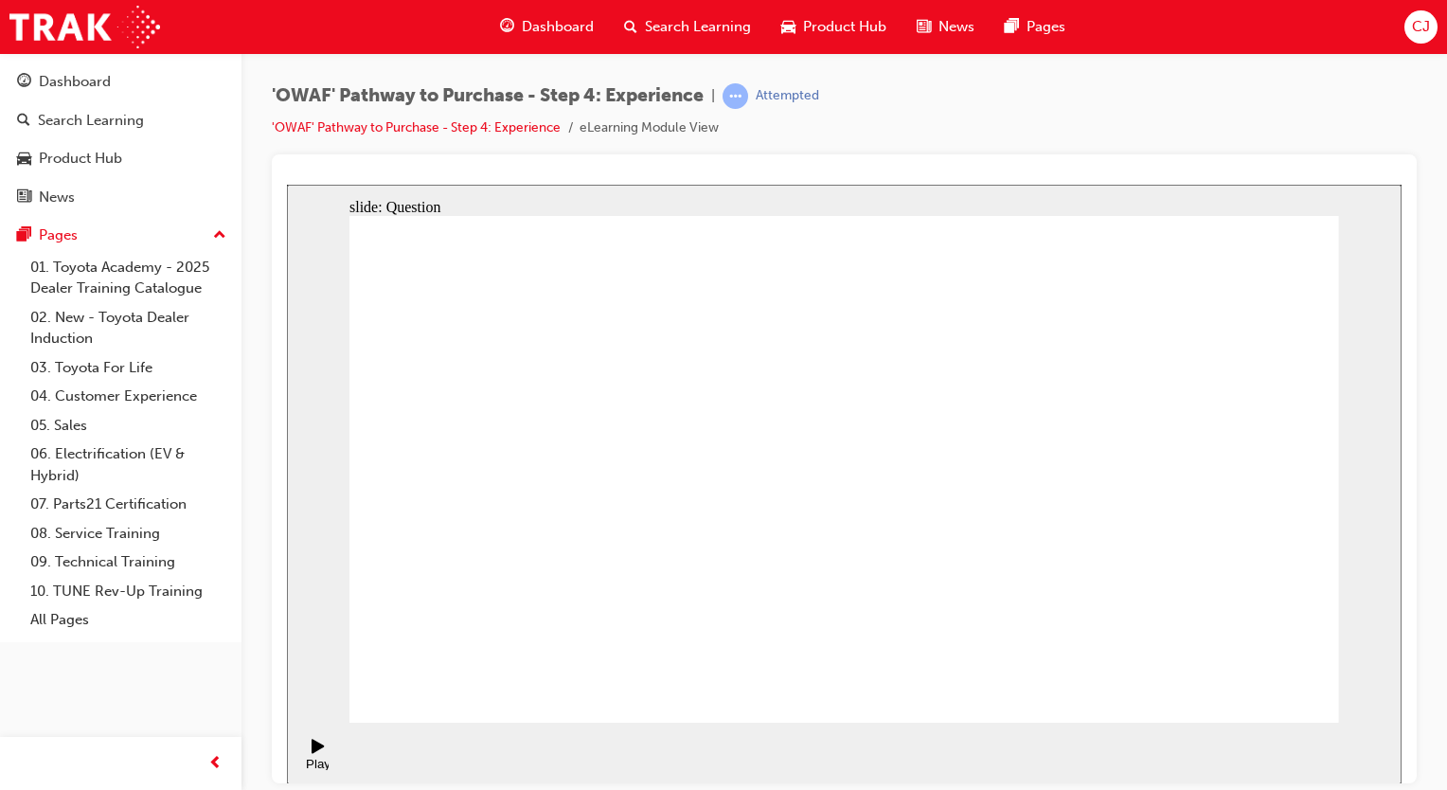
drag, startPoint x: 1182, startPoint y: 629, endPoint x: 955, endPoint y: 491, distance: 266.0
drag, startPoint x: 1288, startPoint y: 589, endPoint x: 1189, endPoint y: 455, distance: 166.7
drag, startPoint x: 1083, startPoint y: 594, endPoint x: 1287, endPoint y: 484, distance: 231.3
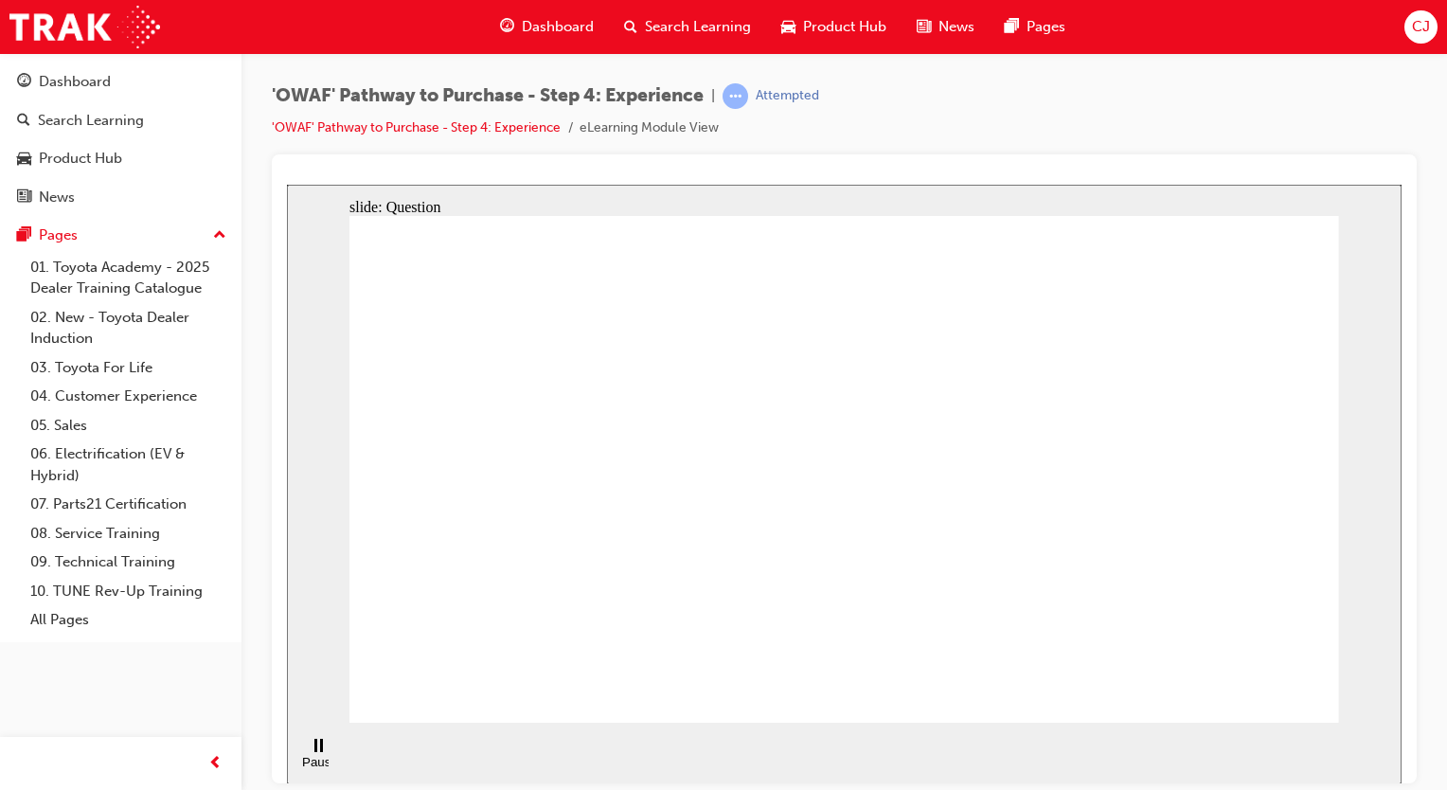
drag, startPoint x: 660, startPoint y: 619, endPoint x: 798, endPoint y: 411, distance: 250.0
drag, startPoint x: 849, startPoint y: 583, endPoint x: 1123, endPoint y: 408, distance: 324.9
drag, startPoint x: 1069, startPoint y: 621, endPoint x: 1092, endPoint y: 457, distance: 165.4
drag, startPoint x: 1260, startPoint y: 677, endPoint x: 1250, endPoint y: 694, distance: 20.0
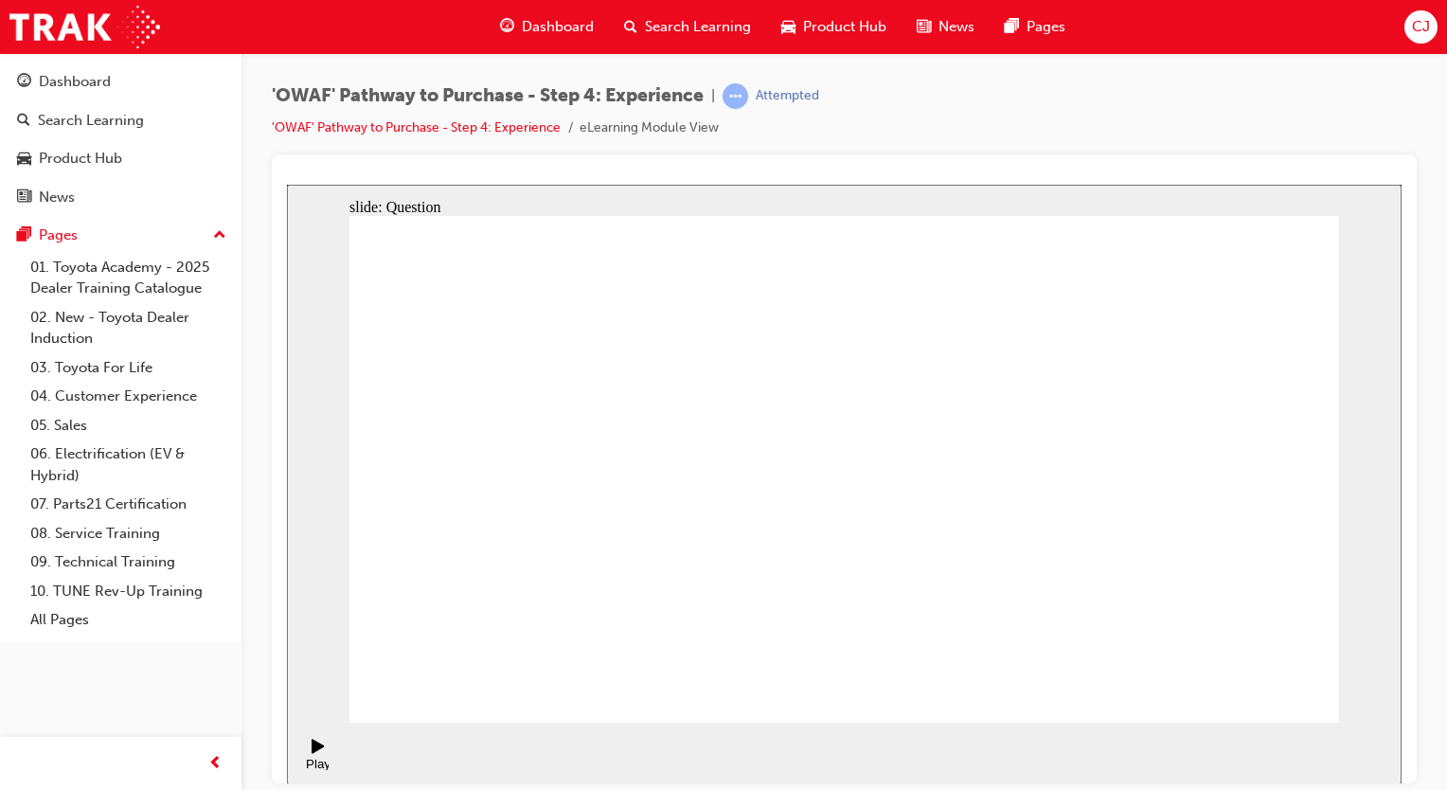
radio input "true"
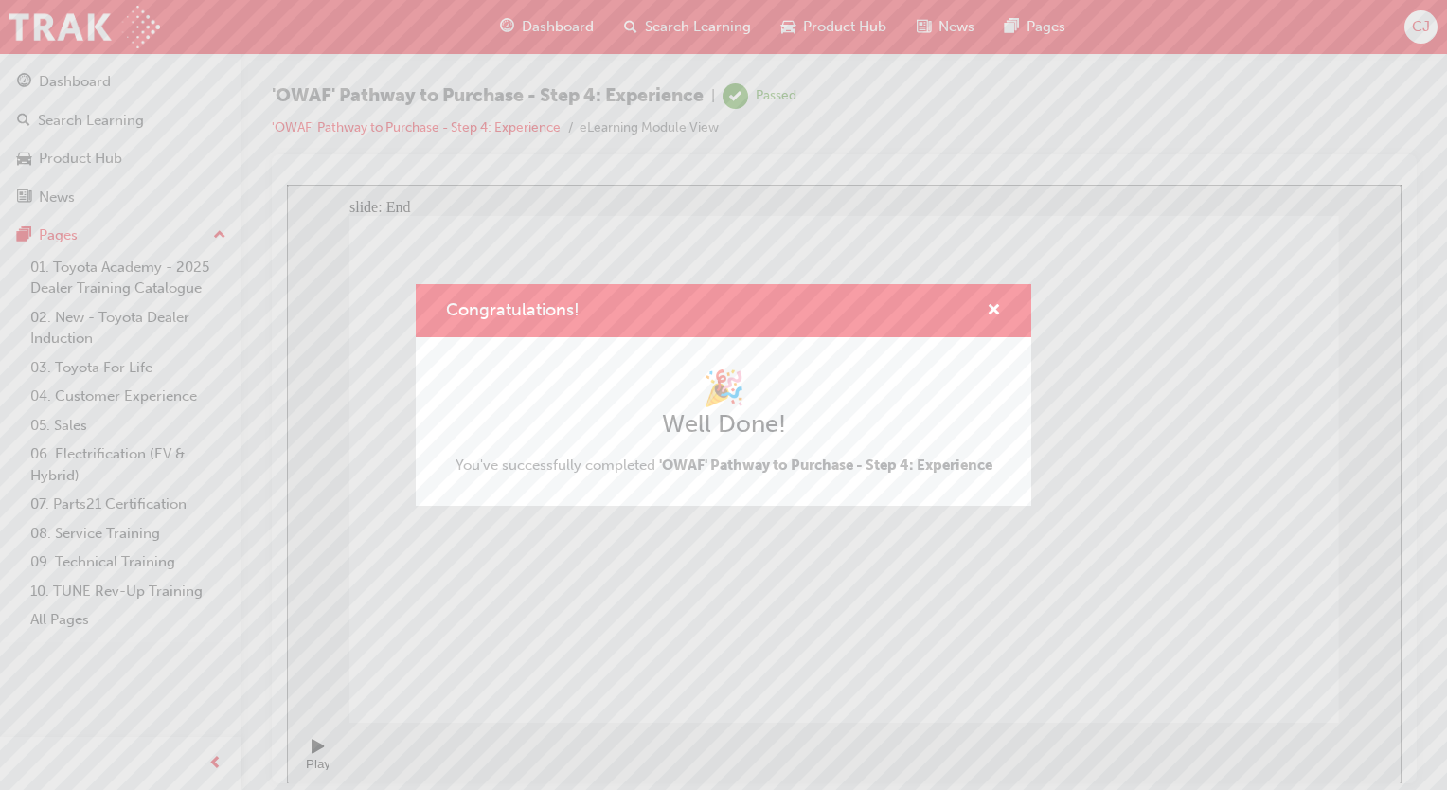
click at [981, 309] on div "Congratulations!" at bounding box center [986, 311] width 29 height 24
click at [1002, 297] on div "Congratulations!" at bounding box center [724, 311] width 616 height 54
click at [993, 305] on span "cross-icon" at bounding box center [994, 311] width 14 height 17
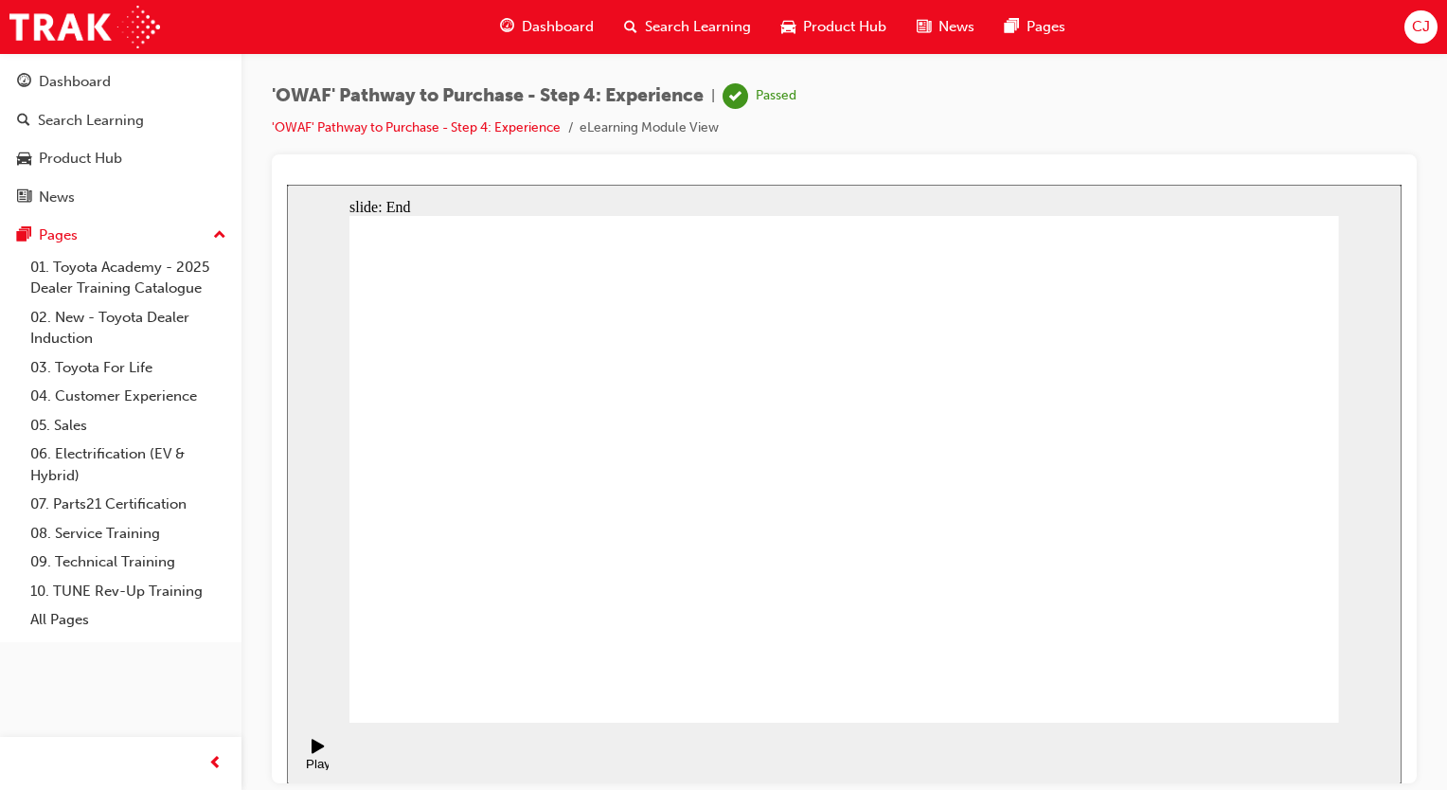
click at [660, 23] on span "Search Learning" at bounding box center [698, 27] width 106 height 22
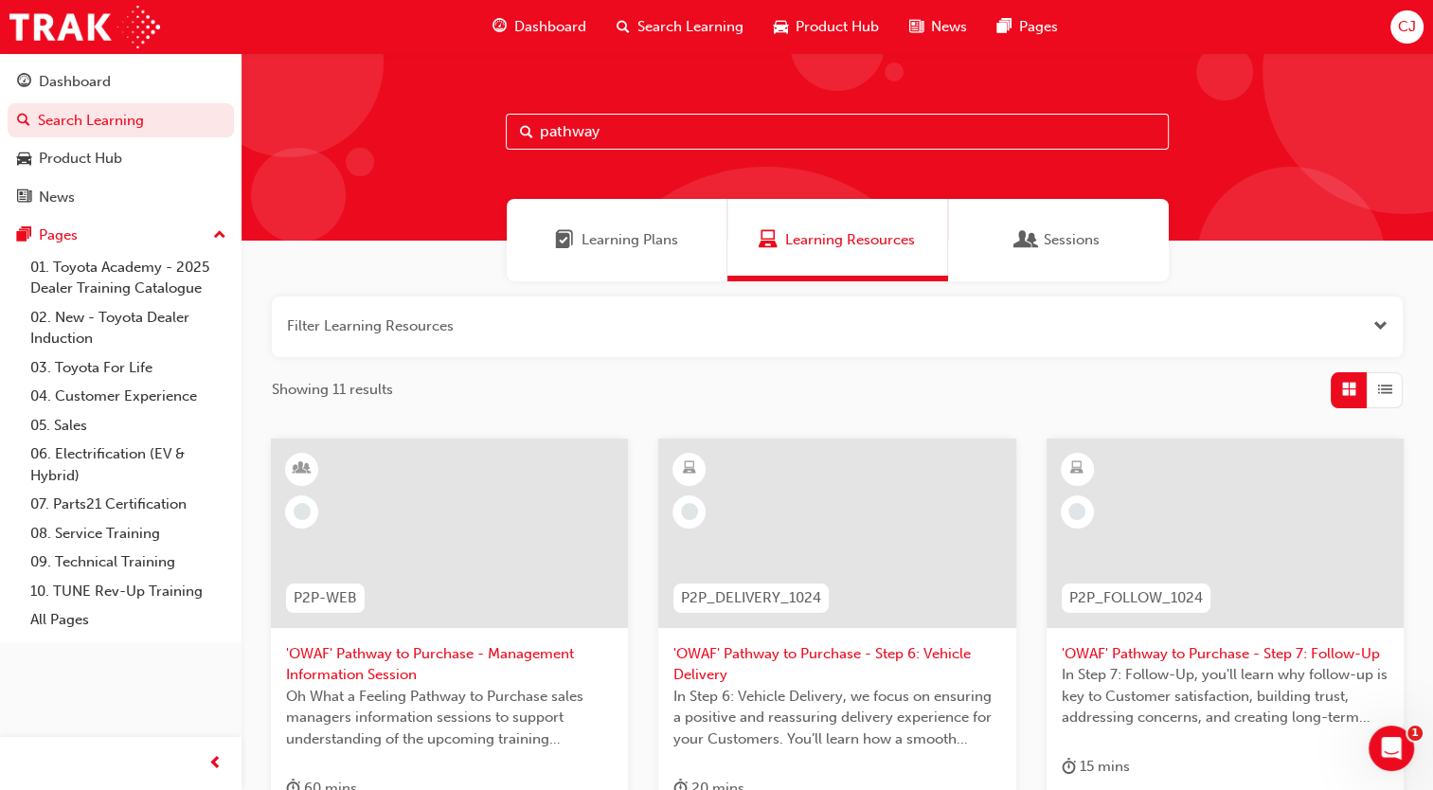
click at [599, 134] on input "pathway" at bounding box center [837, 132] width 663 height 36
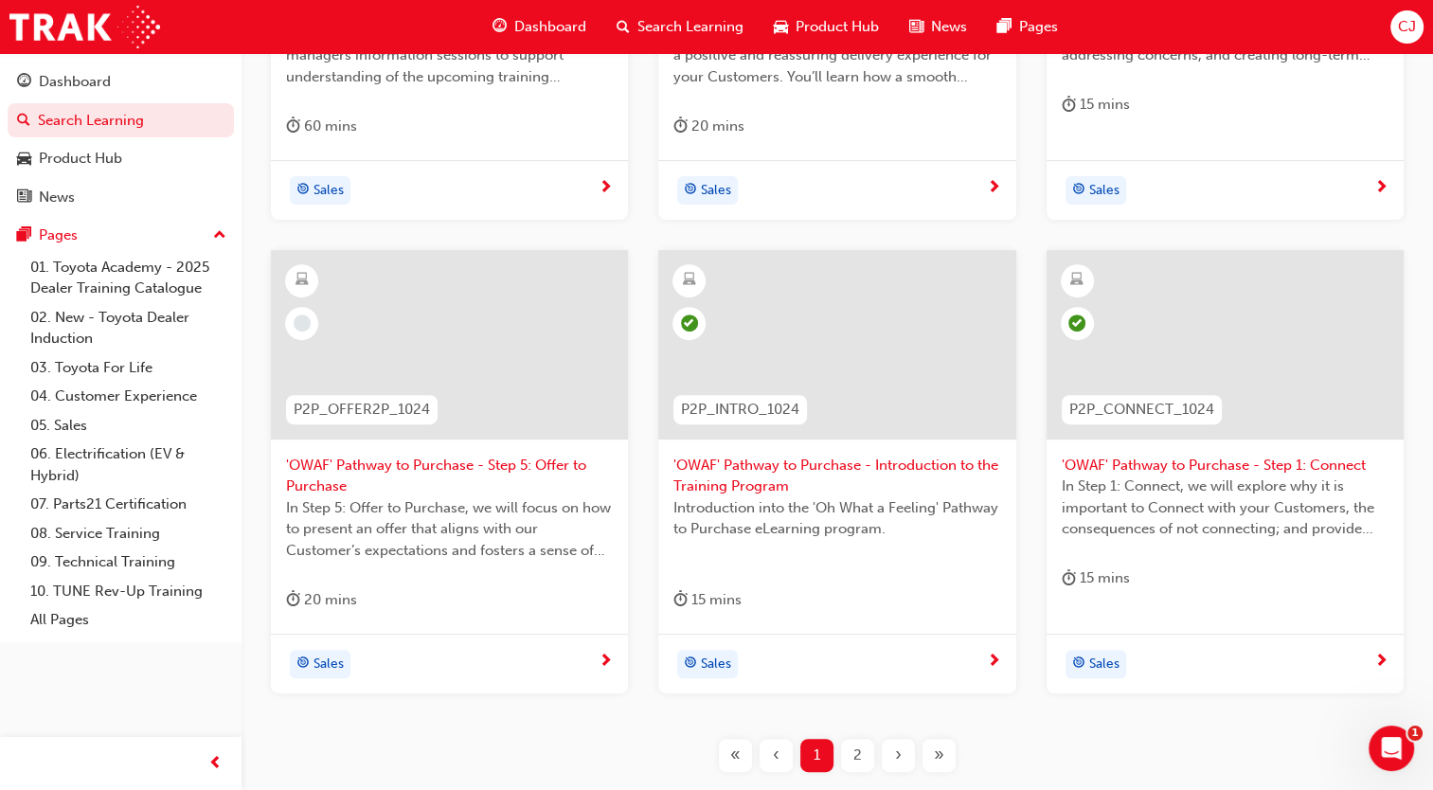
scroll to position [663, 0]
click at [455, 457] on span "'OWAF' Pathway to Purchase - Step 5: Offer to Purchase" at bounding box center [449, 475] width 327 height 43
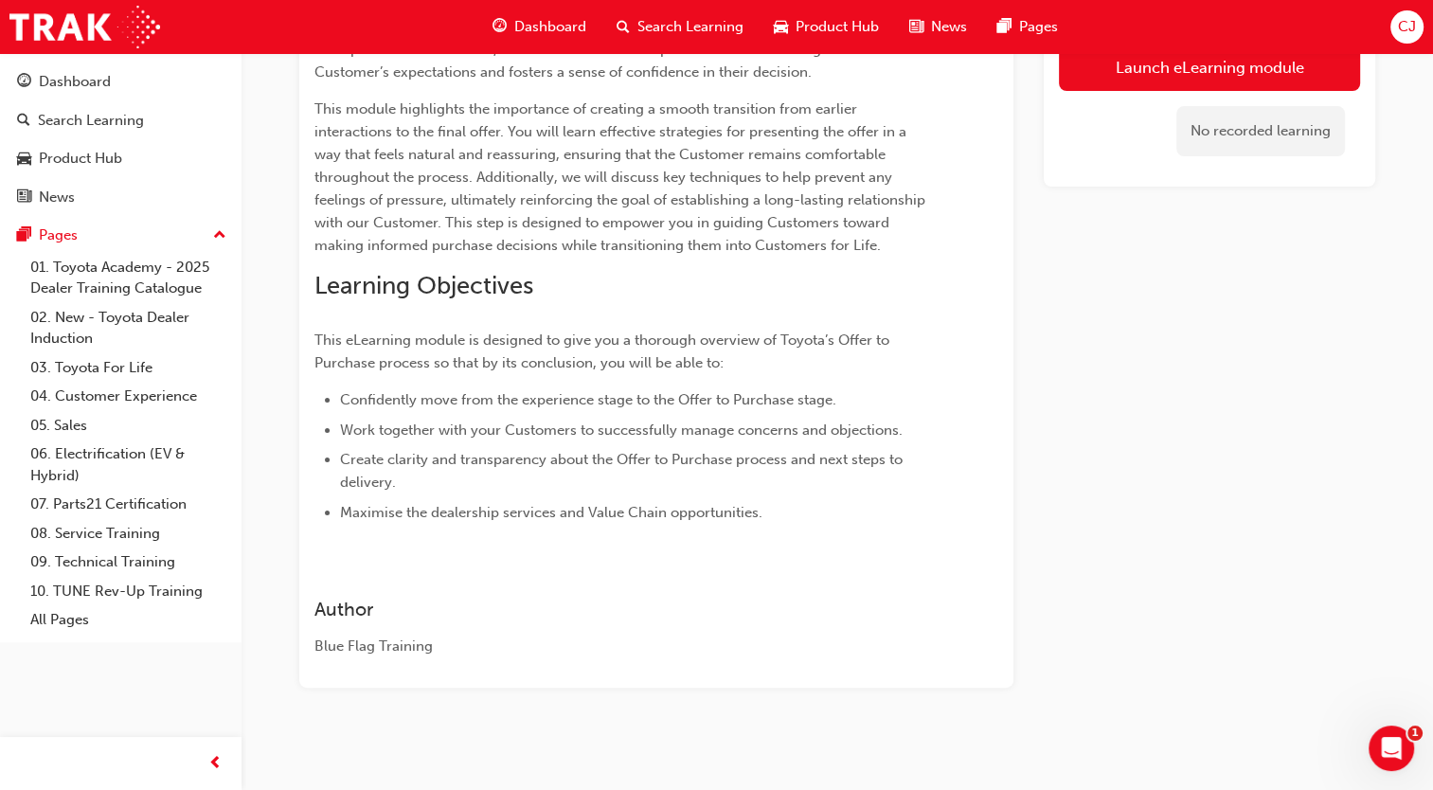
scroll to position [95, 0]
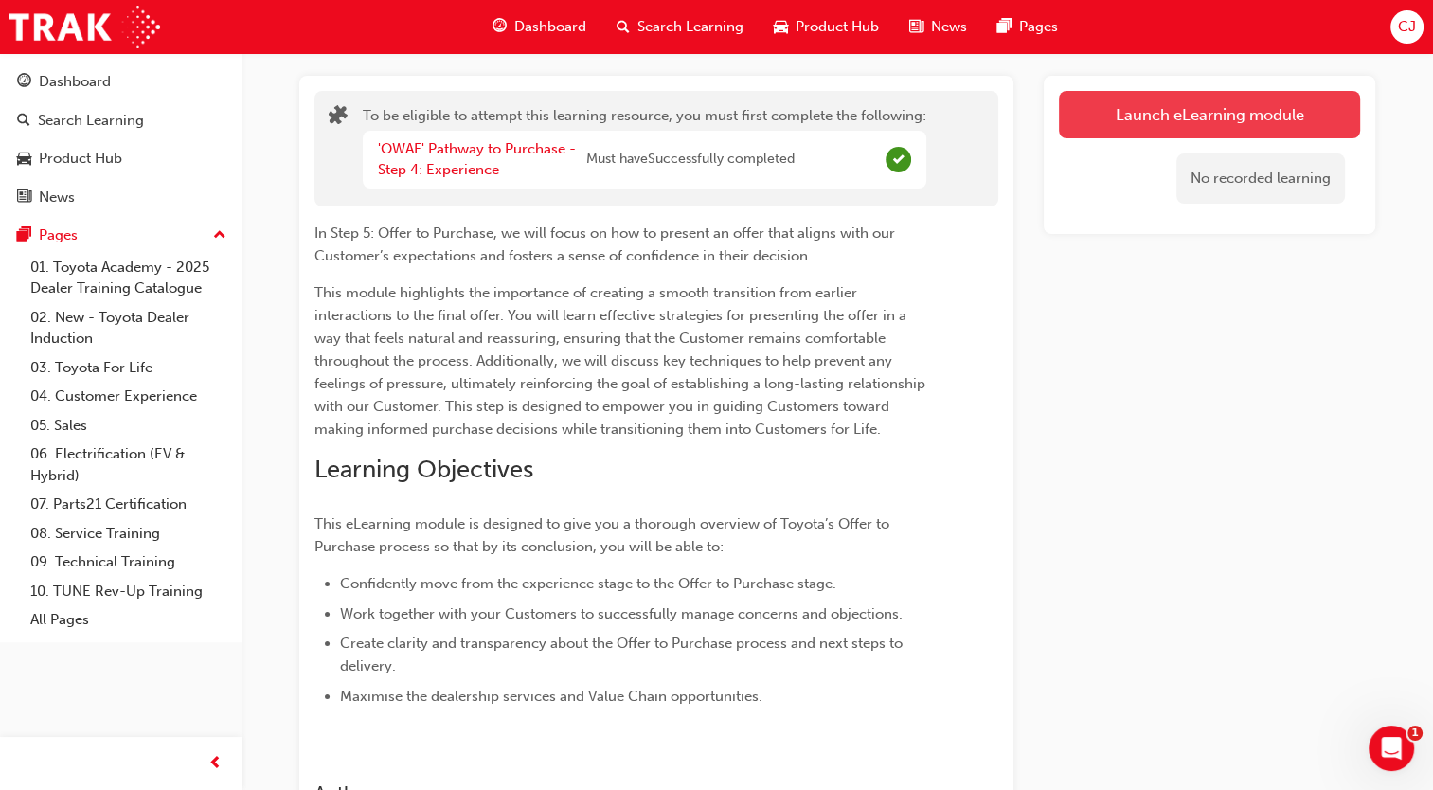
click at [1155, 116] on button "Launch eLearning module" at bounding box center [1209, 114] width 301 height 47
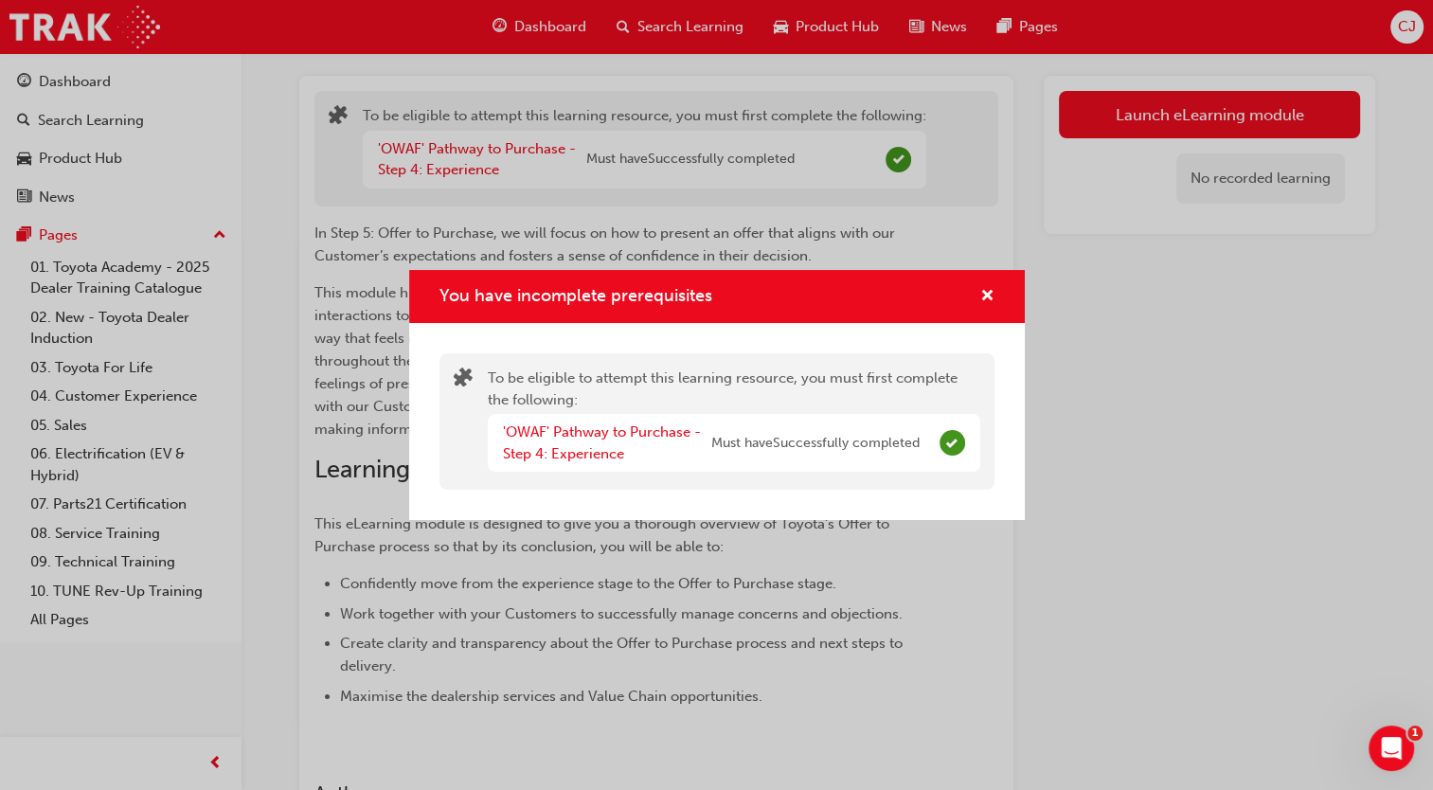
click at [976, 295] on div "You have incomplete prerequisites" at bounding box center [979, 297] width 29 height 24
click at [987, 293] on span "cross-icon" at bounding box center [987, 297] width 14 height 17
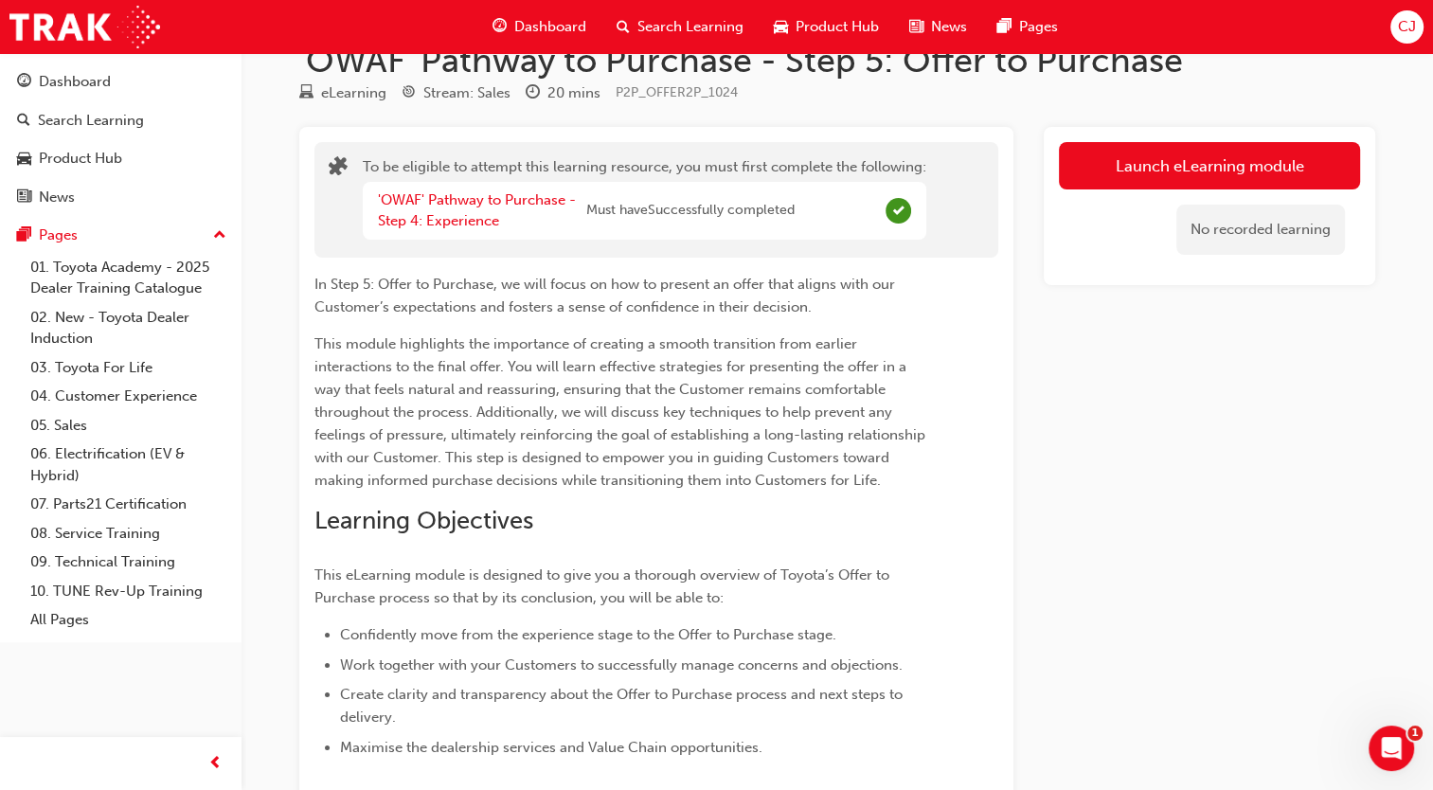
scroll to position [0, 0]
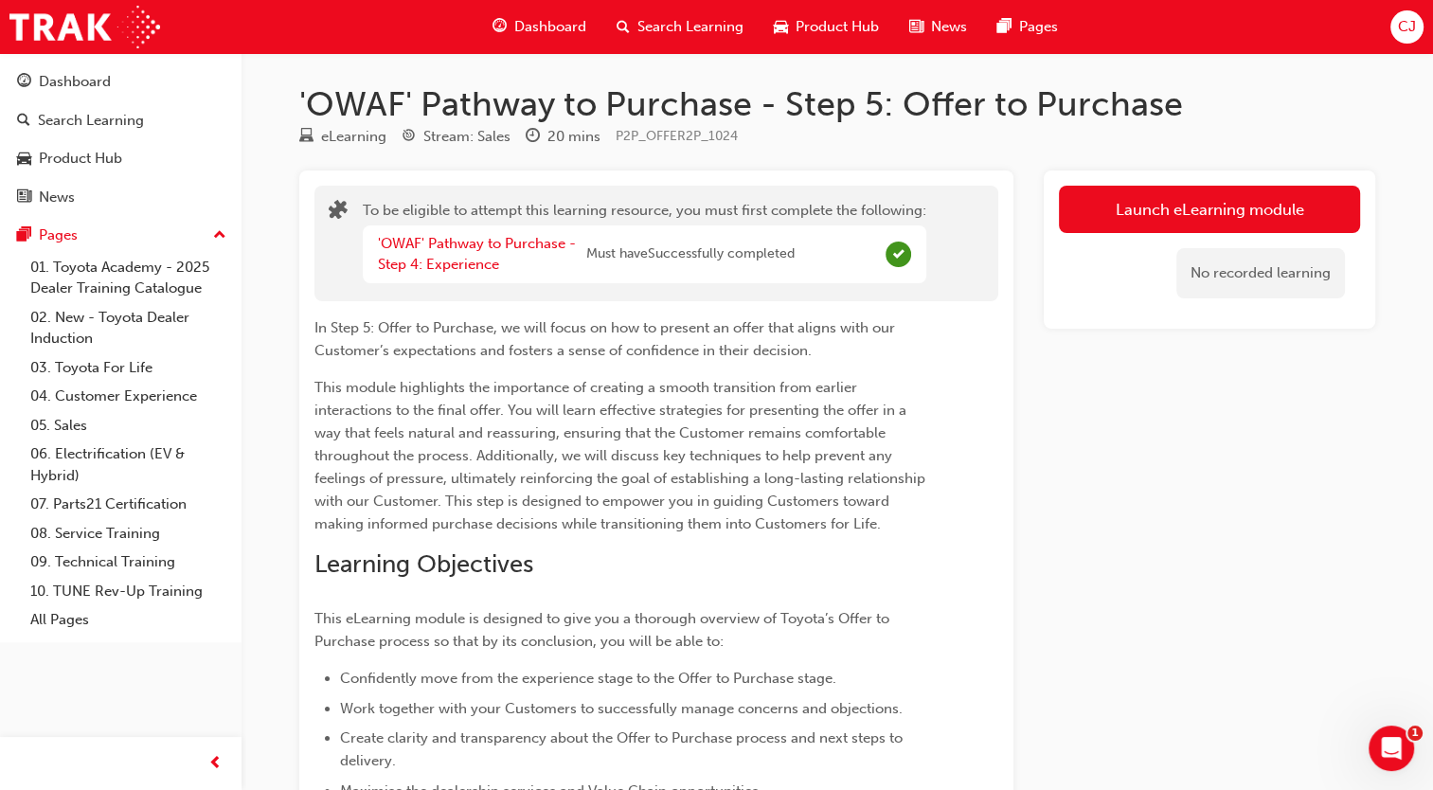
click at [630, 32] on div "Search Learning" at bounding box center [679, 27] width 157 height 39
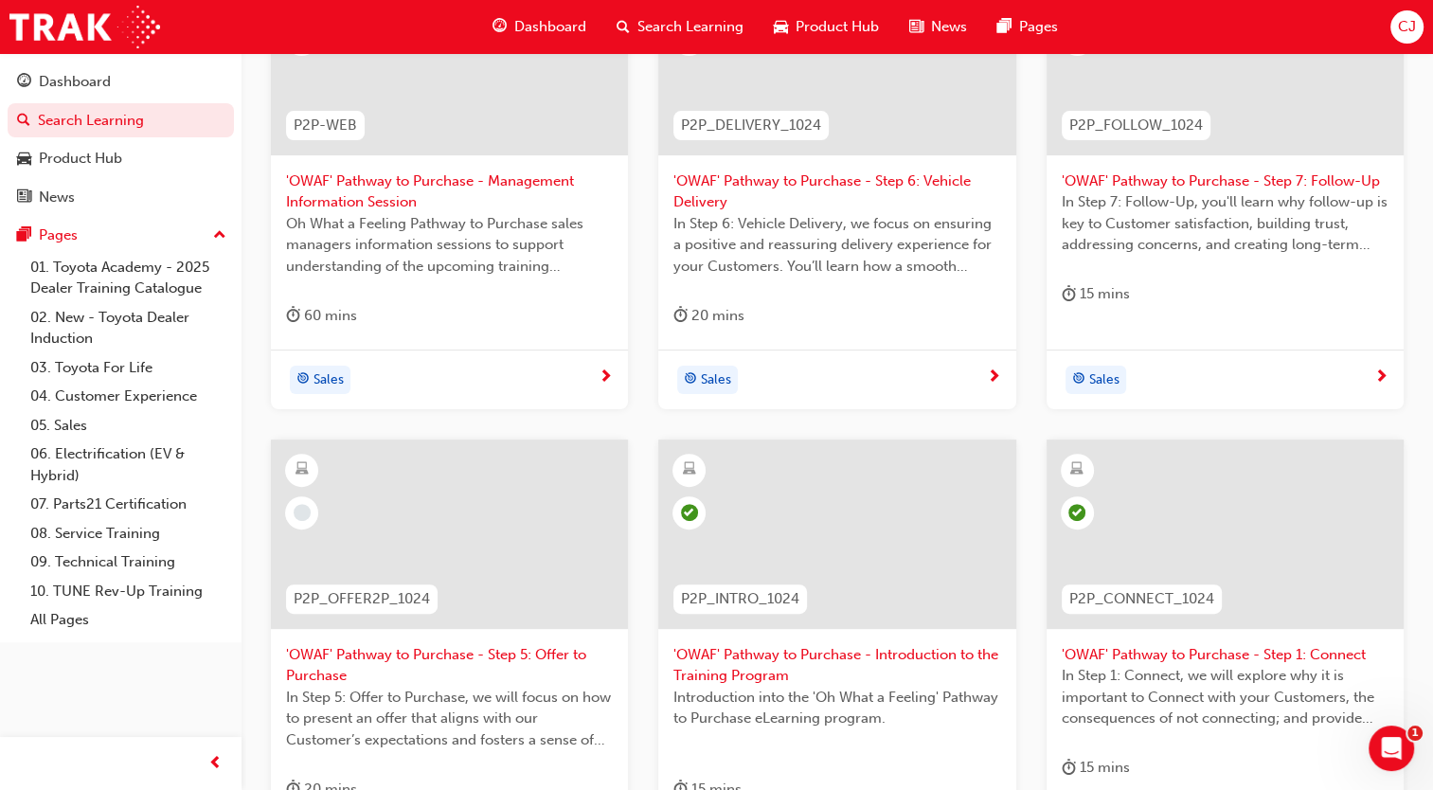
scroll to position [473, 0]
click at [1170, 176] on span "'OWAF' Pathway to Purchase - Step 7: Follow-Up" at bounding box center [1225, 181] width 327 height 22
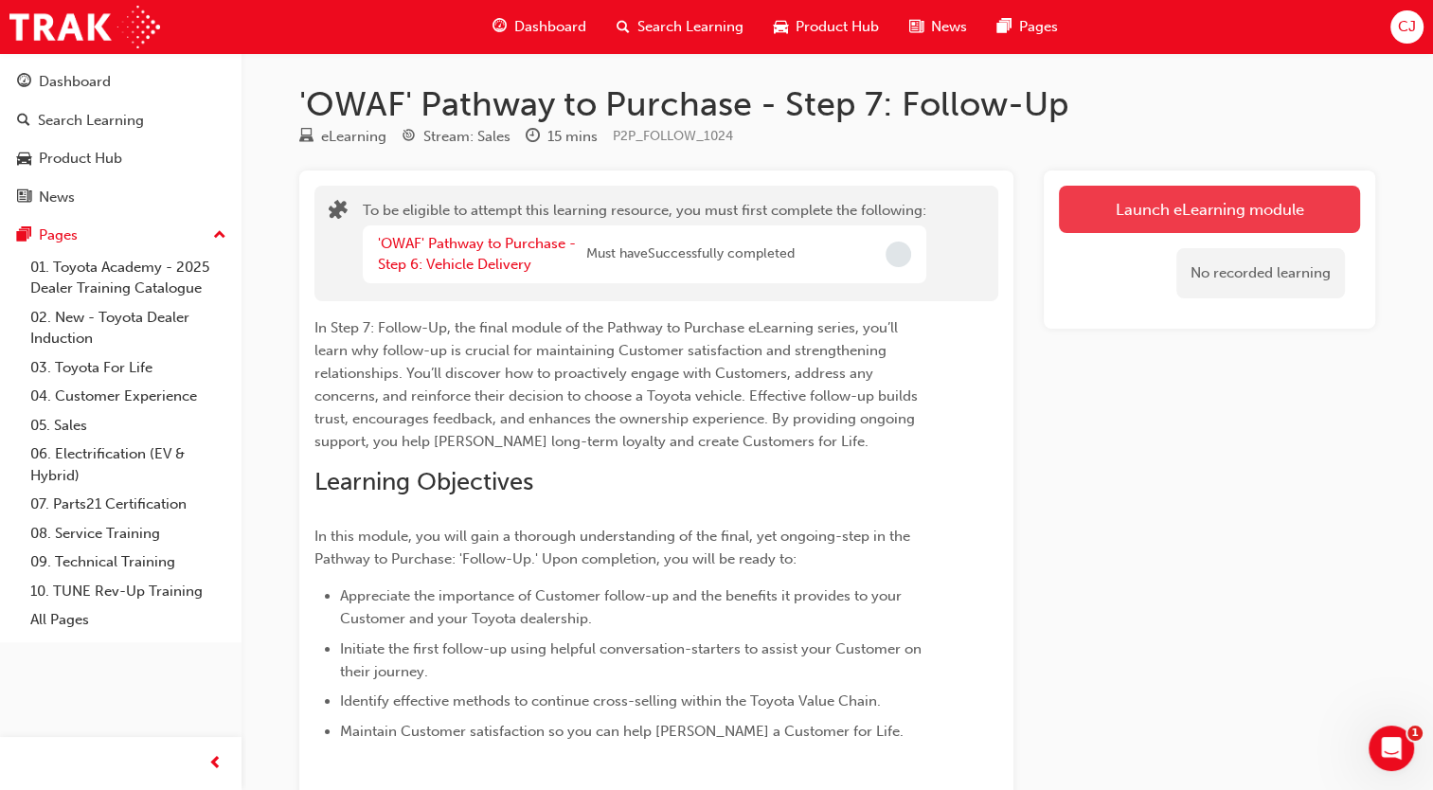
click at [1120, 223] on button "Launch eLearning module" at bounding box center [1209, 209] width 301 height 47
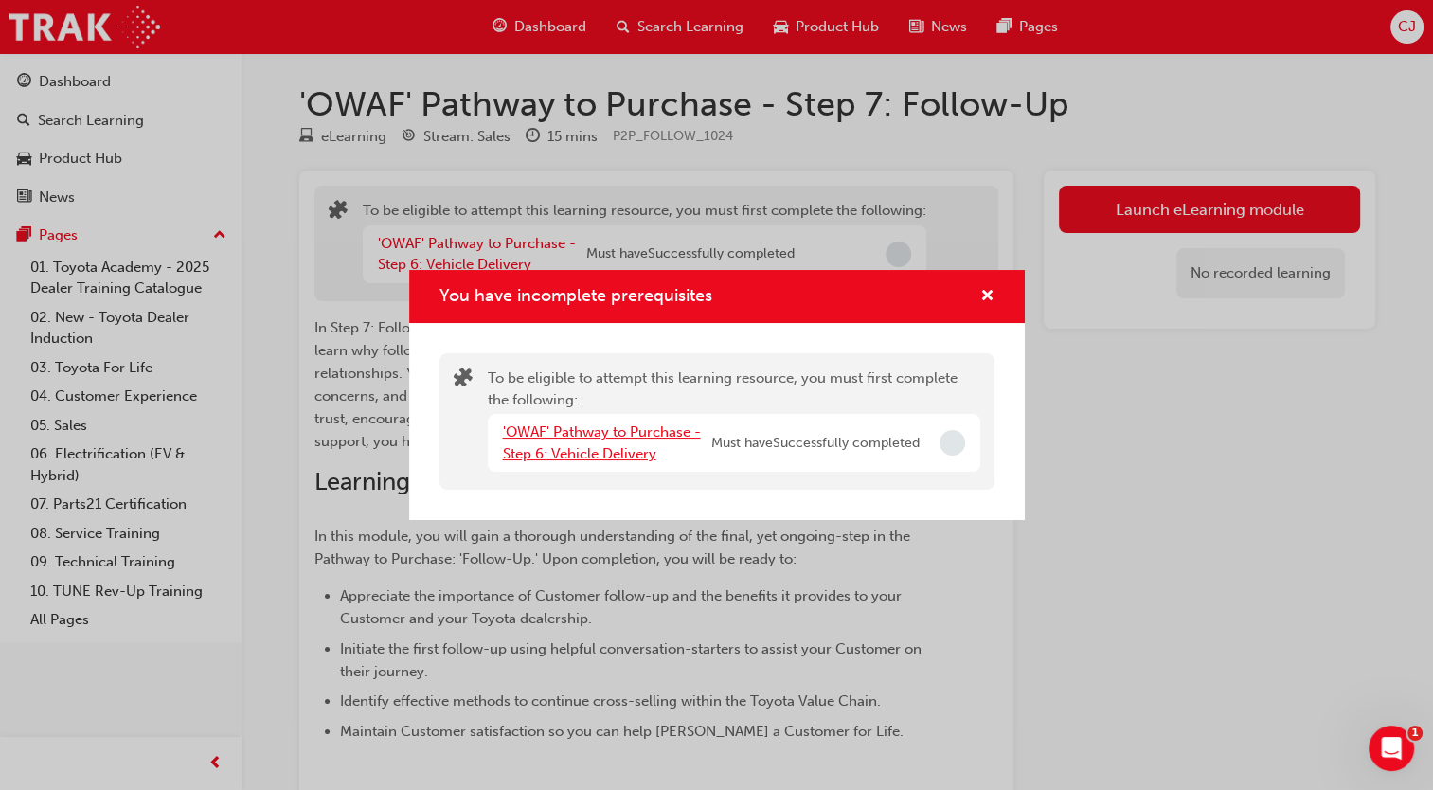
click at [537, 438] on link "'OWAF' Pathway to Purchase - Step 6: Vehicle Delivery" at bounding box center [602, 442] width 198 height 39
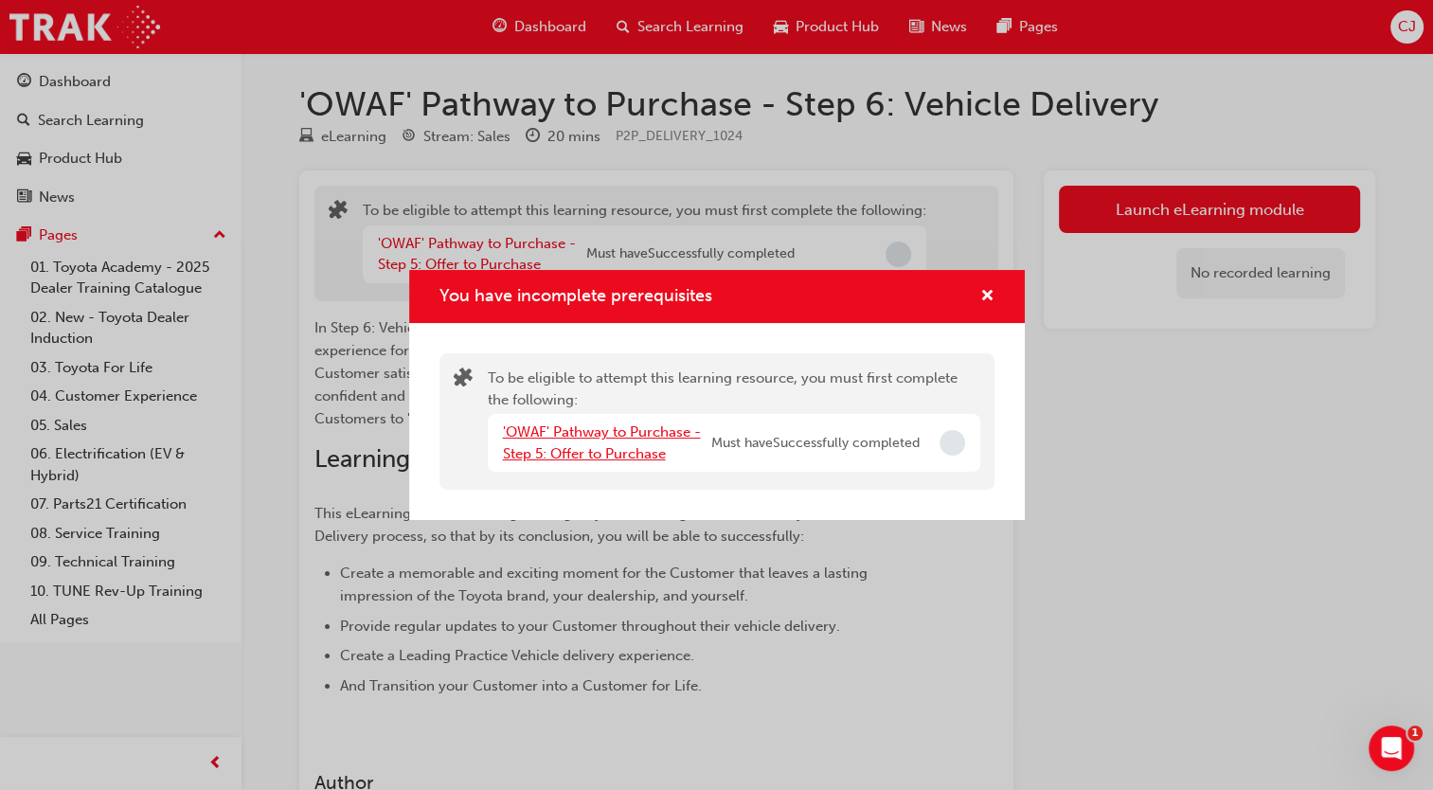
click at [590, 448] on link "'OWAF' Pathway to Purchase - Step 5: Offer to Purchase" at bounding box center [602, 442] width 198 height 39
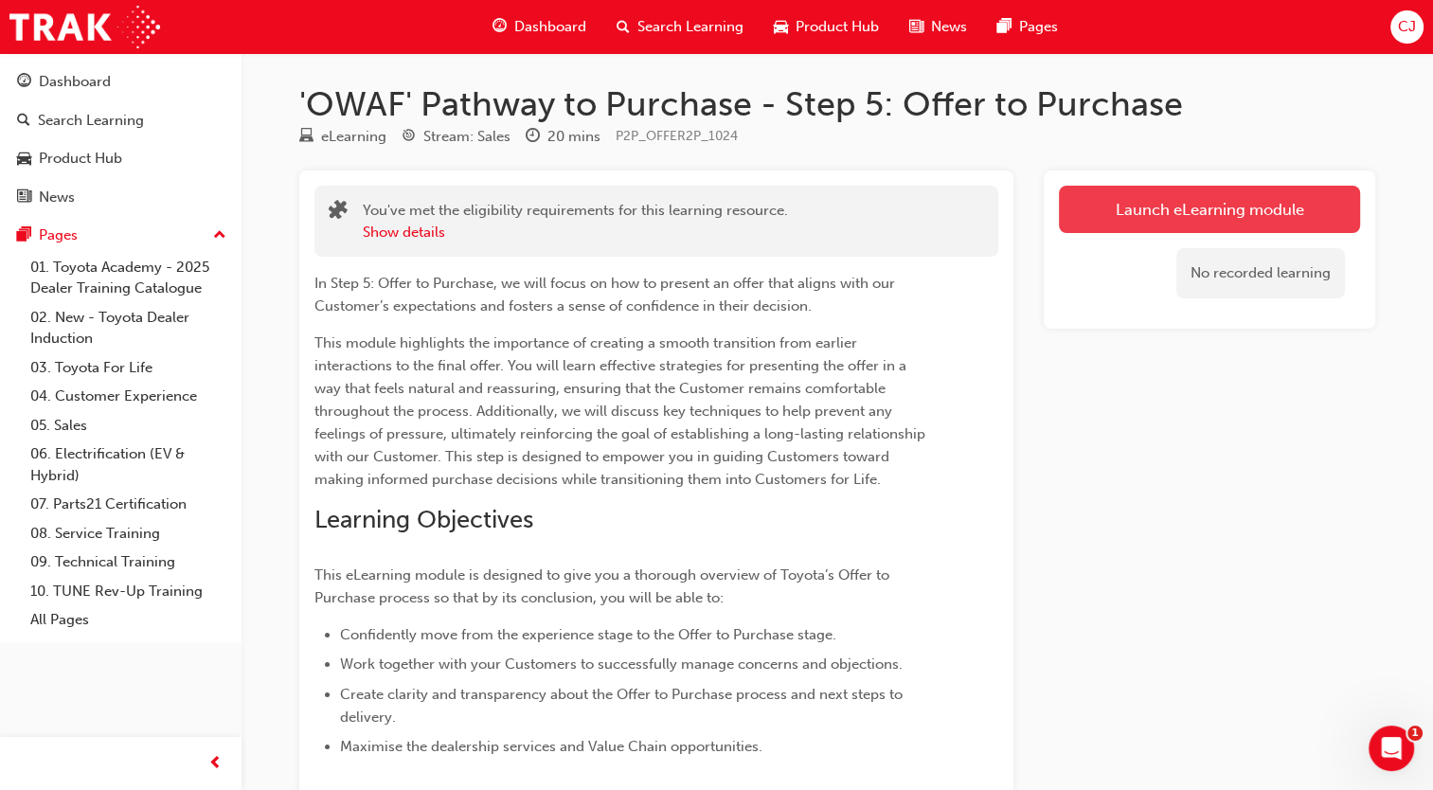
click at [1165, 206] on link "Launch eLearning module" at bounding box center [1209, 209] width 301 height 47
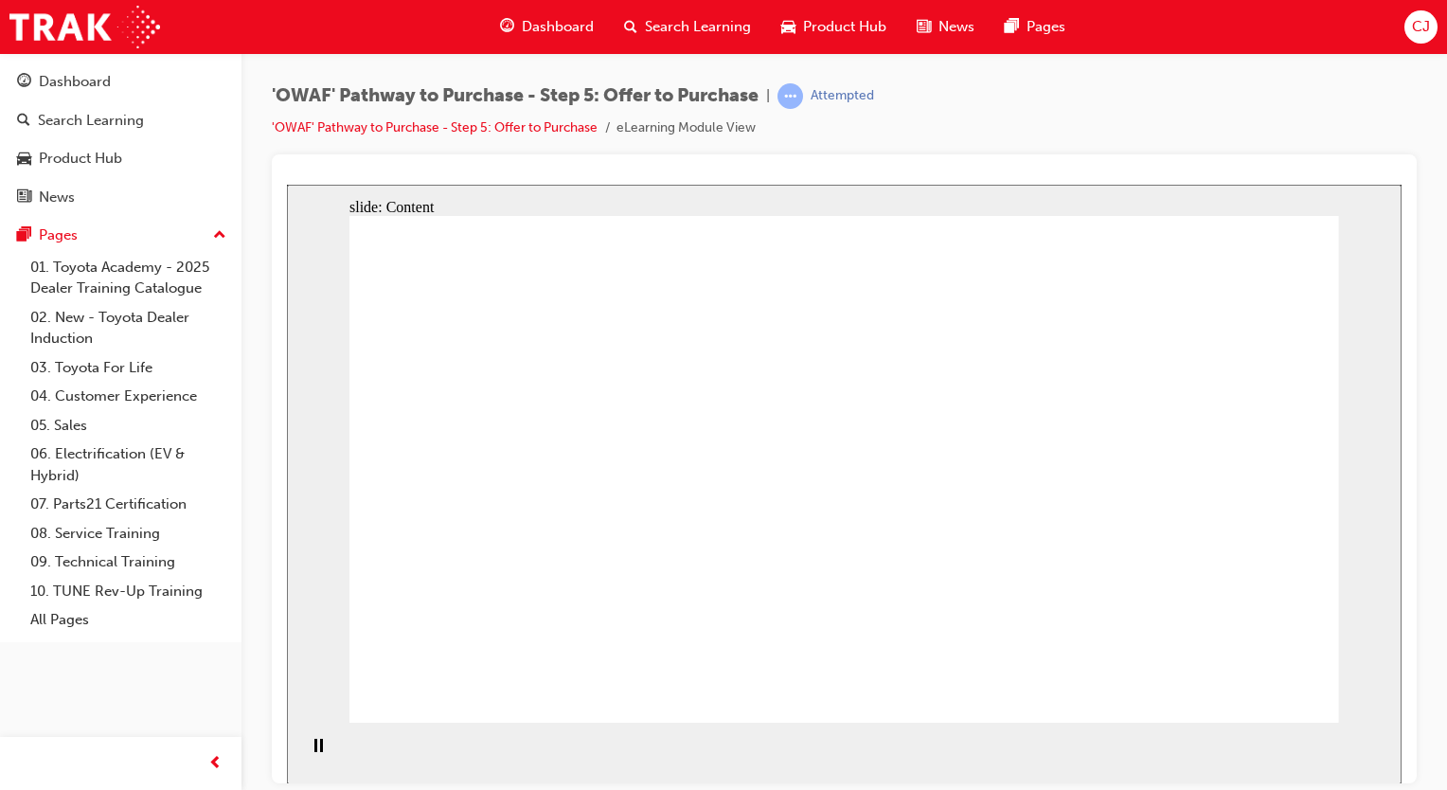
click at [1188, 103] on div "'OWAF' Pathway to Purchase - Step 5: Offer to Purchase | Attempted 'OWAF' Pathw…" at bounding box center [844, 118] width 1145 height 71
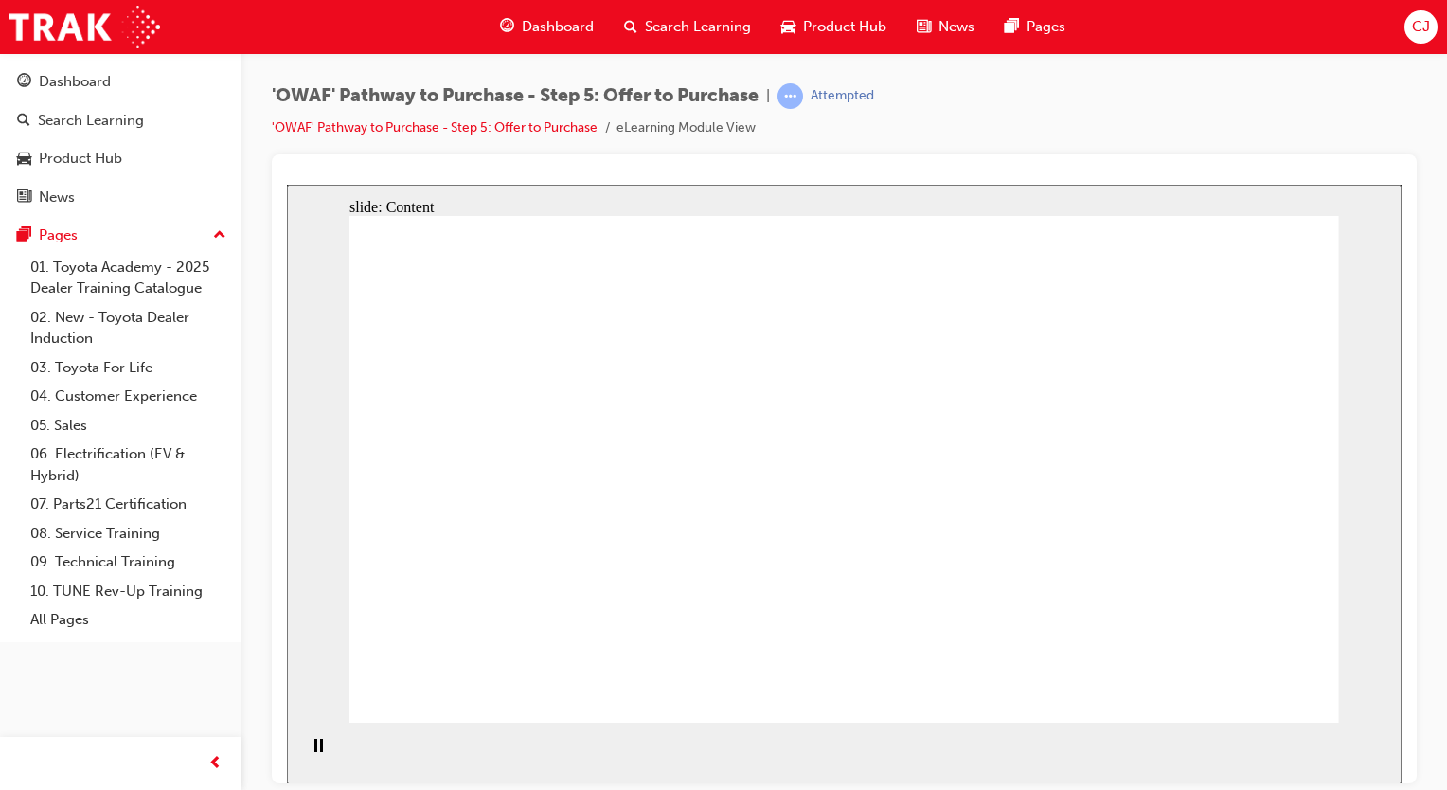
drag, startPoint x: 1305, startPoint y: 680, endPoint x: 1277, endPoint y: 688, distance: 29.7
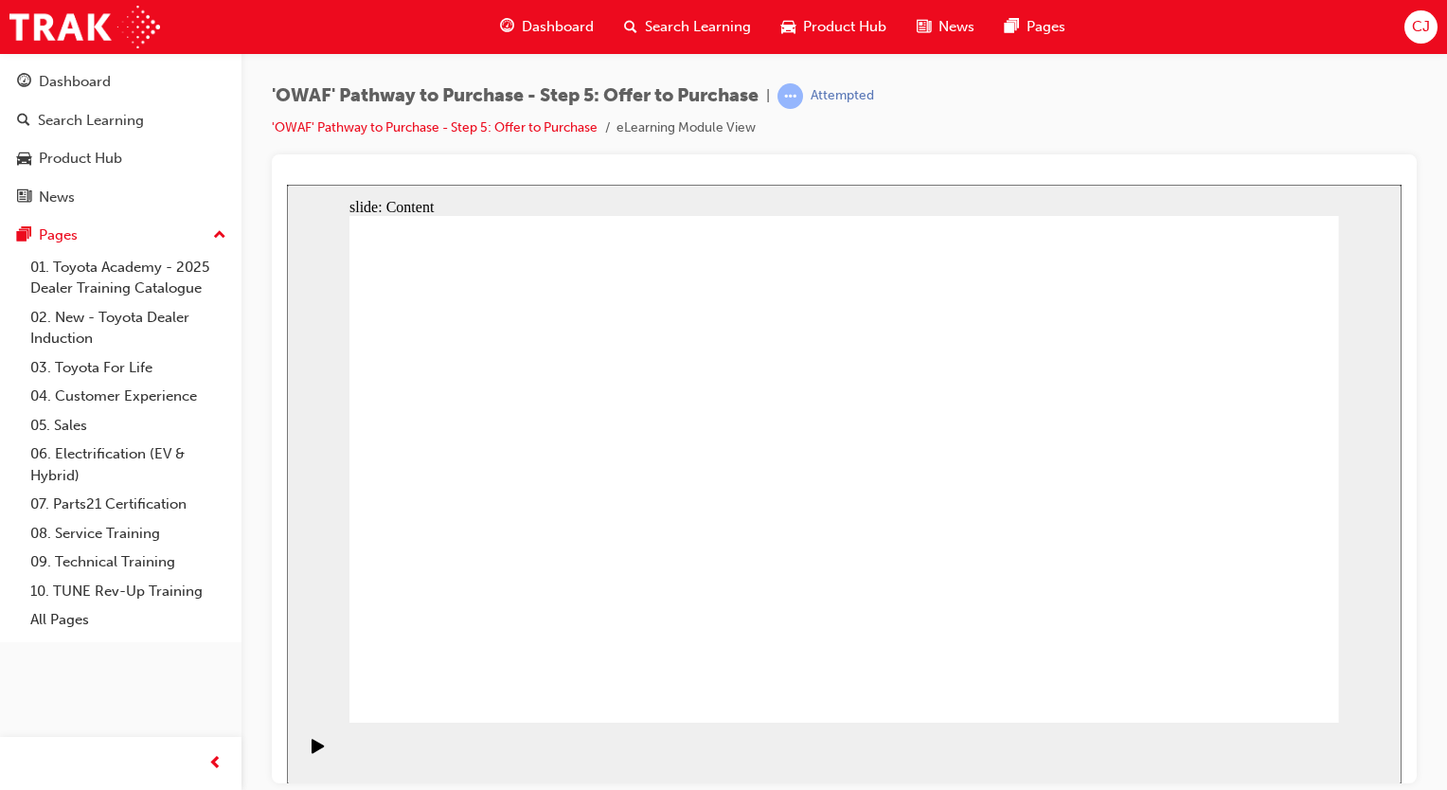
click at [1131, 722] on section "Playback Speed 2 1.75 1.5 1.25" at bounding box center [844, 753] width 1115 height 62
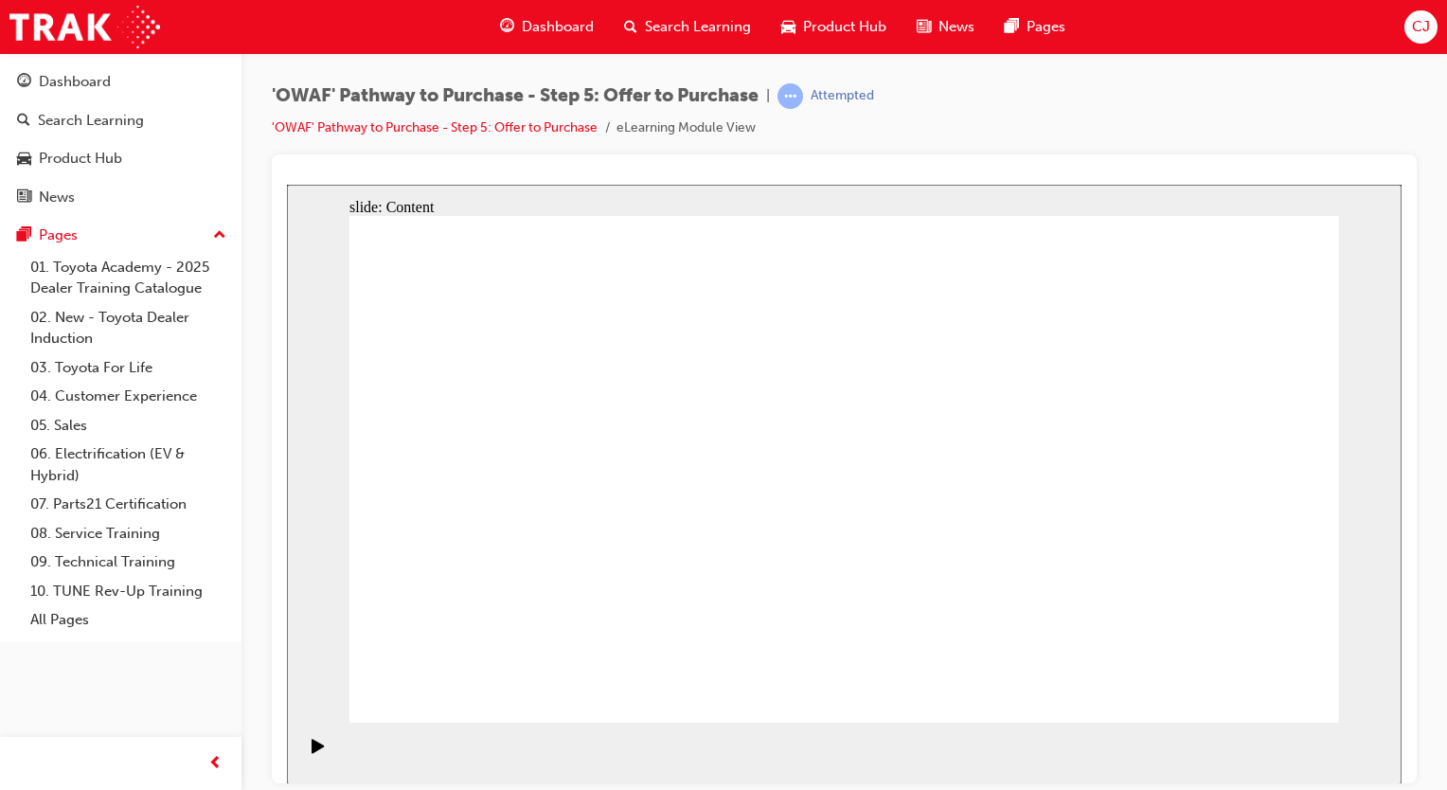
drag, startPoint x: 655, startPoint y: 439, endPoint x: 665, endPoint y: 448, distance: 12.7
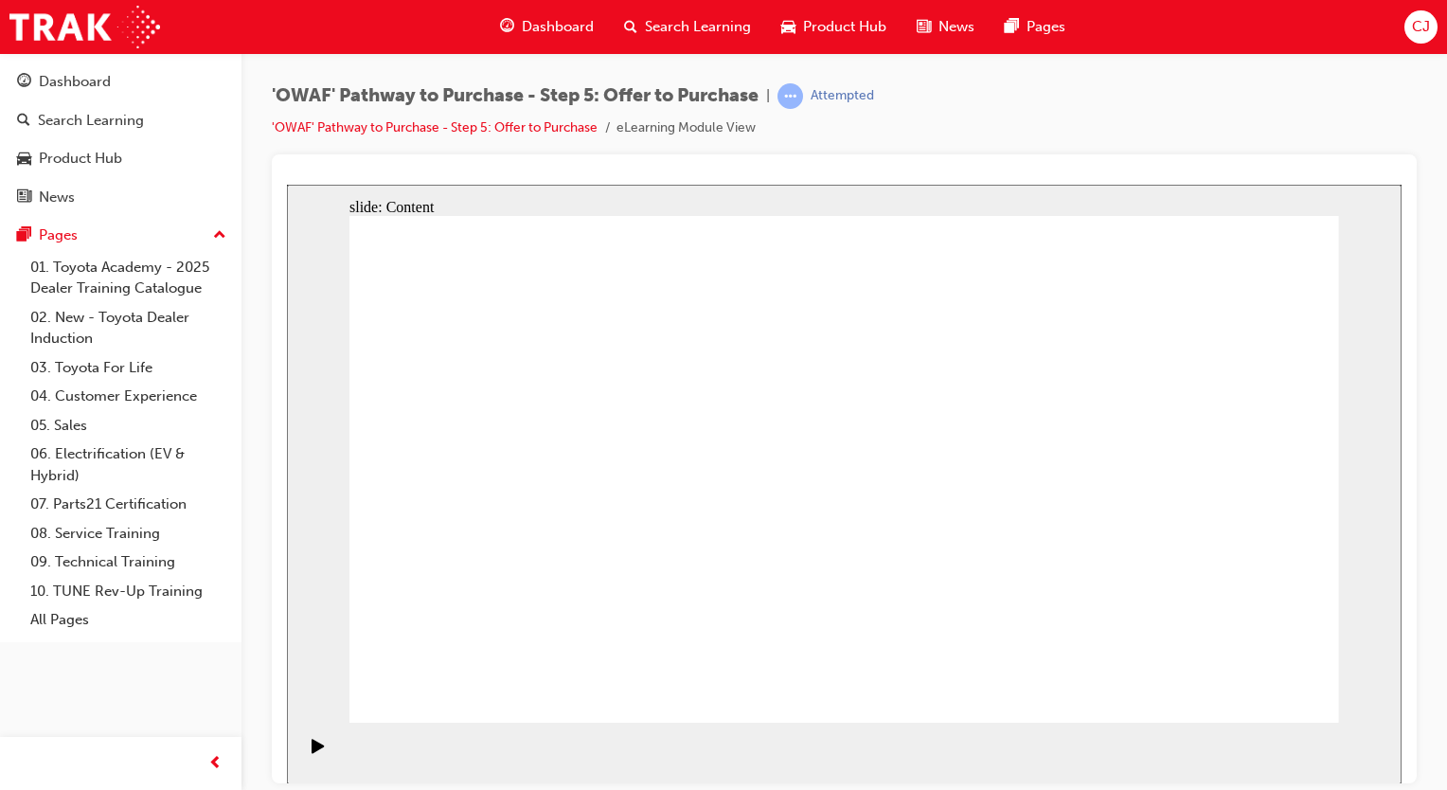
drag, startPoint x: 783, startPoint y: 449, endPoint x: 782, endPoint y: 462, distance: 13.3
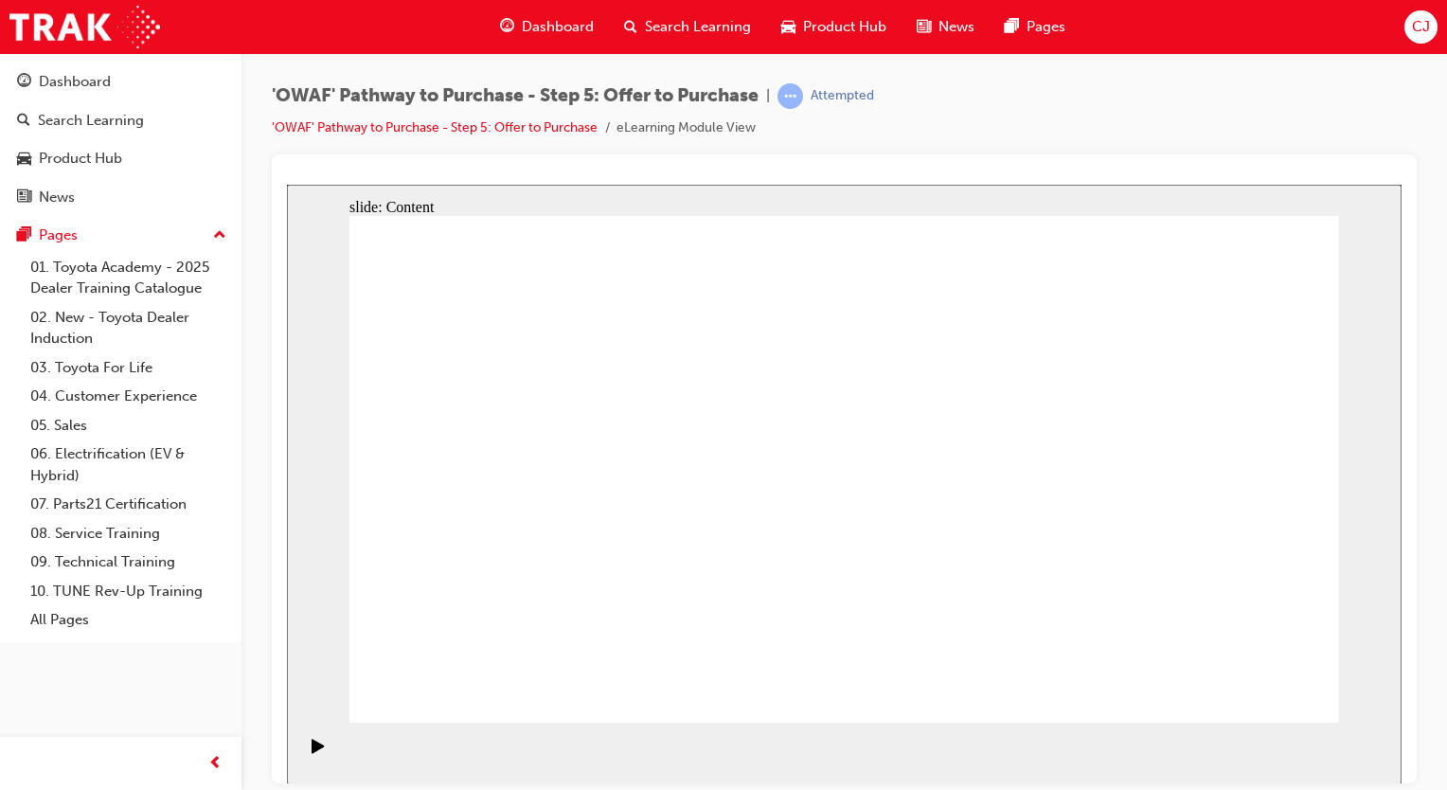
drag, startPoint x: 523, startPoint y: 614, endPoint x: 517, endPoint y: 641, distance: 28.0
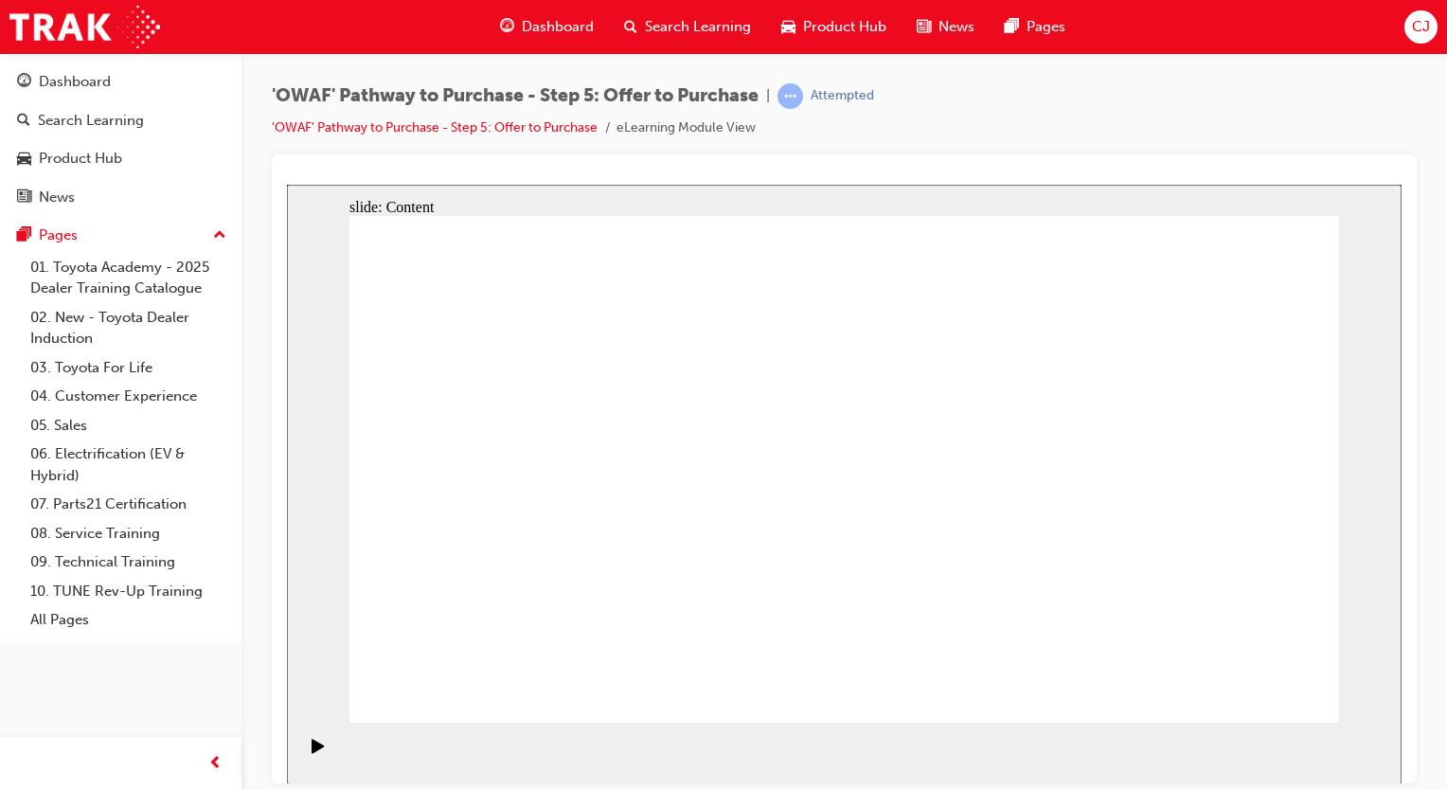
drag, startPoint x: 746, startPoint y: 591, endPoint x: 1029, endPoint y: 593, distance: 283.2
click at [1242, 735] on section "Playback Speed 2 1.75 1.5 1.25" at bounding box center [844, 753] width 1115 height 62
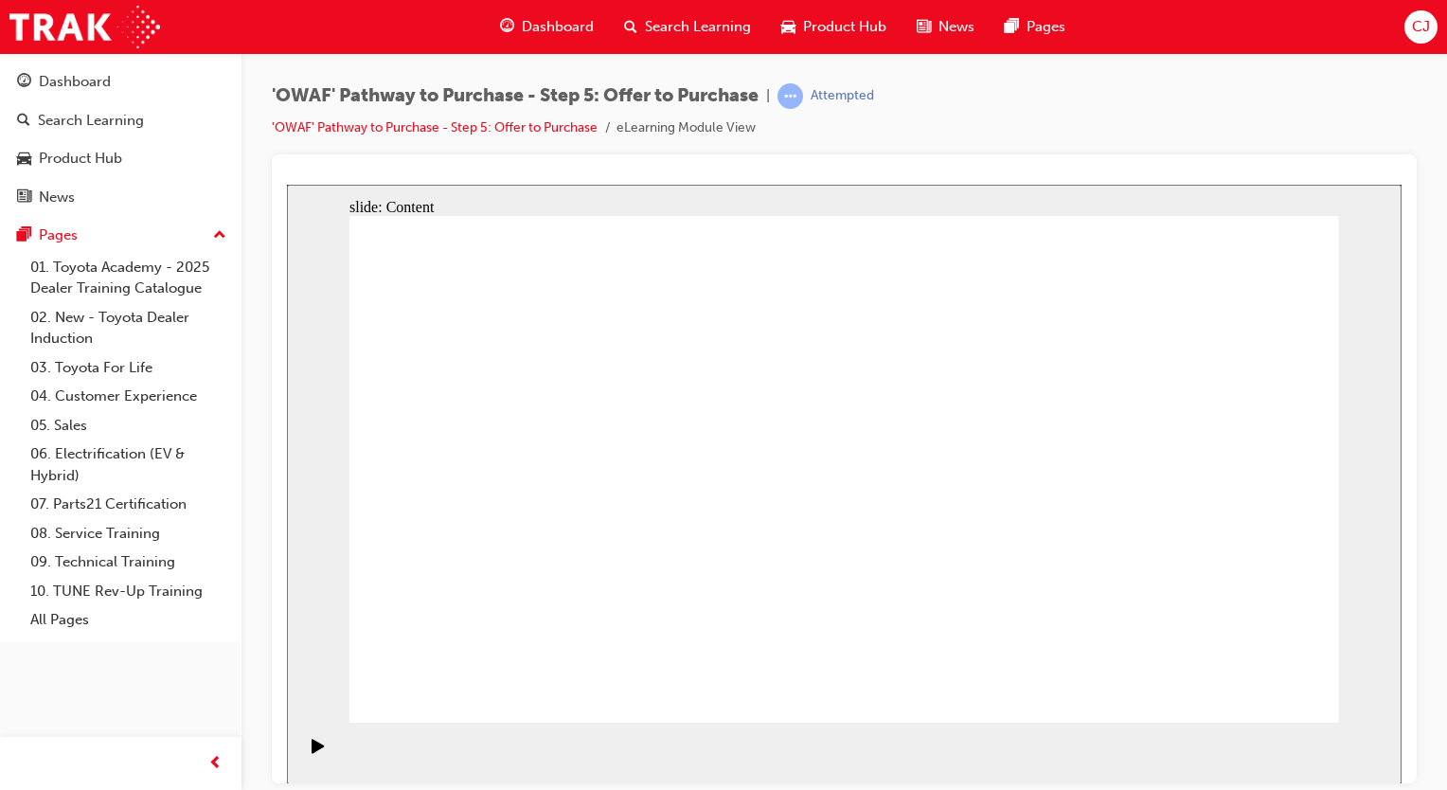
drag, startPoint x: 851, startPoint y: 595, endPoint x: 992, endPoint y: 615, distance: 142.5
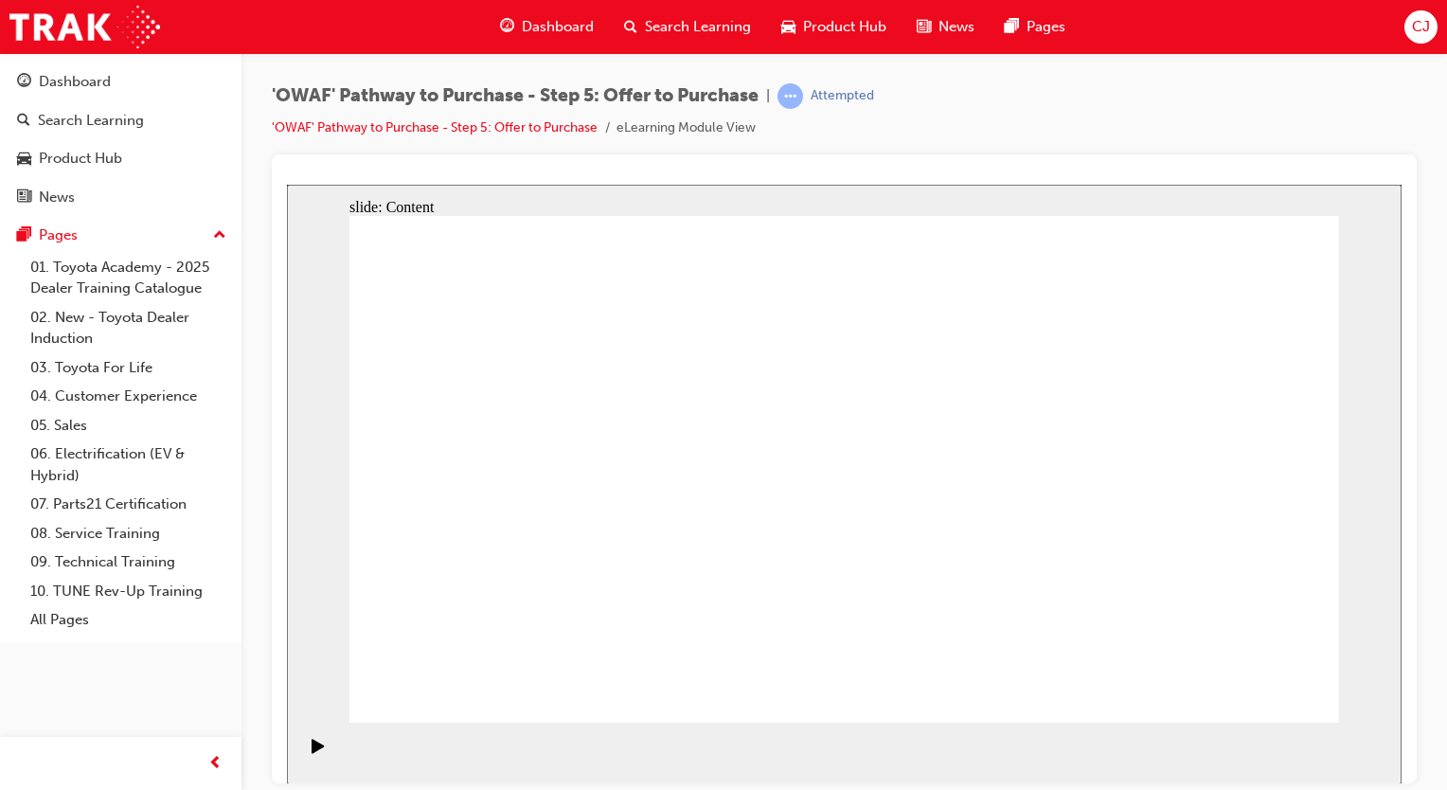
drag, startPoint x: 1194, startPoint y: 621, endPoint x: 801, endPoint y: 615, distance: 393.0
drag, startPoint x: 751, startPoint y: 598, endPoint x: 850, endPoint y: 606, distance: 99.7
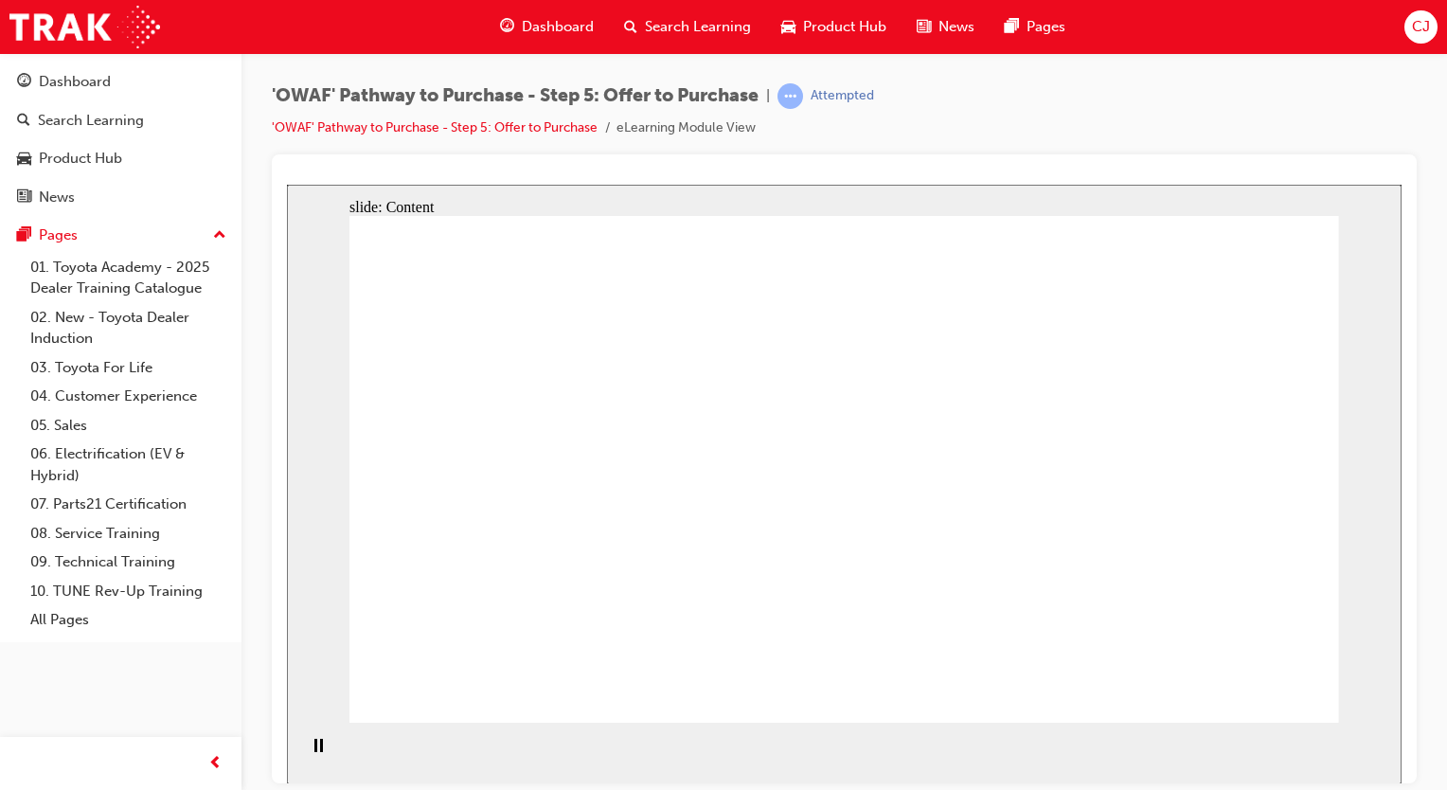
drag, startPoint x: 745, startPoint y: 504, endPoint x: 935, endPoint y: 554, distance: 195.9
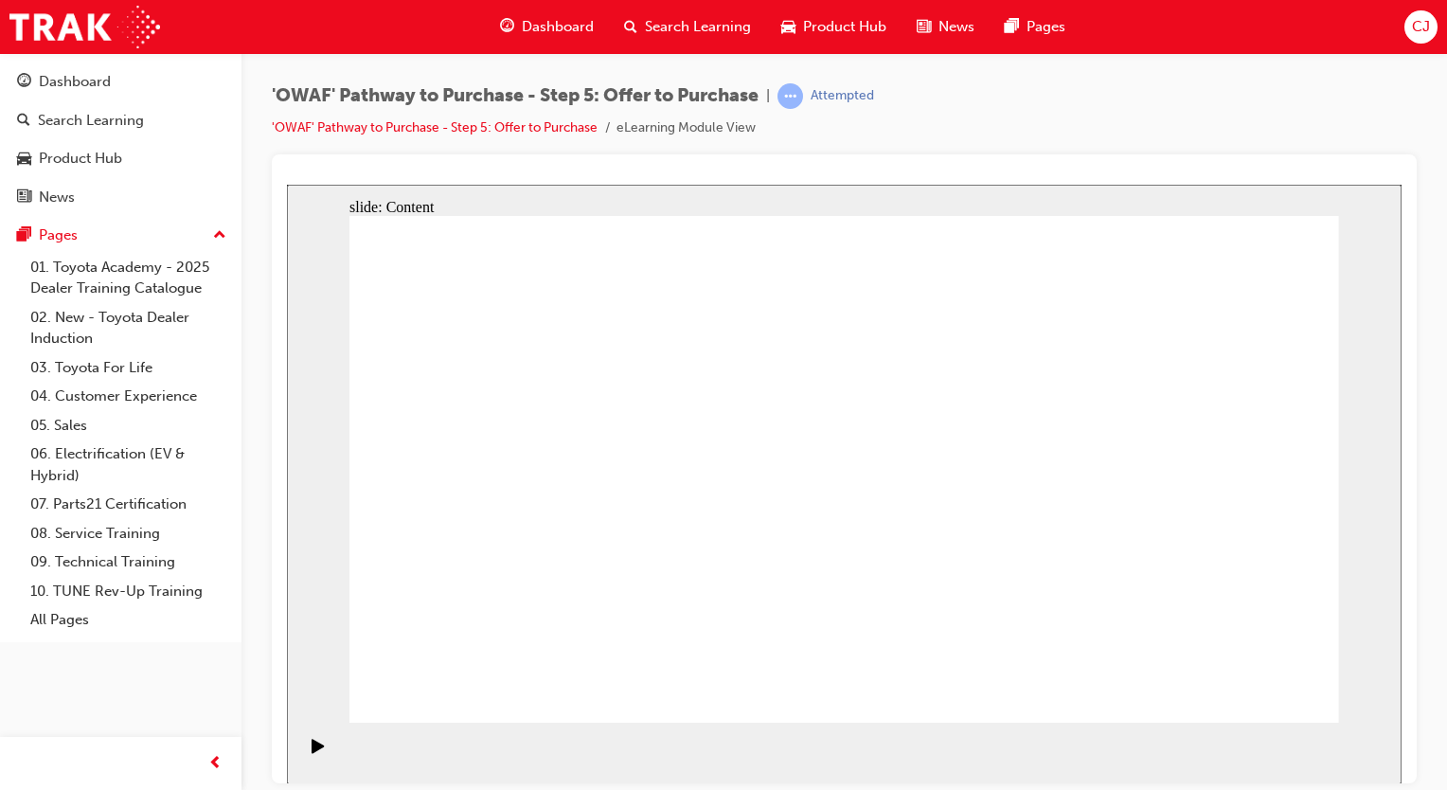
drag, startPoint x: 418, startPoint y: 281, endPoint x: 466, endPoint y: 324, distance: 64.4
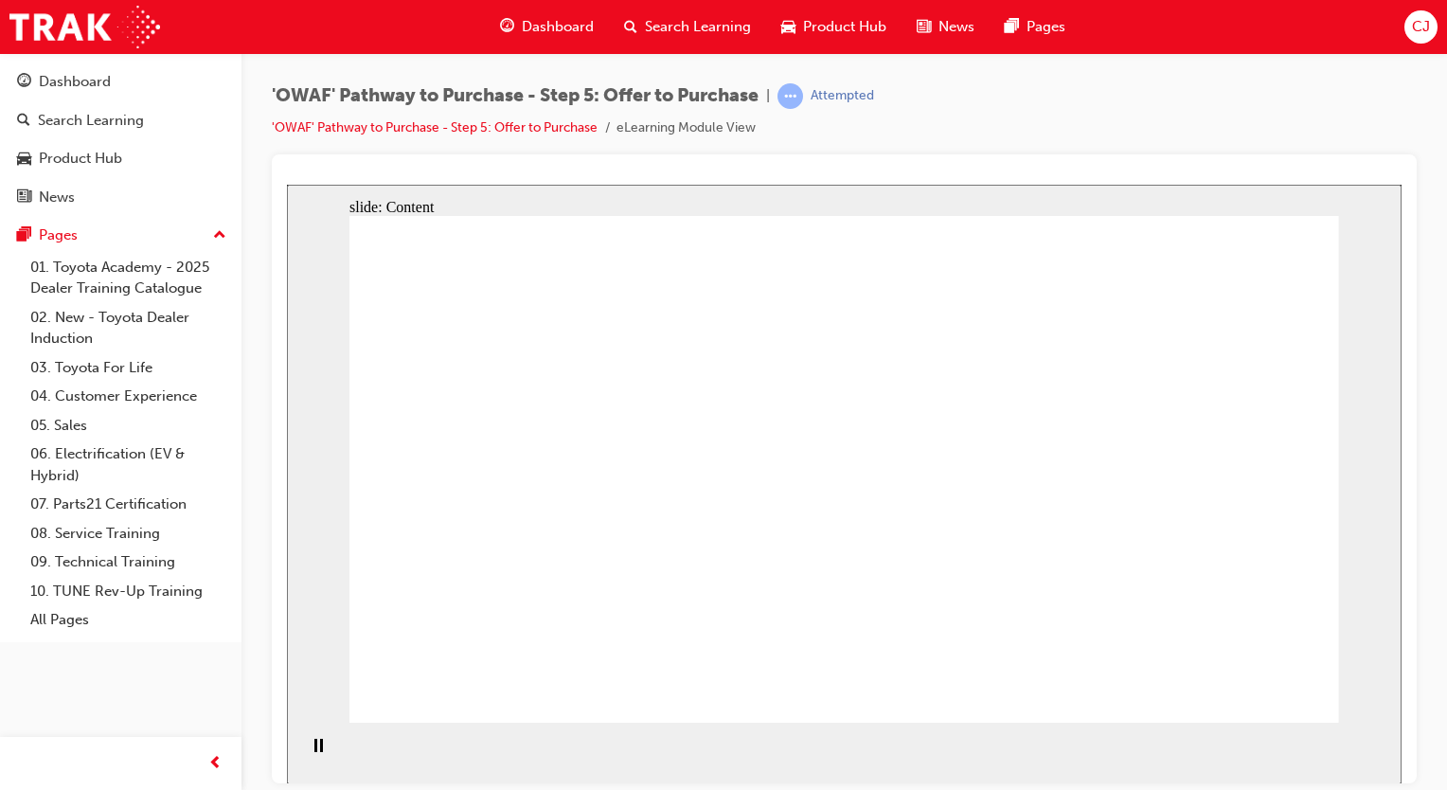
drag, startPoint x: 1266, startPoint y: 238, endPoint x: 1106, endPoint y: 248, distance: 160.4
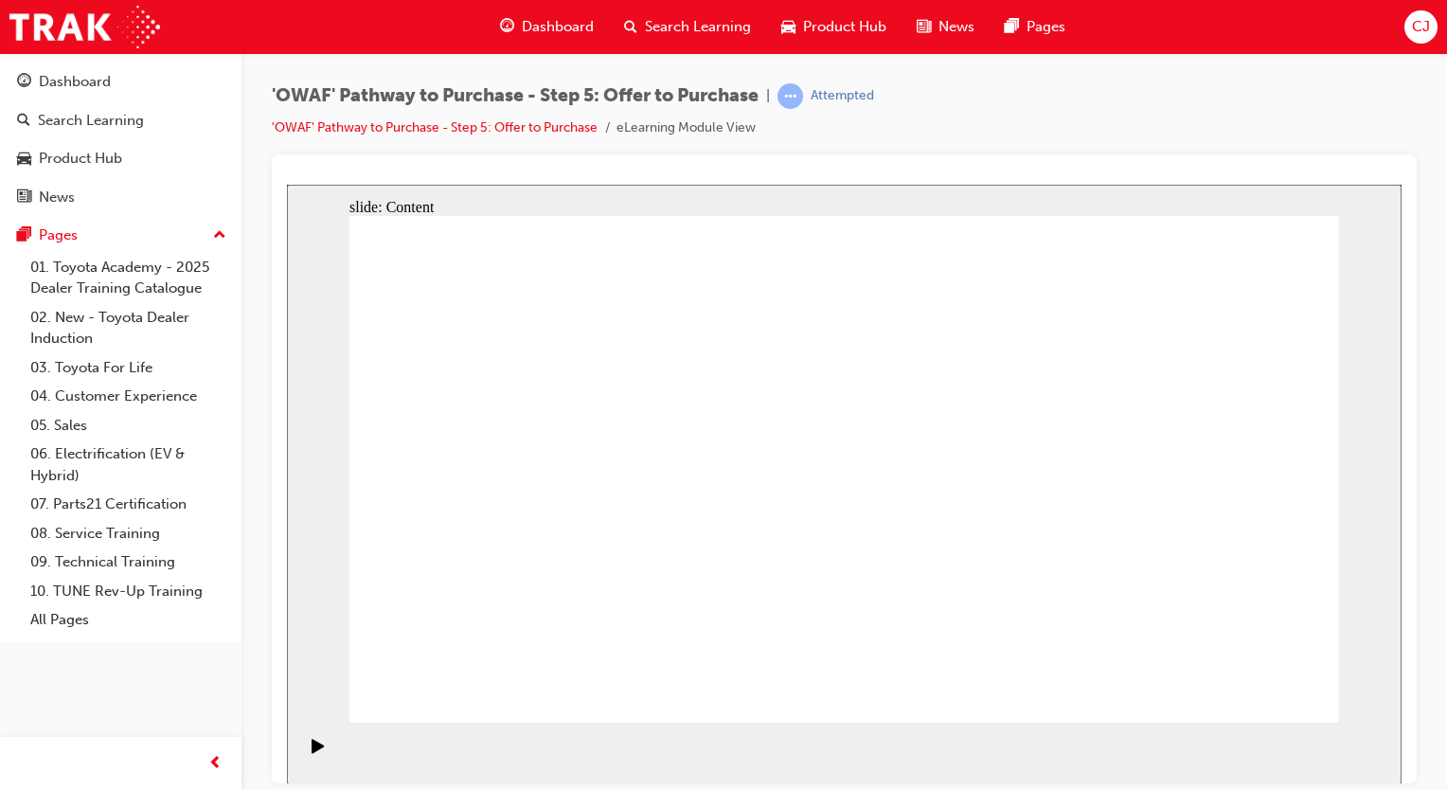
drag, startPoint x: 759, startPoint y: 302, endPoint x: 848, endPoint y: 488, distance: 205.8
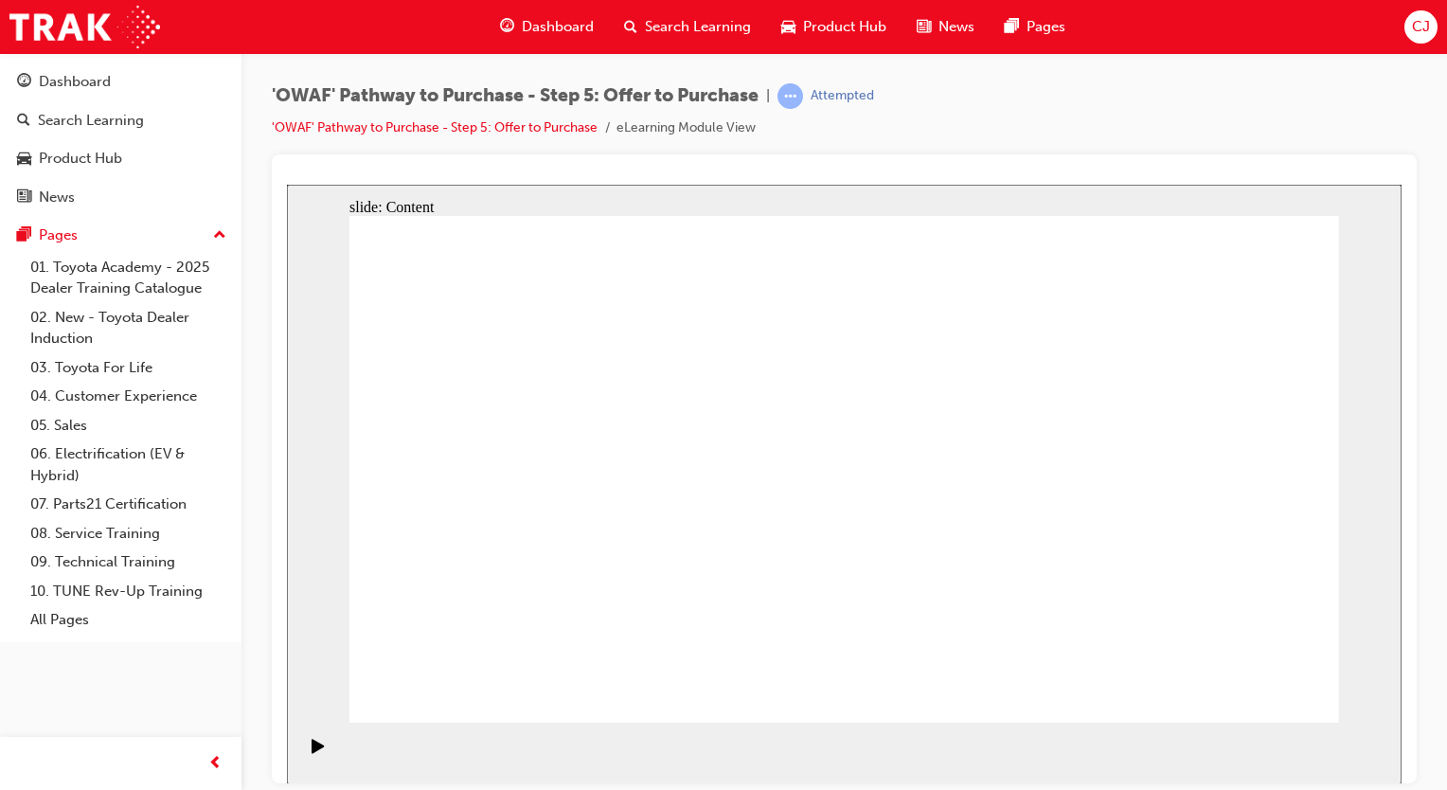
drag, startPoint x: 1079, startPoint y: 433, endPoint x: 1076, endPoint y: 444, distance: 11.7
drag, startPoint x: 1038, startPoint y: 328, endPoint x: 1134, endPoint y: 357, distance: 101.0
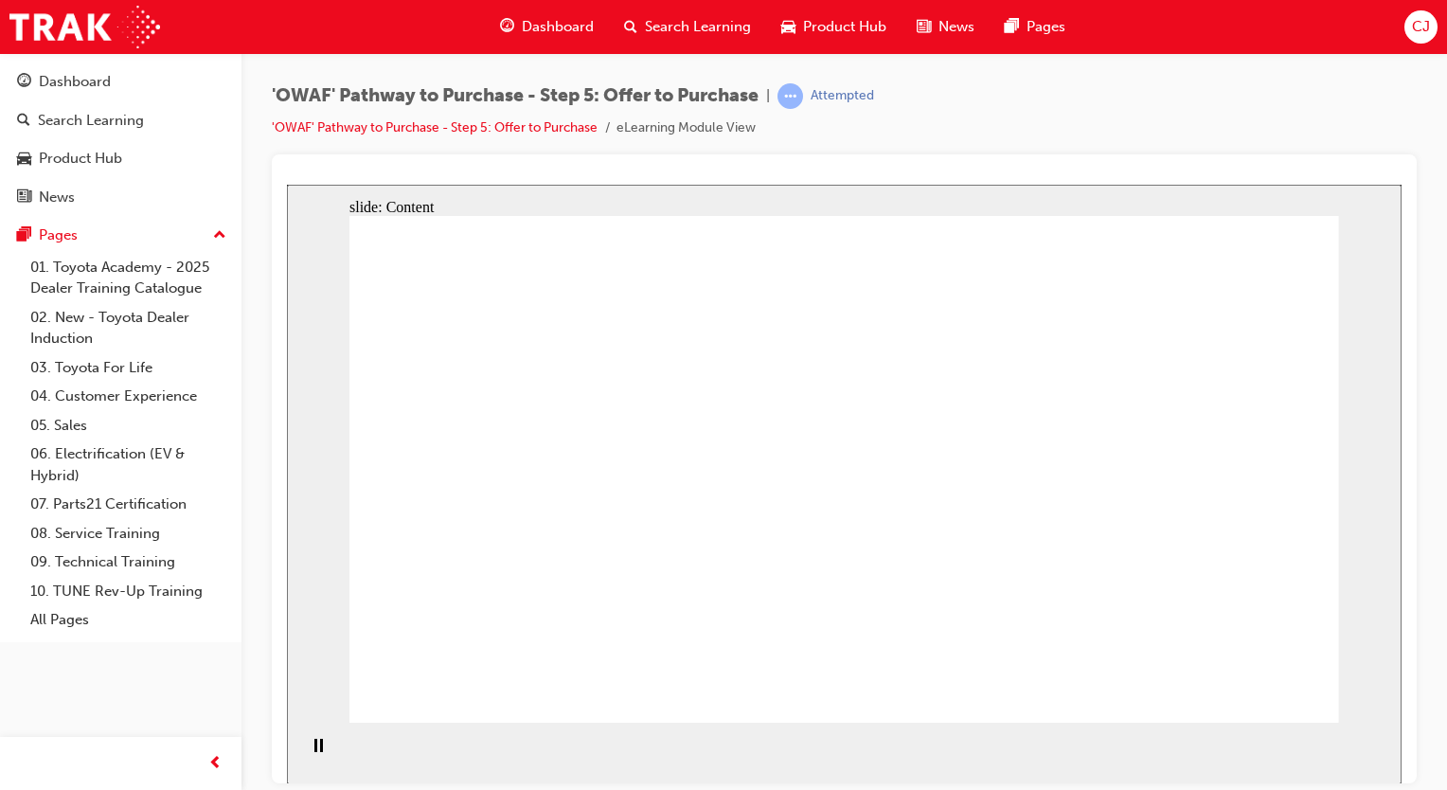
drag, startPoint x: 834, startPoint y: 352, endPoint x: 826, endPoint y: 398, distance: 46.2
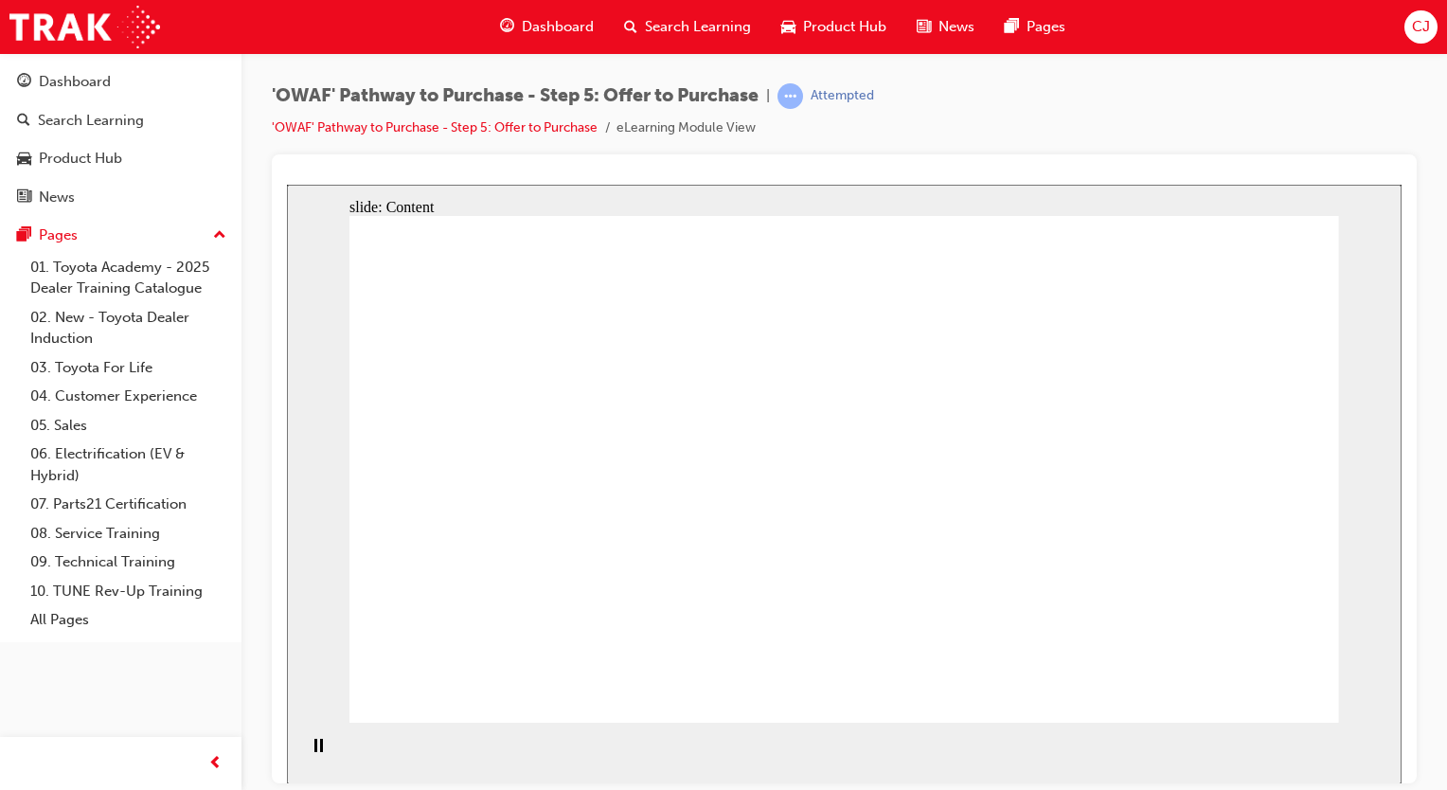
drag, startPoint x: 755, startPoint y: 610, endPoint x: 760, endPoint y: 620, distance: 11.9
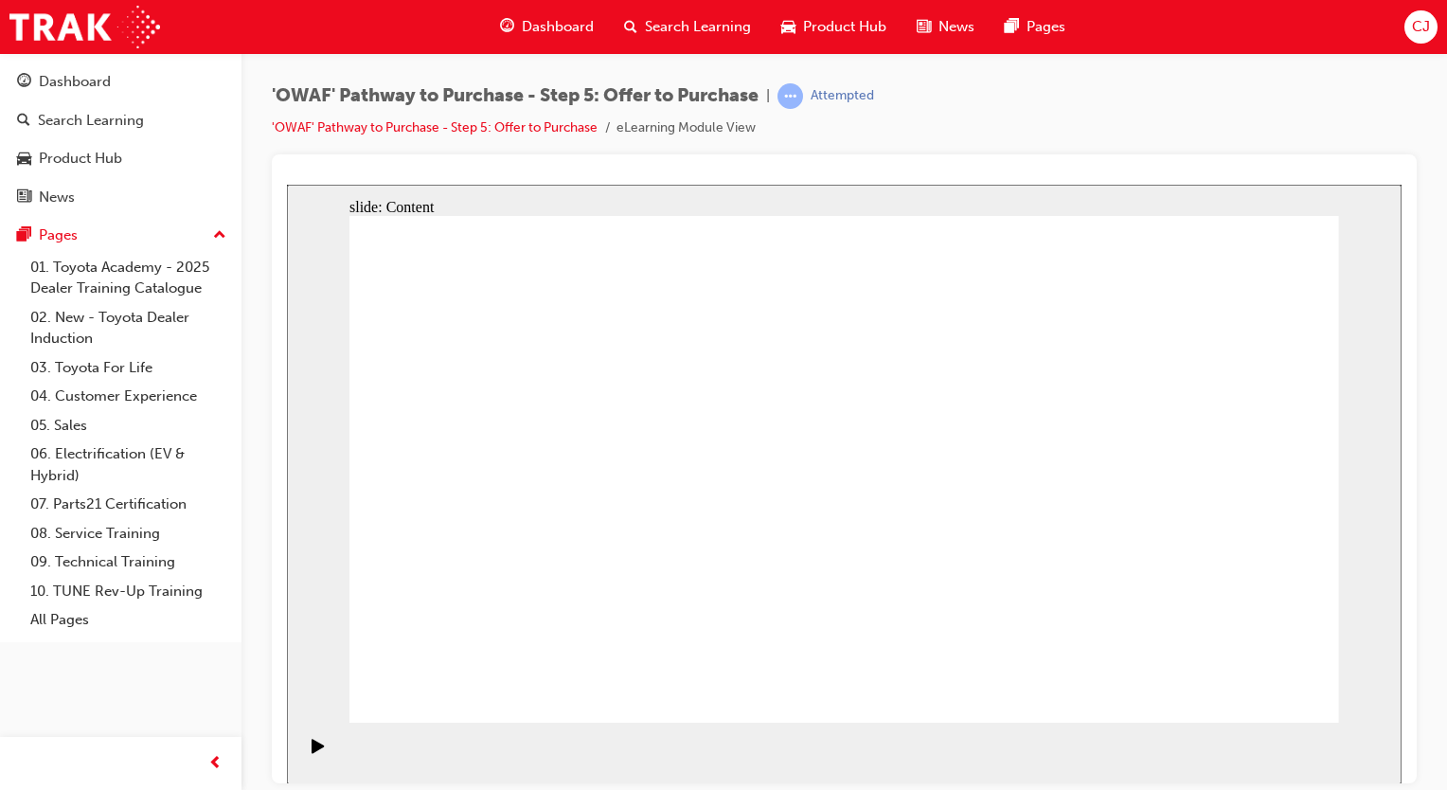
drag, startPoint x: 871, startPoint y: 492, endPoint x: 874, endPoint y: 528, distance: 36.1
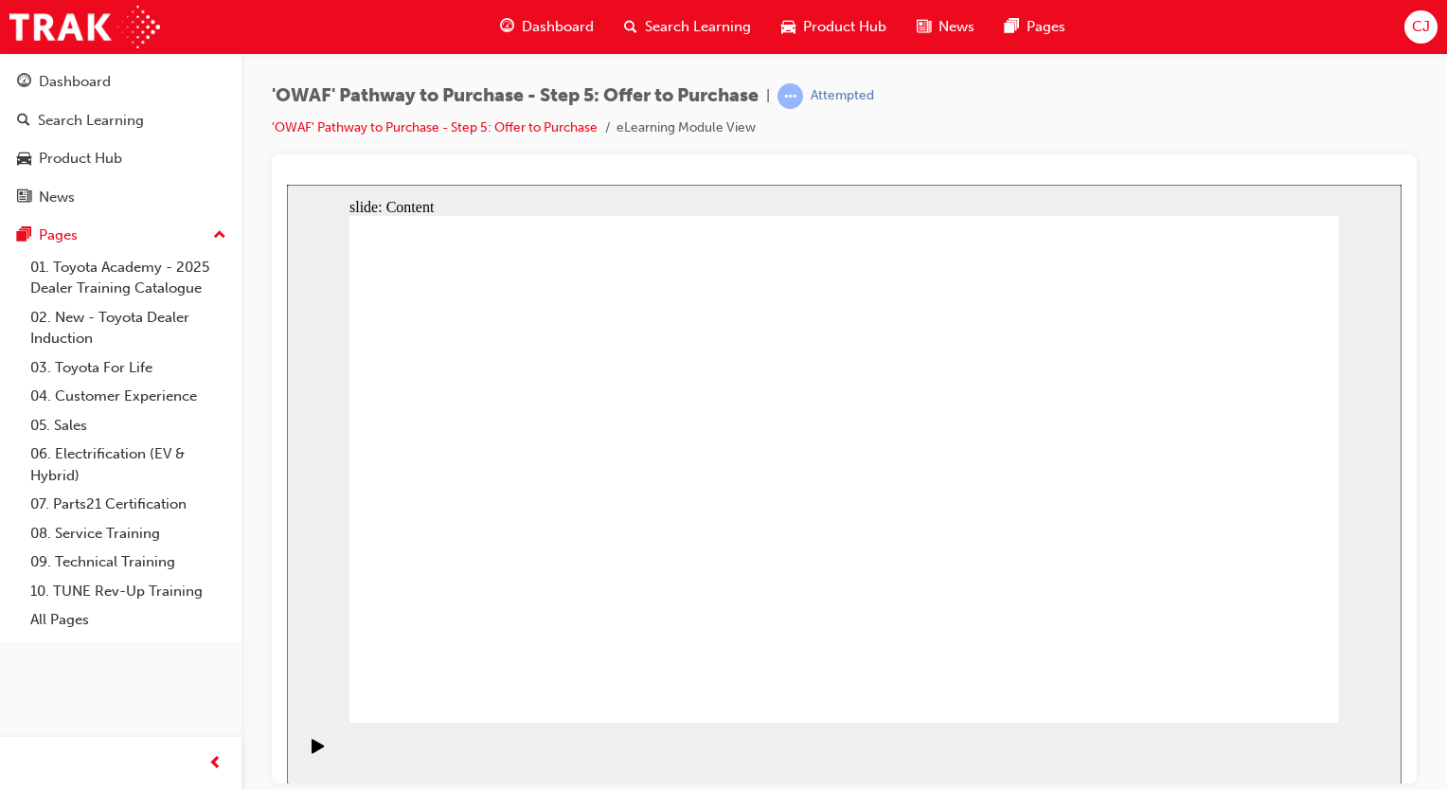
drag, startPoint x: 445, startPoint y: 417, endPoint x: 447, endPoint y: 430, distance: 13.4
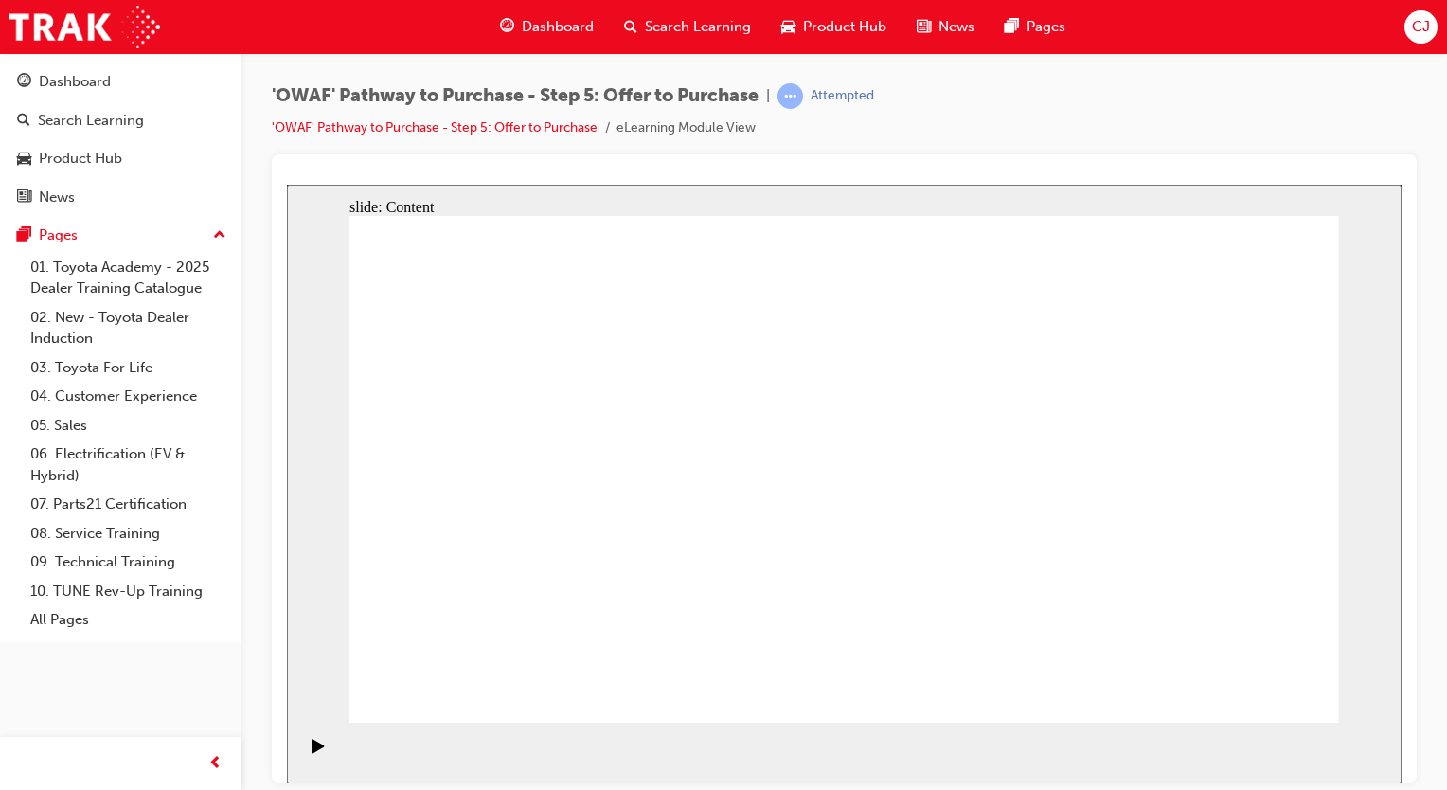
drag, startPoint x: 544, startPoint y: 406, endPoint x: 542, endPoint y: 436, distance: 29.4
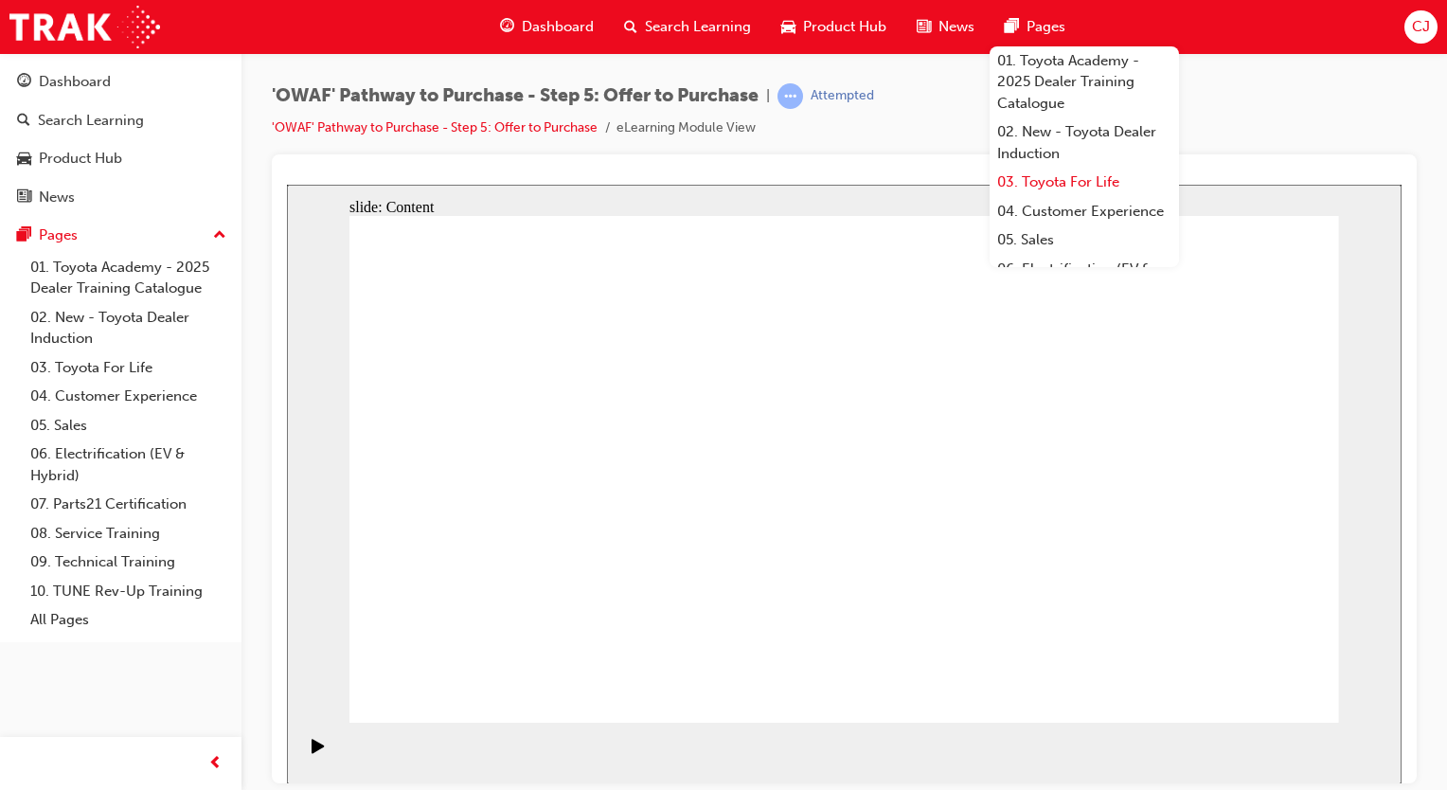
click at [1009, 187] on link "03. Toyota For Life" at bounding box center [1084, 182] width 189 height 29
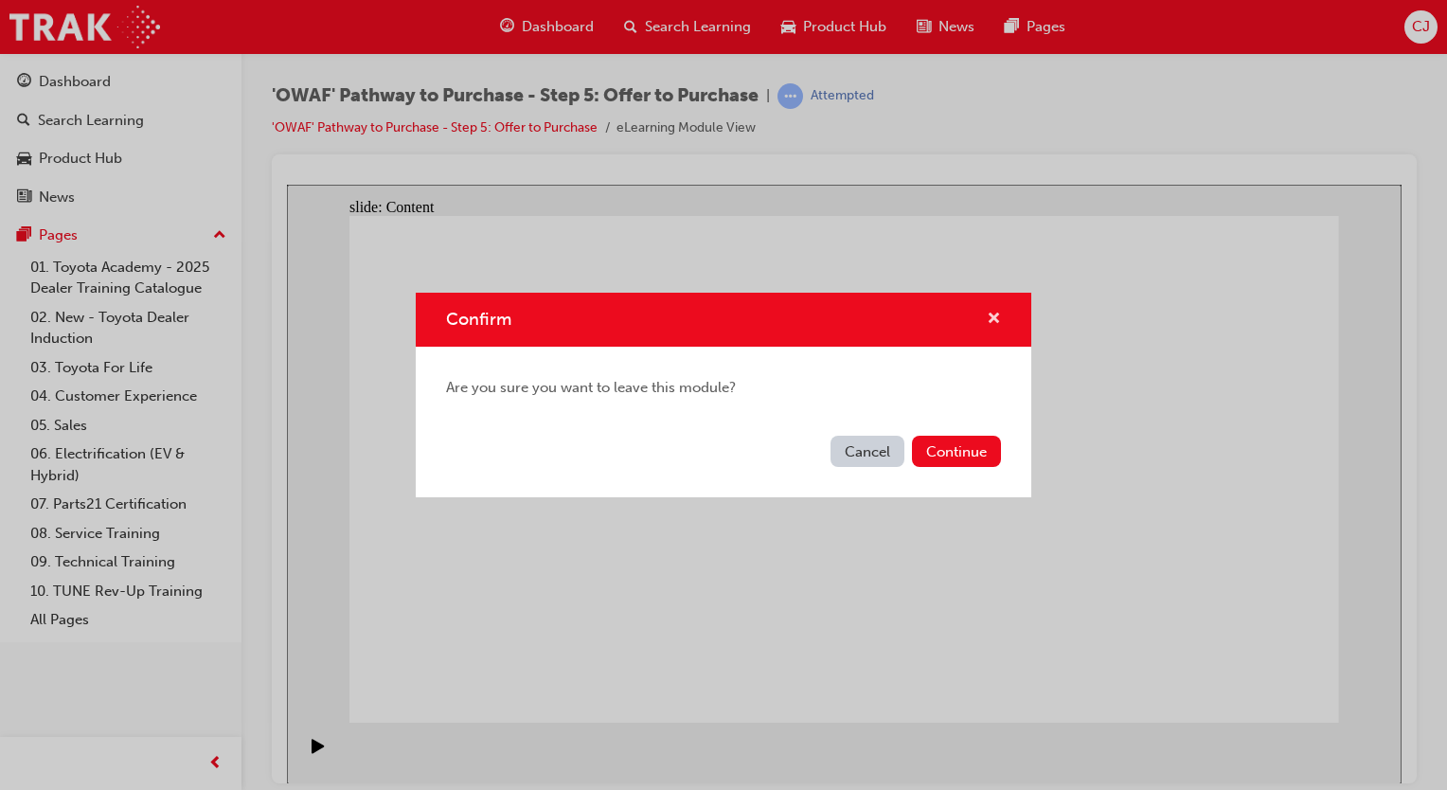
click at [995, 320] on span "cross-icon" at bounding box center [994, 320] width 14 height 17
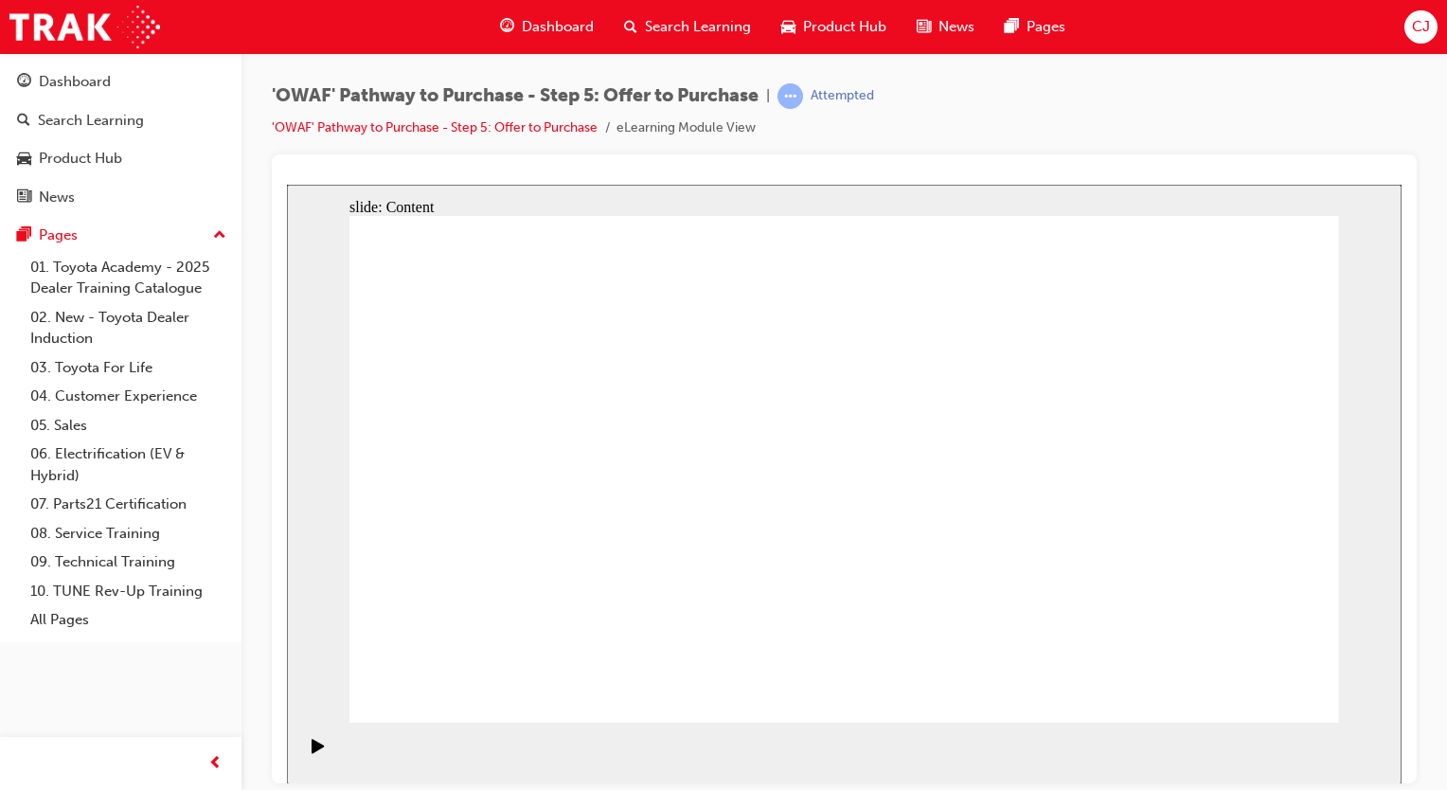
drag, startPoint x: 1256, startPoint y: 670, endPoint x: 1263, endPoint y: 694, distance: 24.9
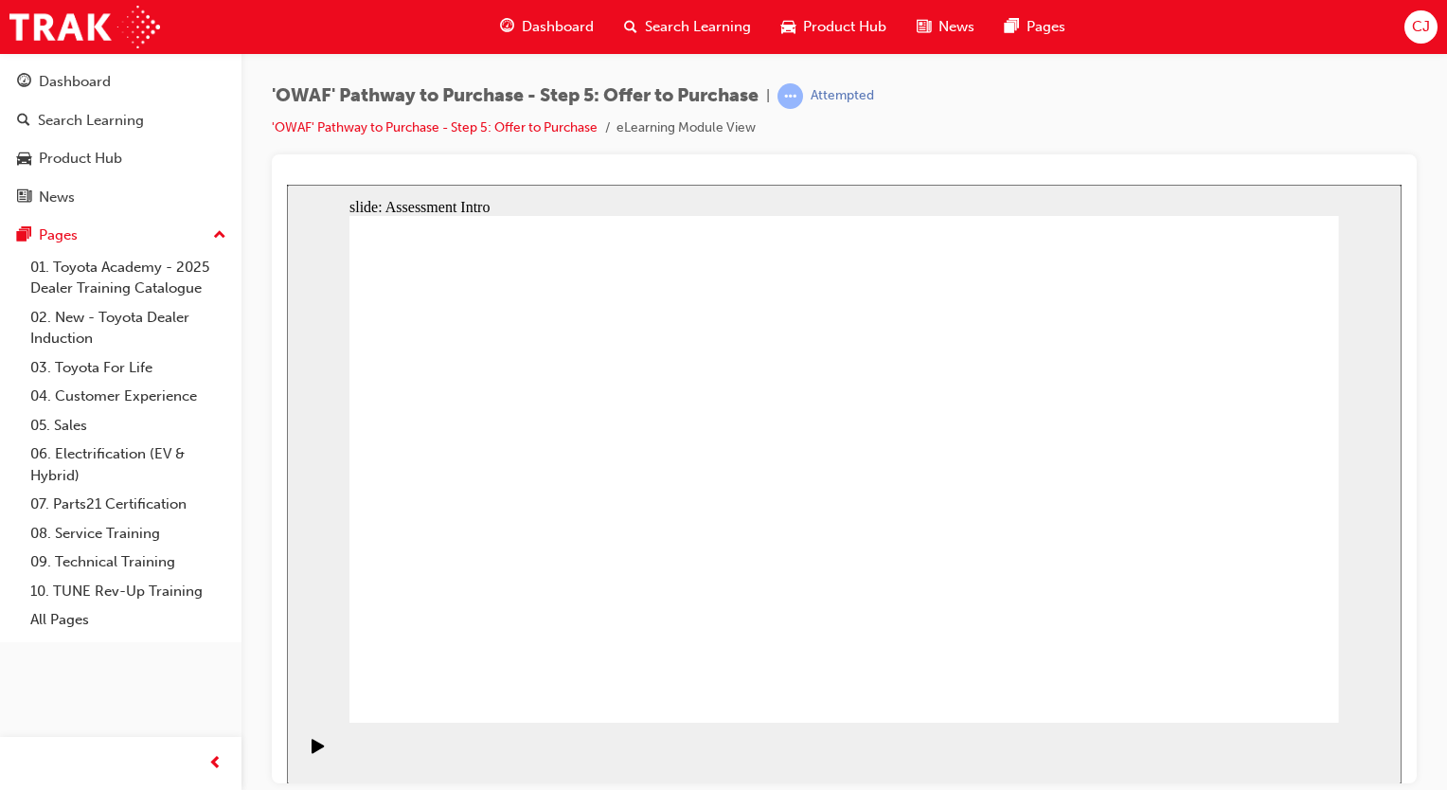
drag, startPoint x: 937, startPoint y: 372, endPoint x: 724, endPoint y: 388, distance: 212.7
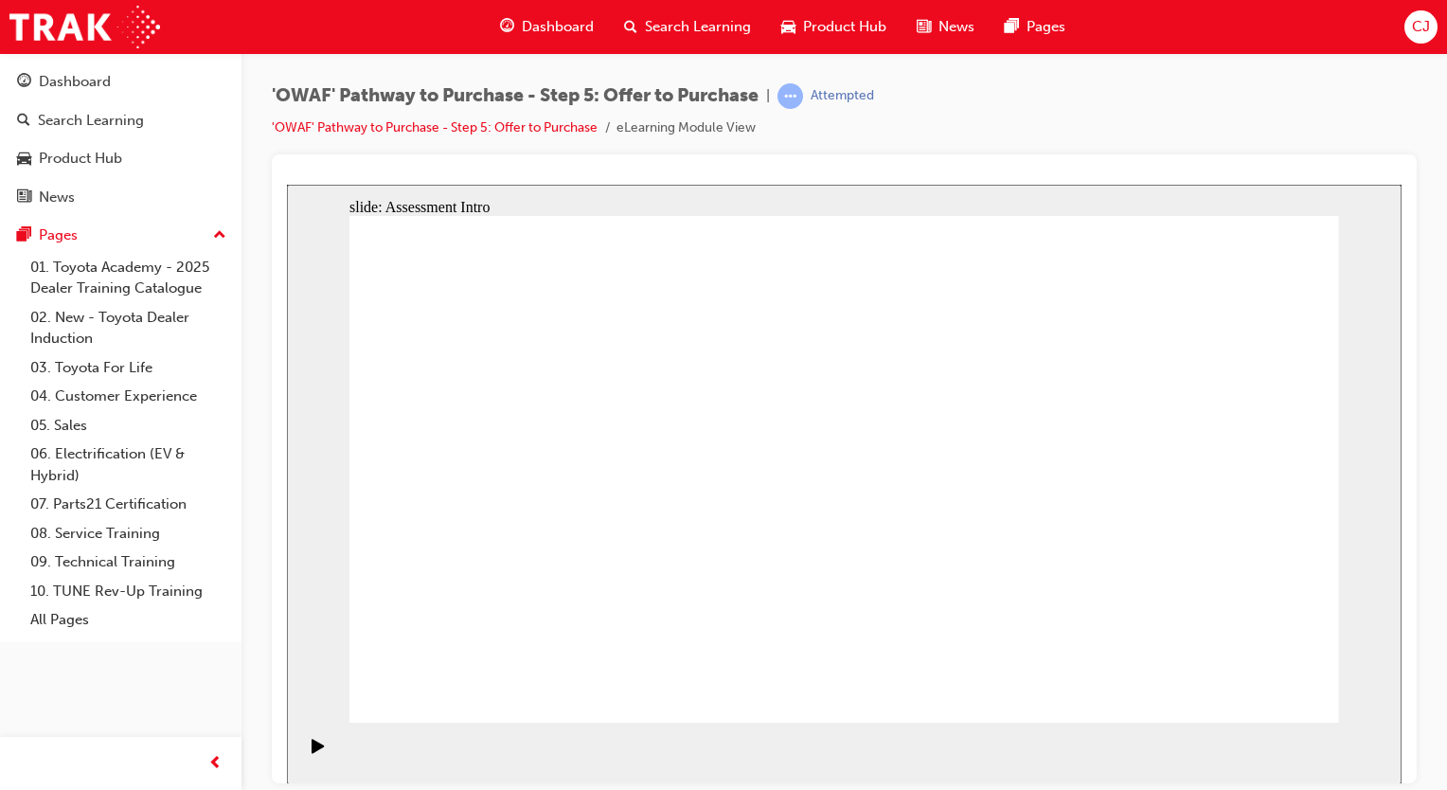
drag, startPoint x: 724, startPoint y: 388, endPoint x: 622, endPoint y: 389, distance: 102.3
drag, startPoint x: 621, startPoint y: 394, endPoint x: 1027, endPoint y: 516, distance: 424.2
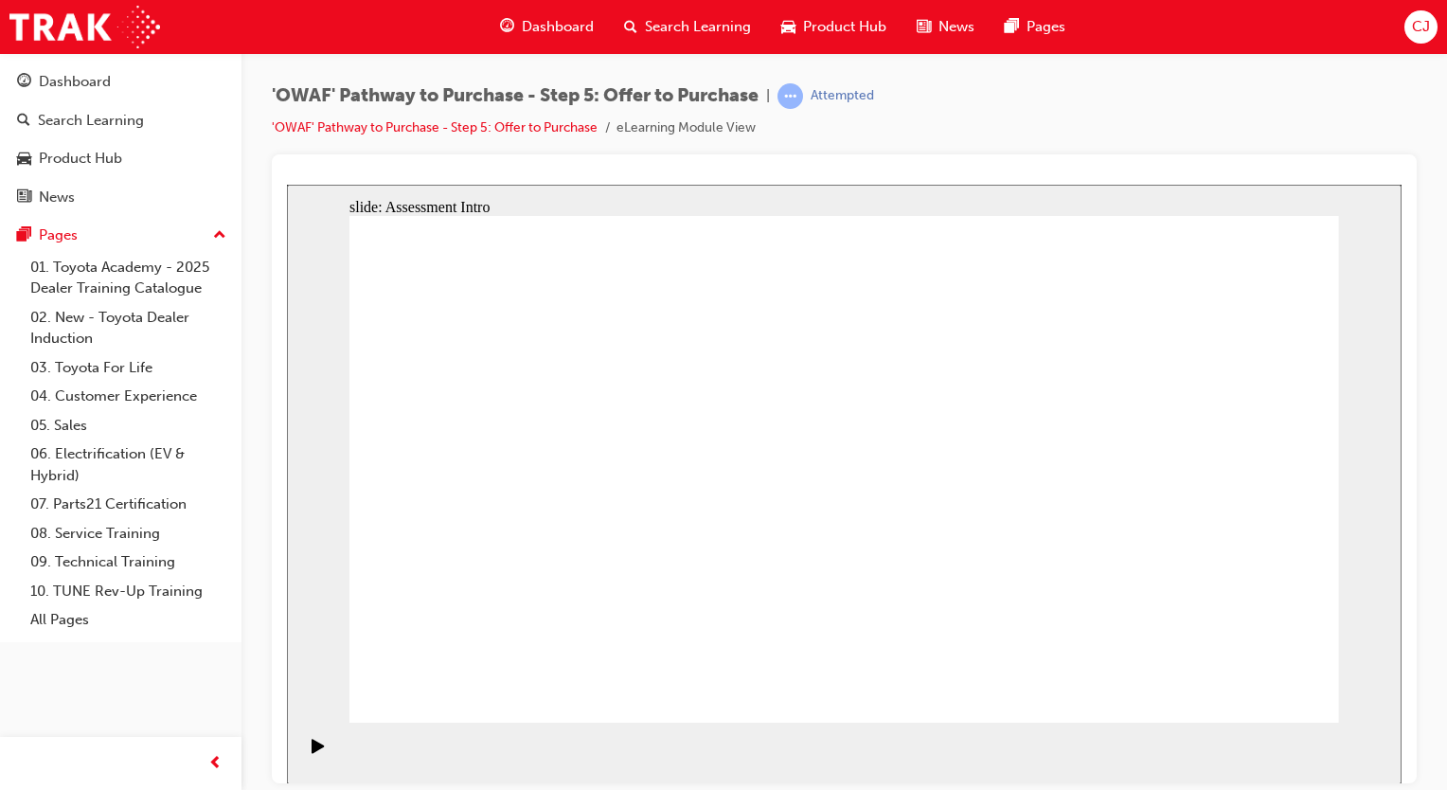
drag, startPoint x: 1253, startPoint y: 670, endPoint x: 1254, endPoint y: 695, distance: 25.6
drag, startPoint x: 1255, startPoint y: 689, endPoint x: 1104, endPoint y: 528, distance: 220.4
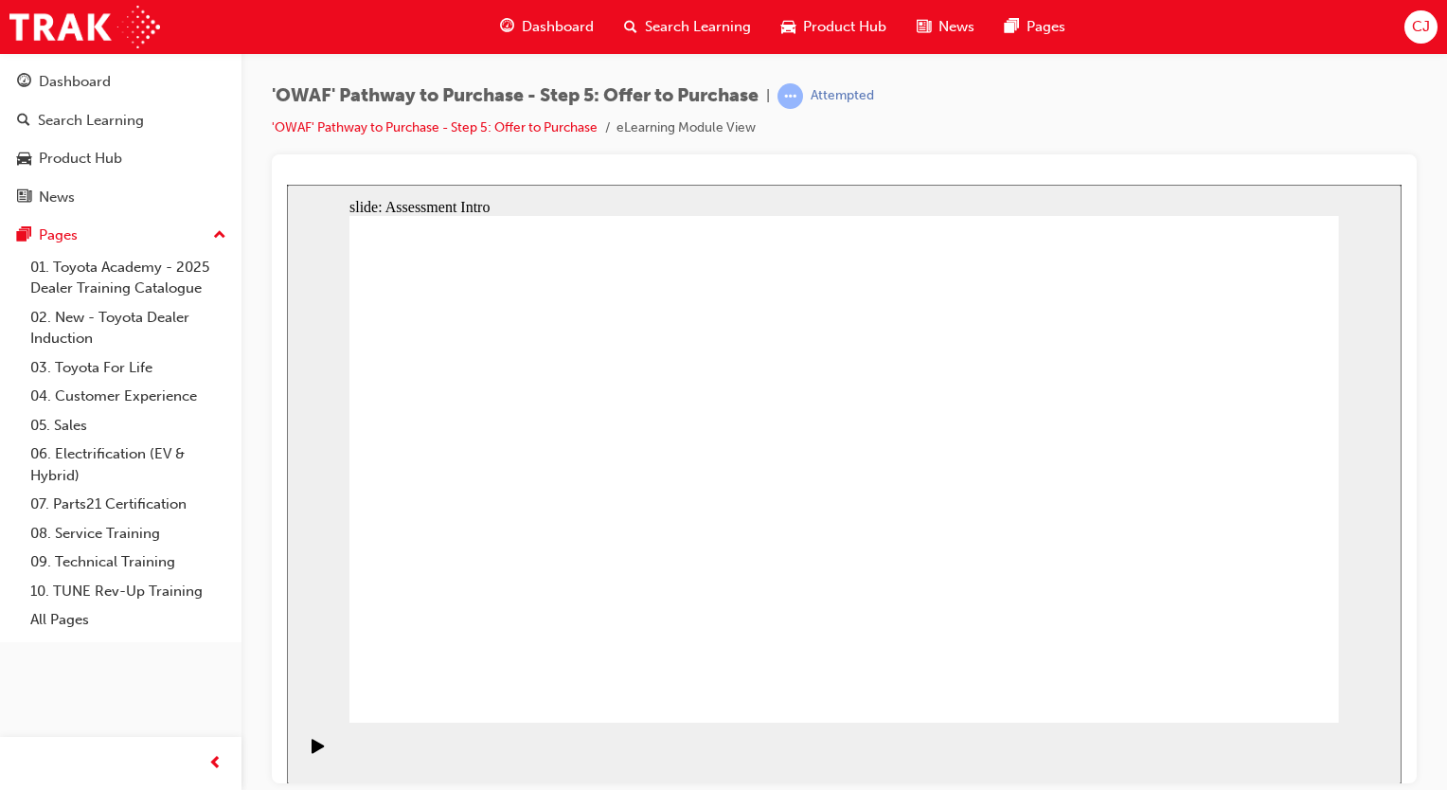
drag, startPoint x: 1000, startPoint y: 376, endPoint x: 962, endPoint y: 235, distance: 146.1
drag, startPoint x: 962, startPoint y: 235, endPoint x: 953, endPoint y: 265, distance: 31.7
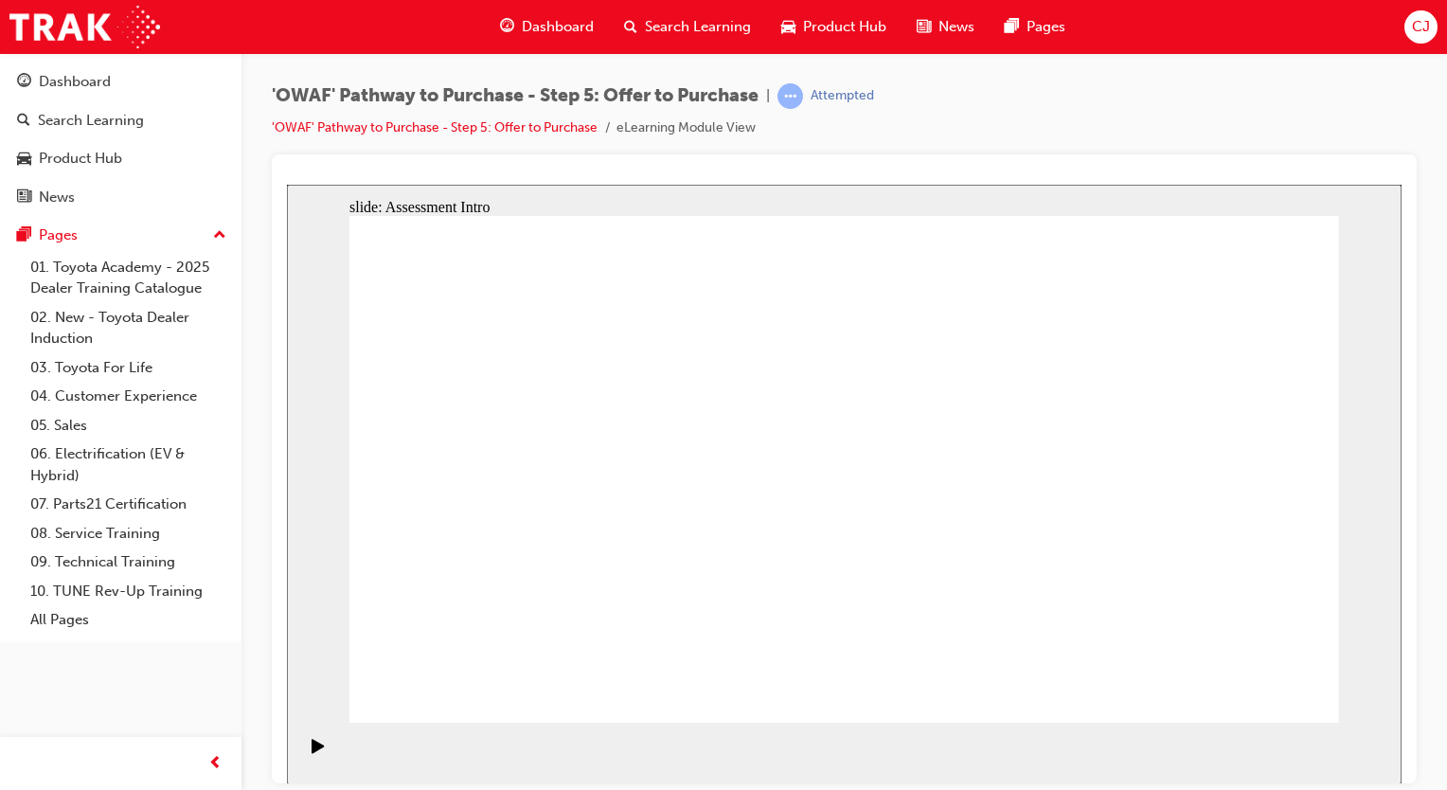
drag, startPoint x: 953, startPoint y: 265, endPoint x: 951, endPoint y: 281, distance: 16.2
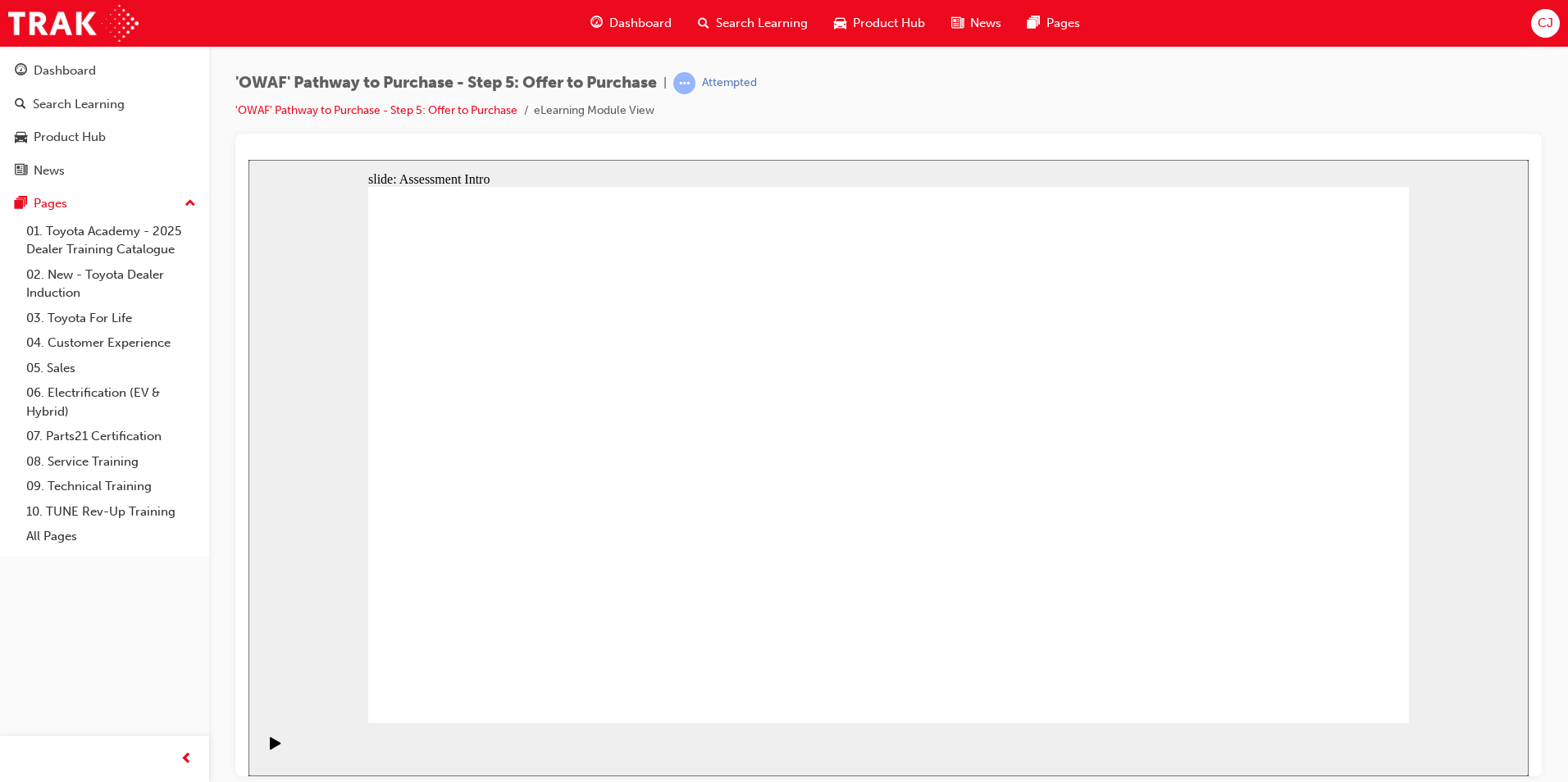
click at [746, 117] on ul "'OWAF' Pathway to Purchase - Step 5: Offer to Purchase eLearning Module View" at bounding box center [496, 110] width 521 height 20
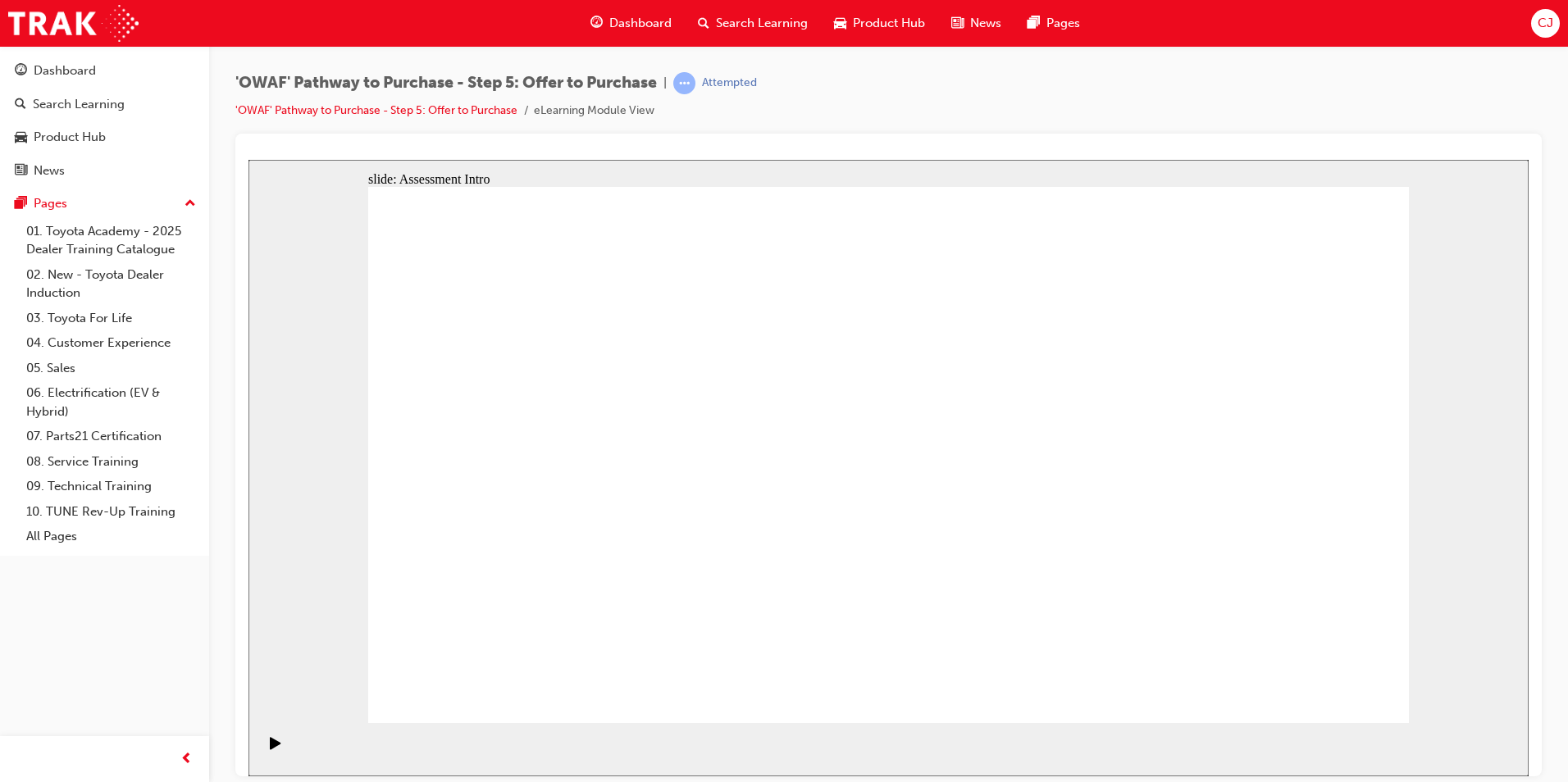
click at [263, 683] on div "Play (Ctrl+Alt+P)" at bounding box center [275, 750] width 28 height 28
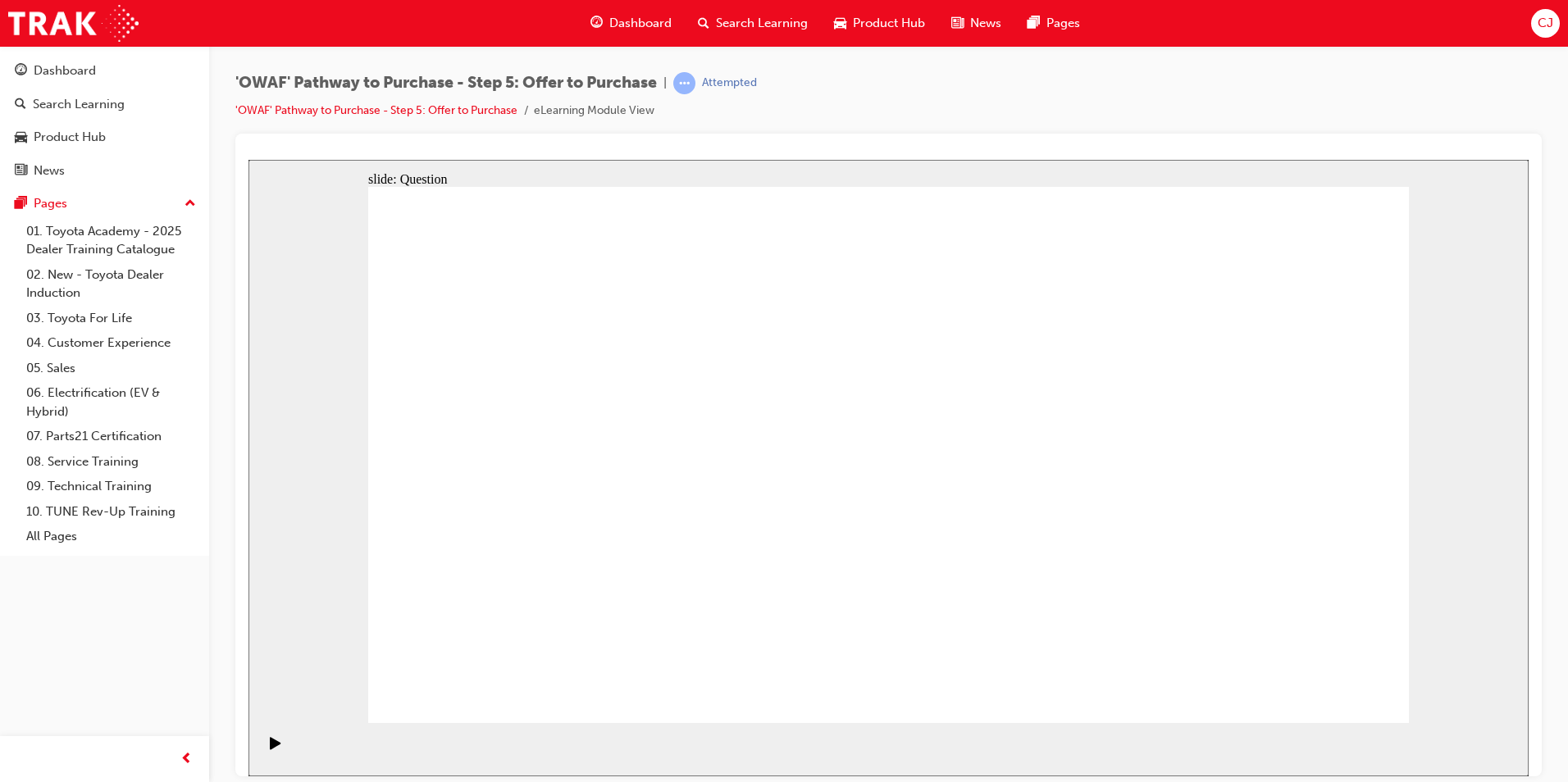
radio input "false"
radio input "true"
drag, startPoint x: 1255, startPoint y: 443, endPoint x: 585, endPoint y: 567, distance: 681.4
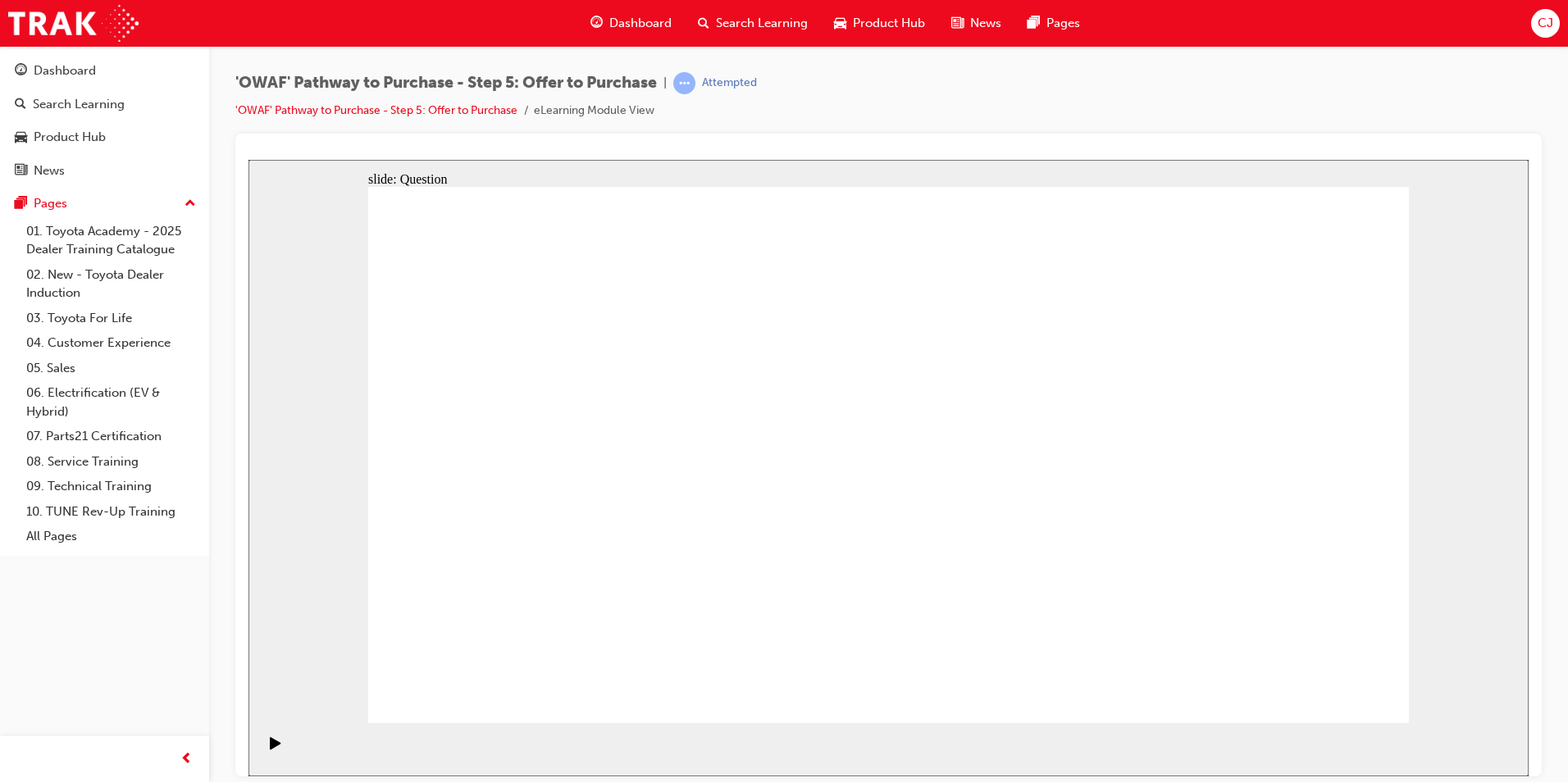
drag, startPoint x: 699, startPoint y: 446, endPoint x: 823, endPoint y: 584, distance: 185.5
drag, startPoint x: 855, startPoint y: 400, endPoint x: 749, endPoint y: 398, distance: 106.0
drag, startPoint x: 805, startPoint y: 559, endPoint x: 683, endPoint y: 430, distance: 177.6
drag, startPoint x: 853, startPoint y: 439, endPoint x: 845, endPoint y: 575, distance: 136.2
drag, startPoint x: 1119, startPoint y: 407, endPoint x: 997, endPoint y: 530, distance: 173.2
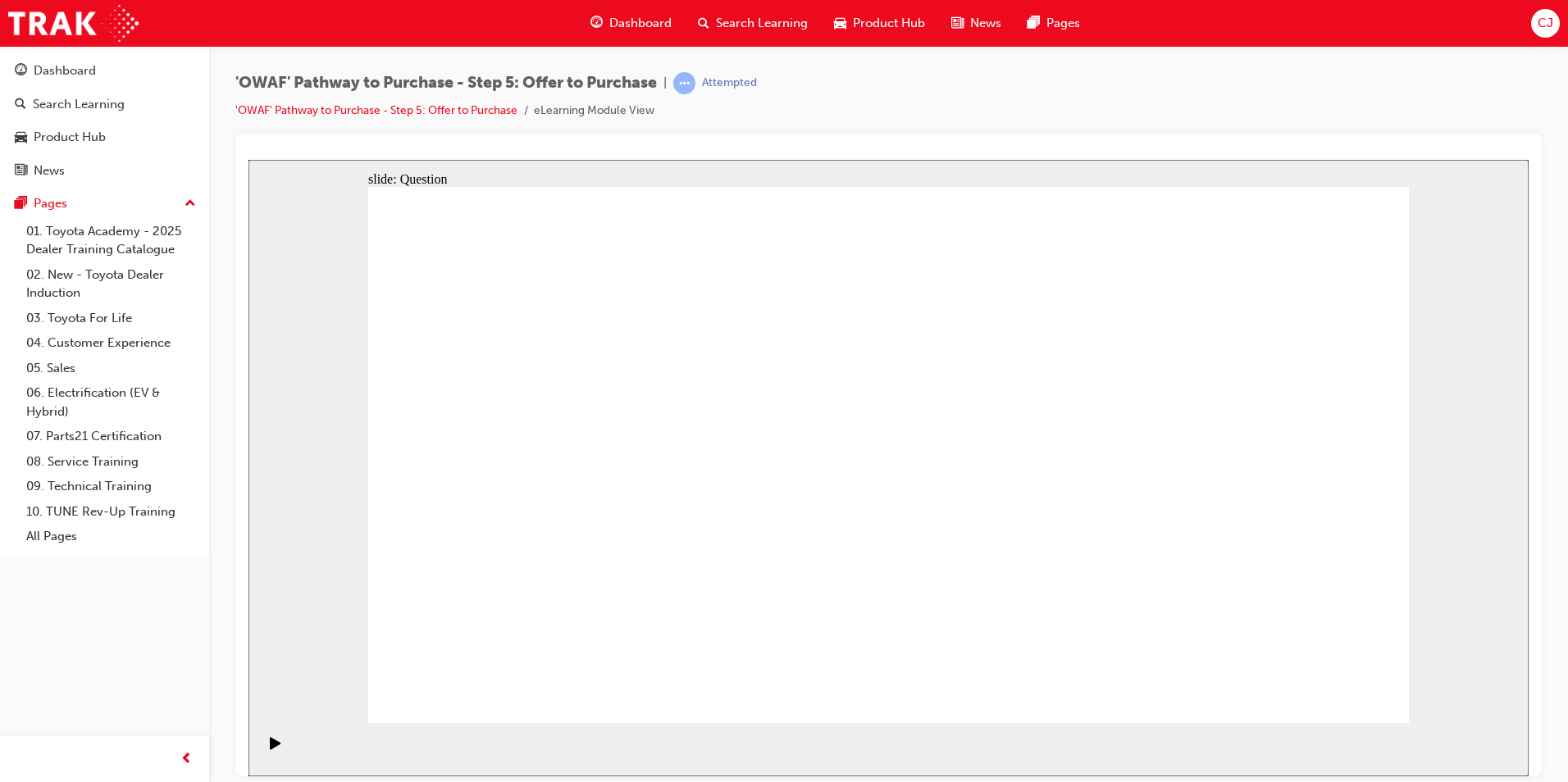
drag, startPoint x: 498, startPoint y: 422, endPoint x: 1267, endPoint y: 572, distance: 783.5
drag, startPoint x: 1075, startPoint y: 426, endPoint x: 747, endPoint y: 501, distance: 336.5
drag, startPoint x: 781, startPoint y: 427, endPoint x: 967, endPoint y: 557, distance: 226.9
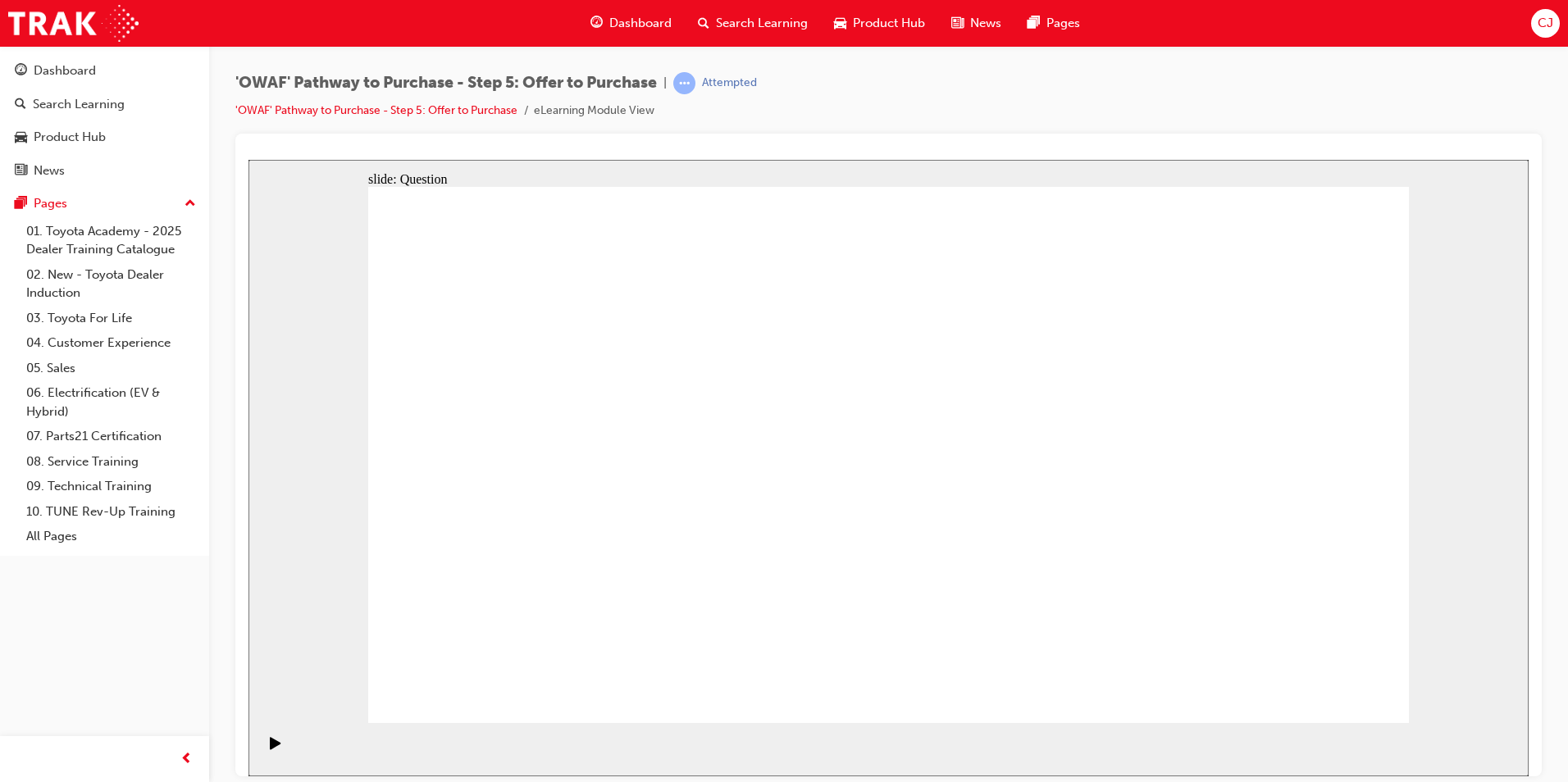
drag, startPoint x: 499, startPoint y: 436, endPoint x: 1217, endPoint y: 565, distance: 729.5
